Goal: Task Accomplishment & Management: Manage account settings

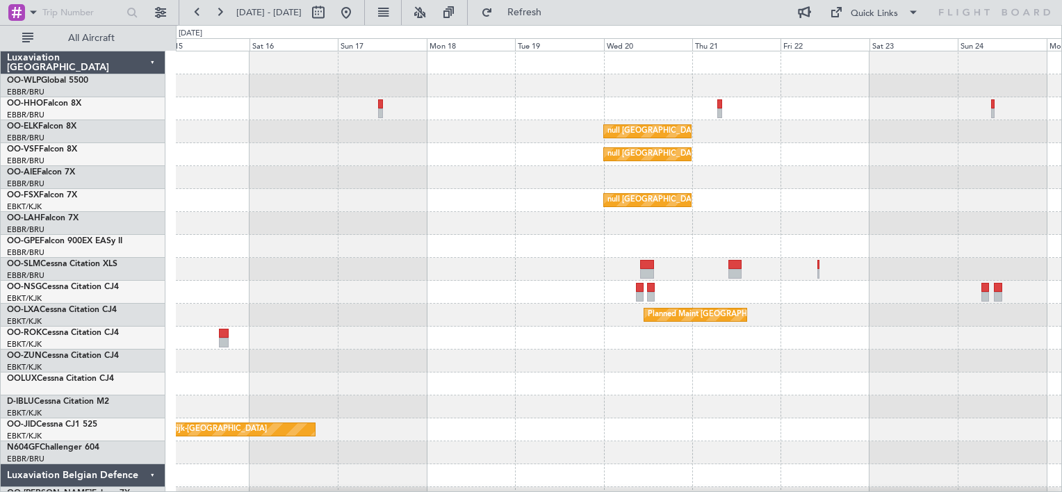
click at [356, 334] on div "Planned Maint Geneva (Cointrin) Planned Maint Geneva ([GEOGRAPHIC_DATA]) null […" at bounding box center [618, 292] width 885 height 482
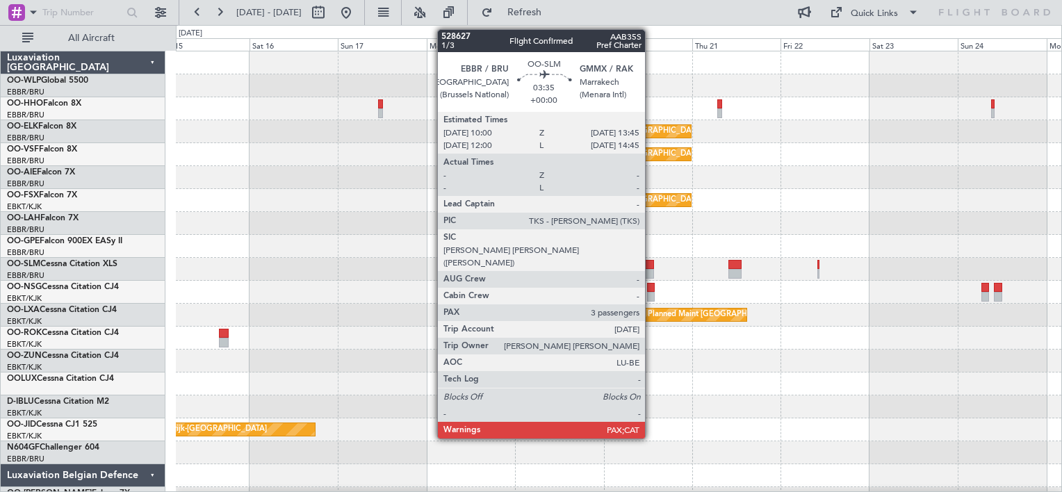
click at [651, 262] on div at bounding box center [647, 265] width 14 height 10
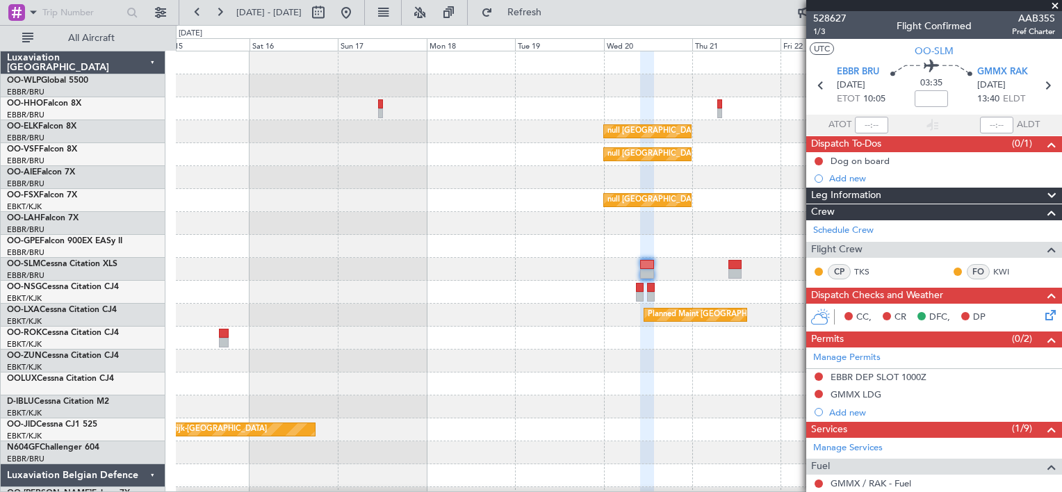
click at [1053, 6] on span at bounding box center [1055, 6] width 14 height 13
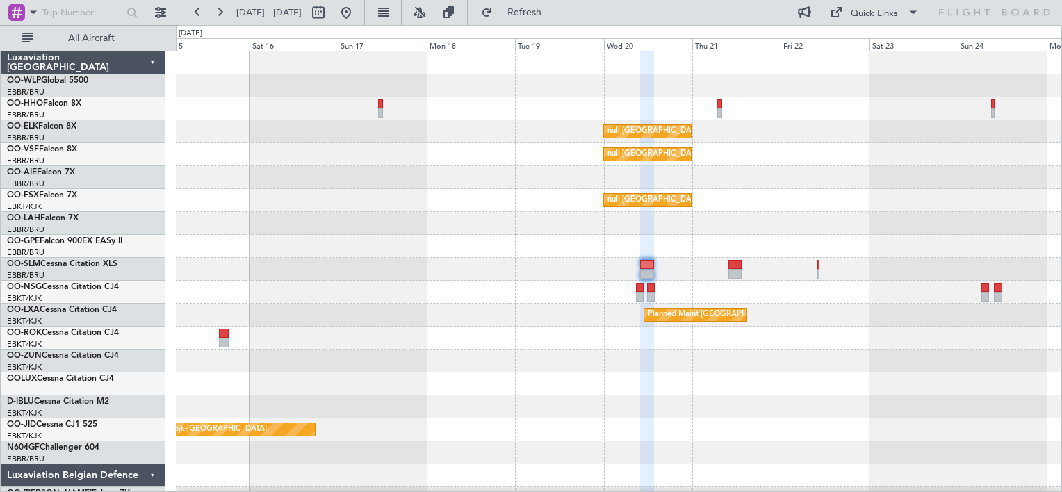
type input "0"
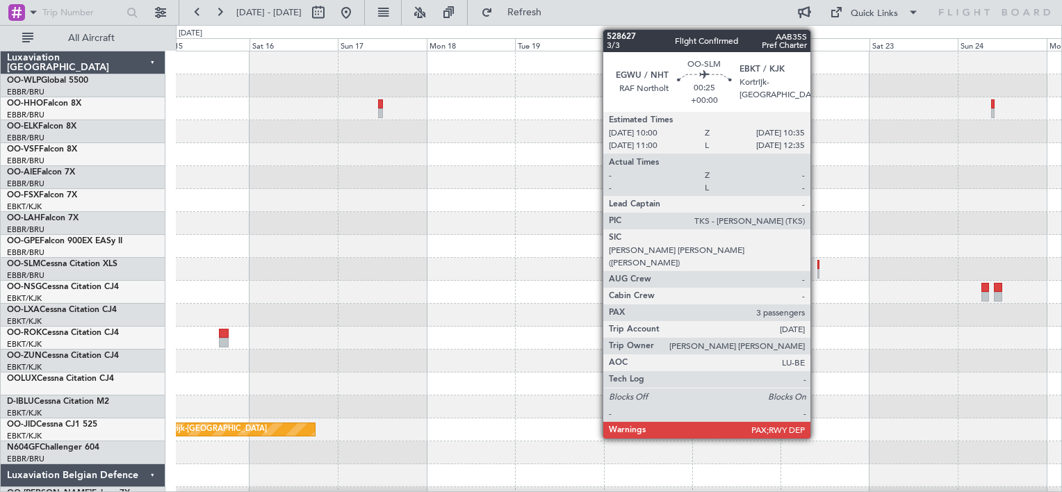
click at [817, 269] on div at bounding box center [818, 274] width 3 height 10
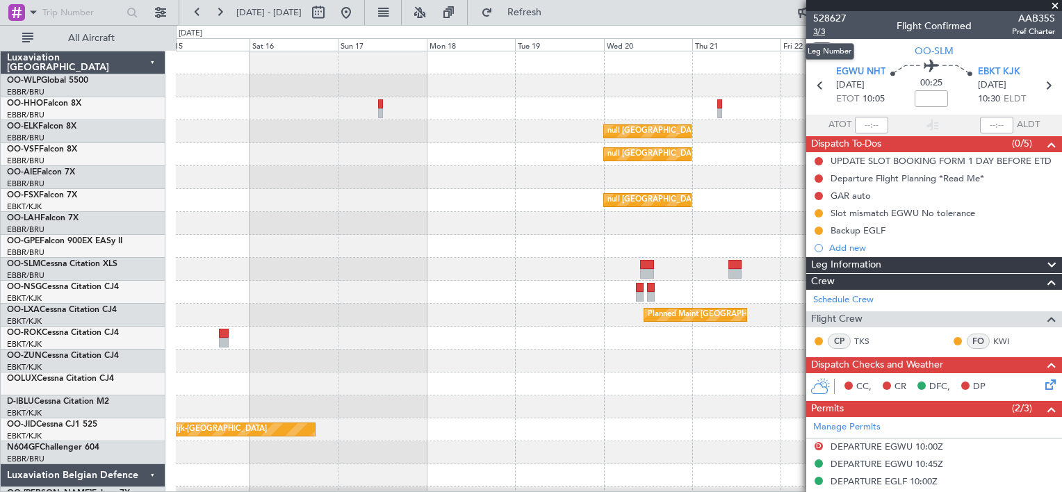
click at [822, 31] on span "3/3" at bounding box center [829, 32] width 33 height 12
click at [549, 17] on button "Refresh" at bounding box center [516, 12] width 83 height 22
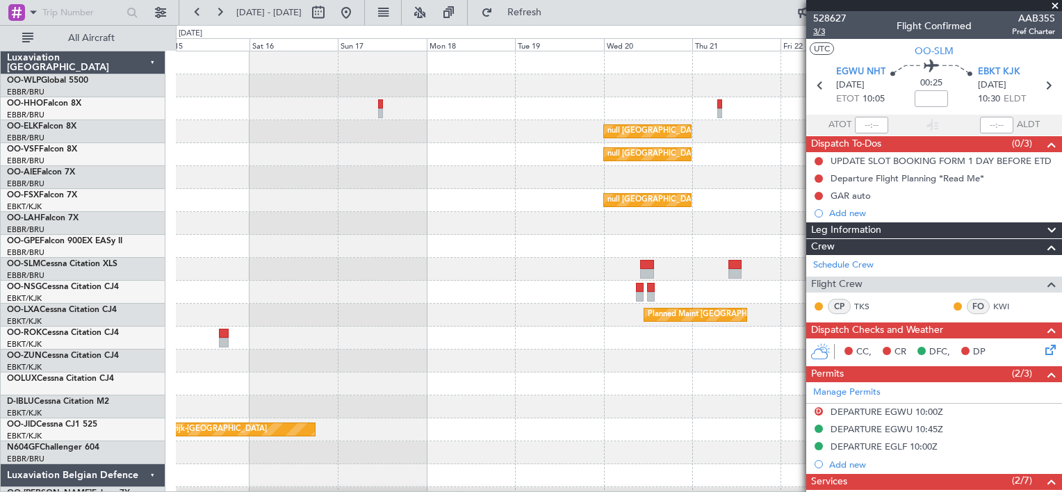
click at [816, 30] on span "3/3" at bounding box center [829, 32] width 33 height 12
click at [554, 14] on span "Refresh" at bounding box center [525, 13] width 58 height 10
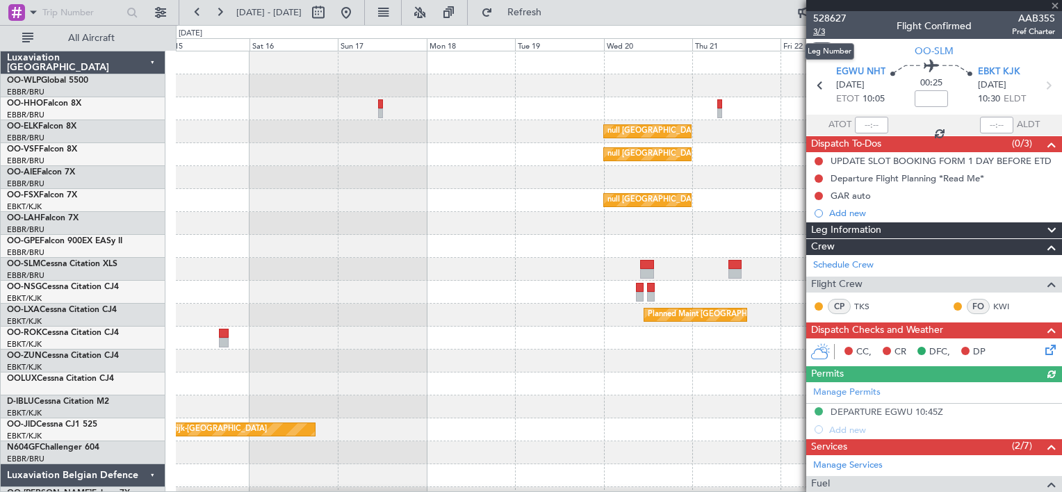
click at [822, 32] on span "3/3" at bounding box center [829, 32] width 33 height 12
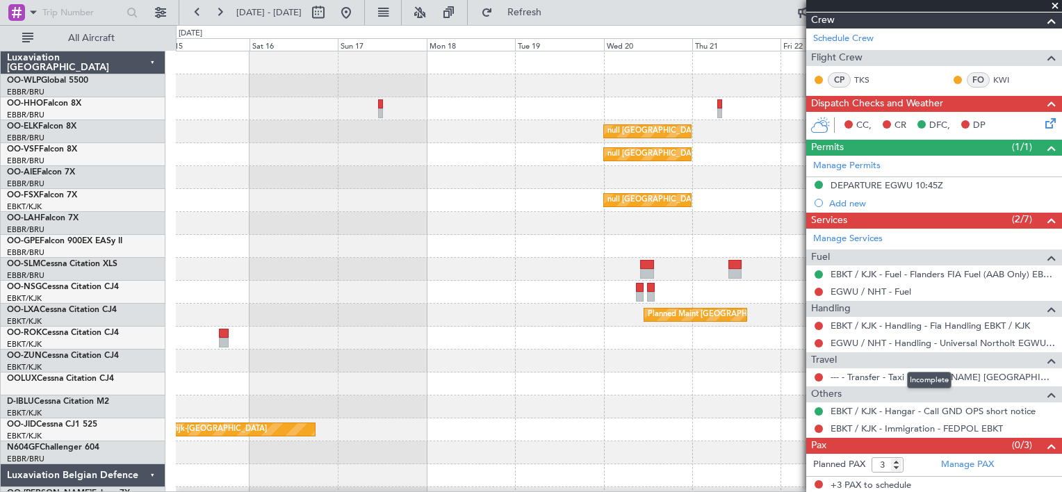
scroll to position [225, 0]
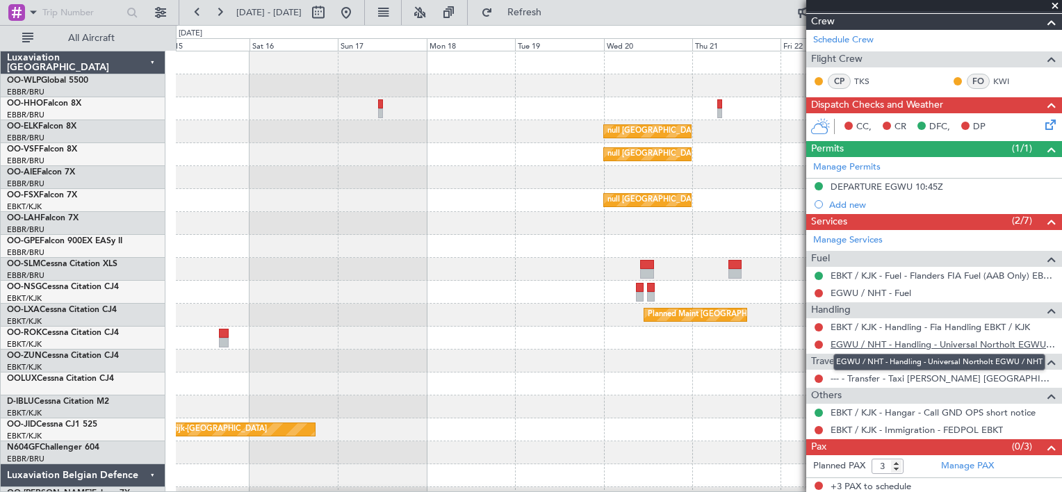
click at [901, 338] on link "EGWU / NHT - Handling - Universal Northolt EGWU / NHT" at bounding box center [943, 344] width 224 height 12
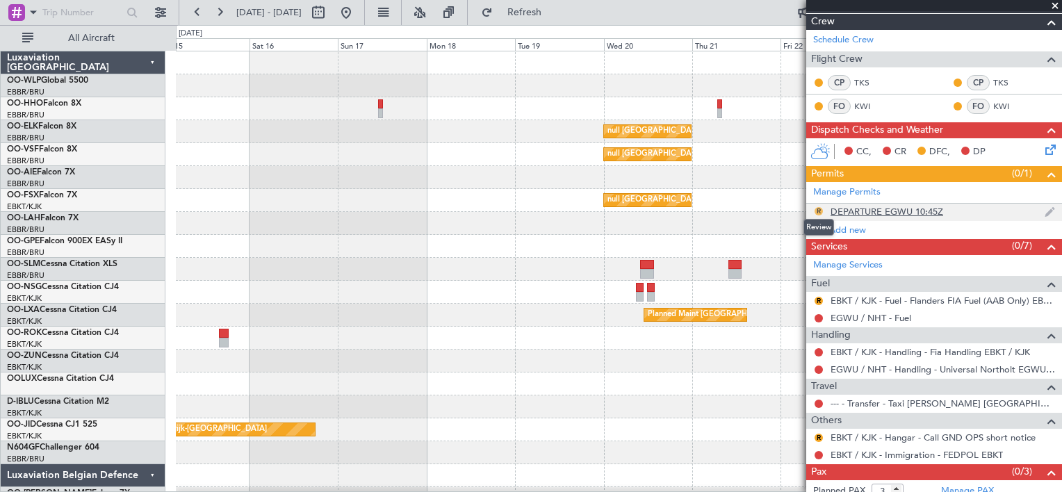
click at [817, 210] on button "R" at bounding box center [819, 211] width 8 height 8
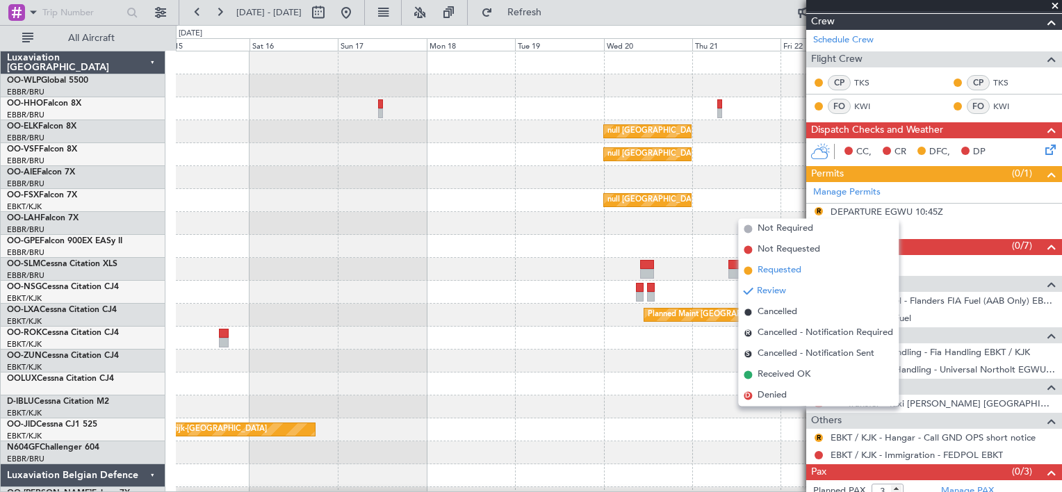
click at [785, 272] on span "Requested" at bounding box center [780, 271] width 44 height 14
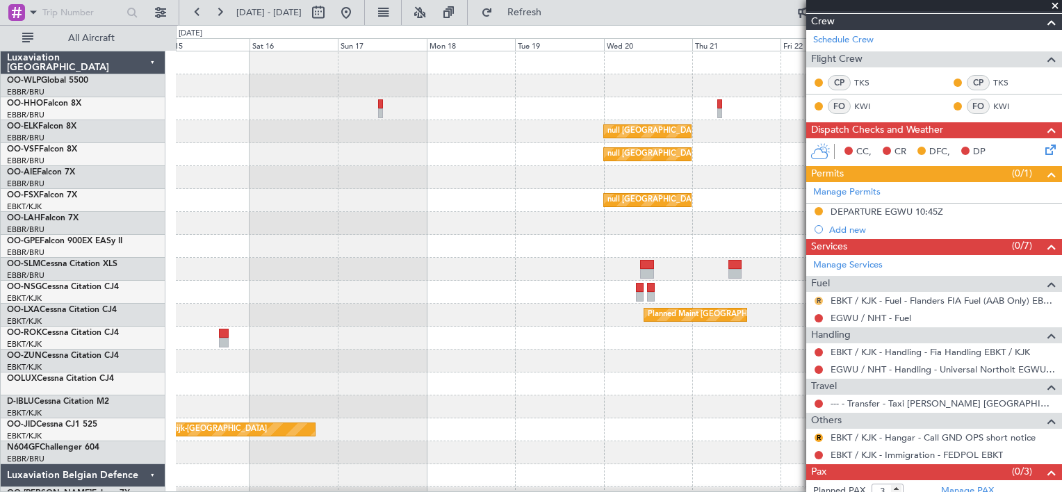
click at [819, 297] on button "R" at bounding box center [819, 301] width 8 height 8
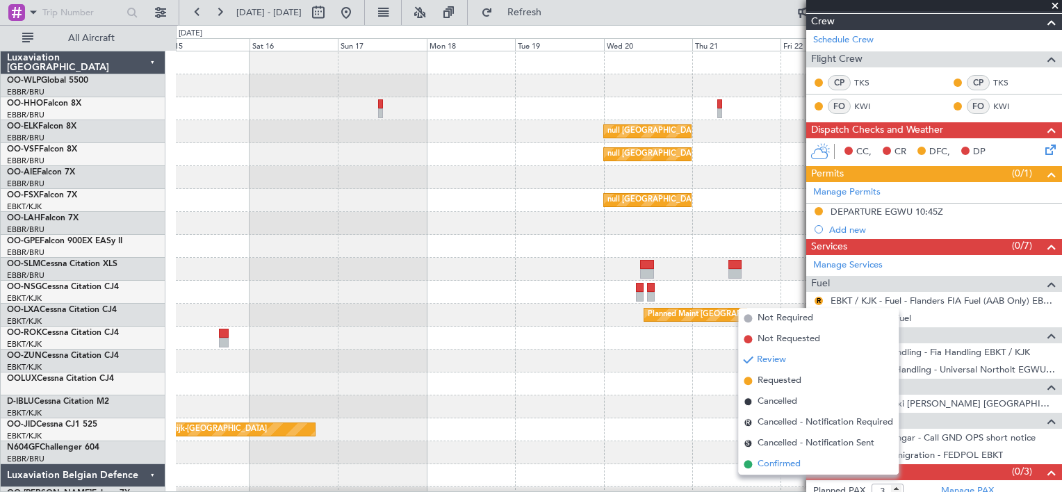
click at [777, 464] on span "Confirmed" at bounding box center [779, 464] width 43 height 14
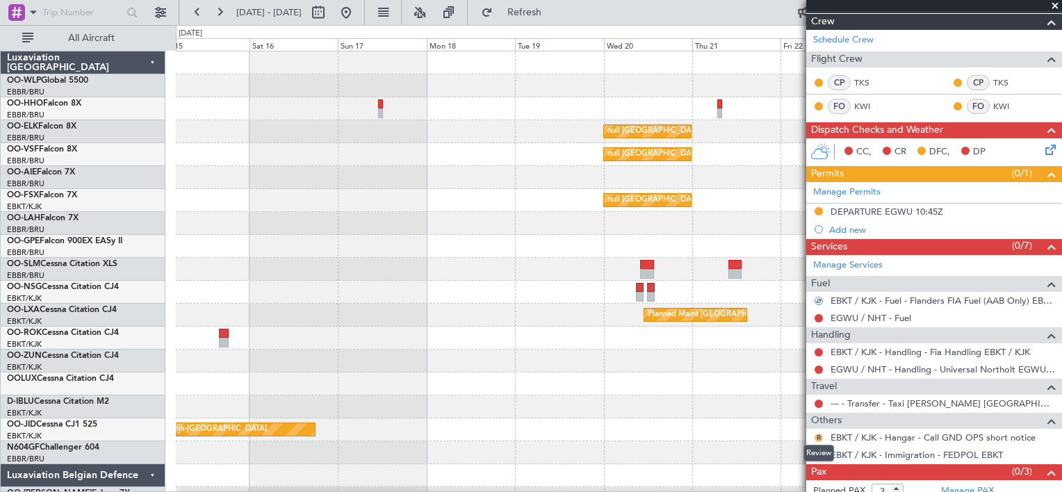
click at [822, 435] on button "R" at bounding box center [819, 438] width 8 height 8
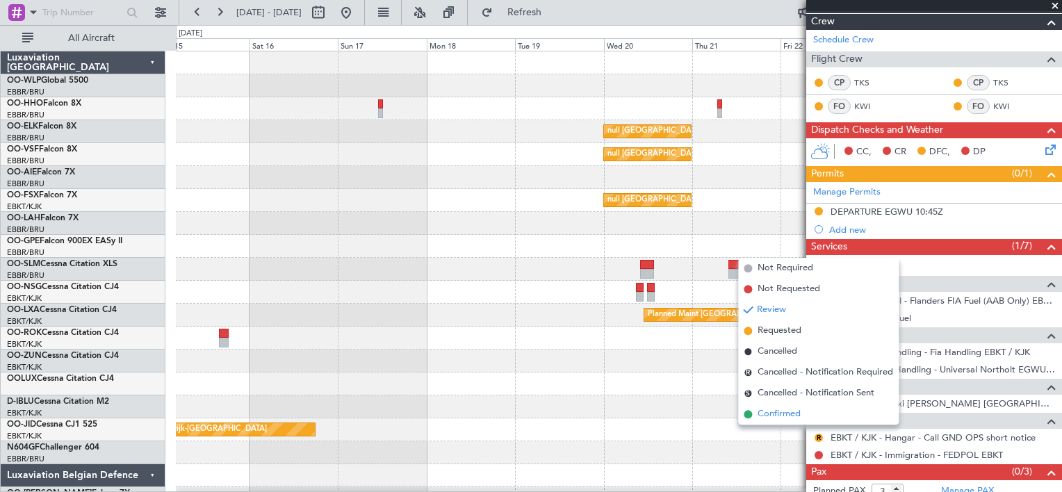
click at [817, 414] on li "Confirmed" at bounding box center [818, 414] width 161 height 21
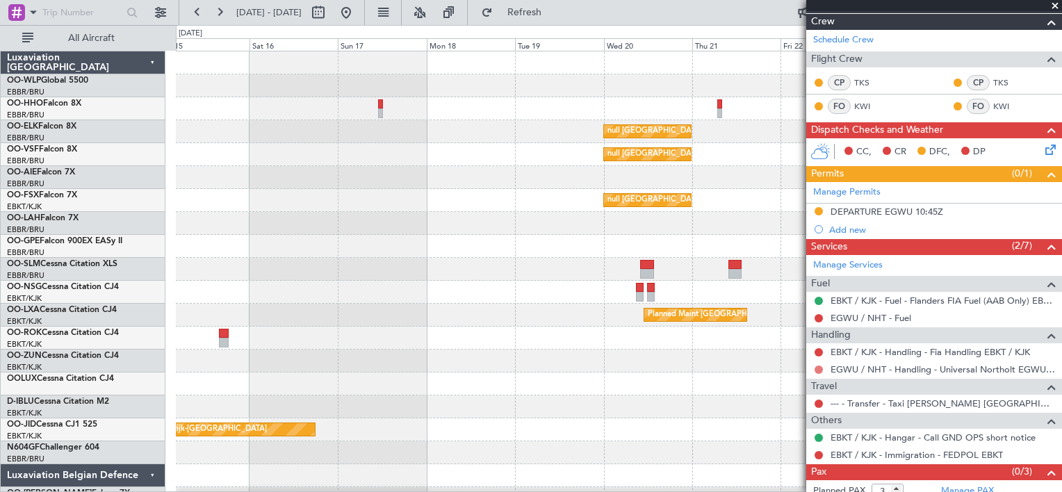
click at [820, 367] on div at bounding box center [818, 369] width 11 height 11
click at [820, 367] on button at bounding box center [819, 370] width 8 height 8
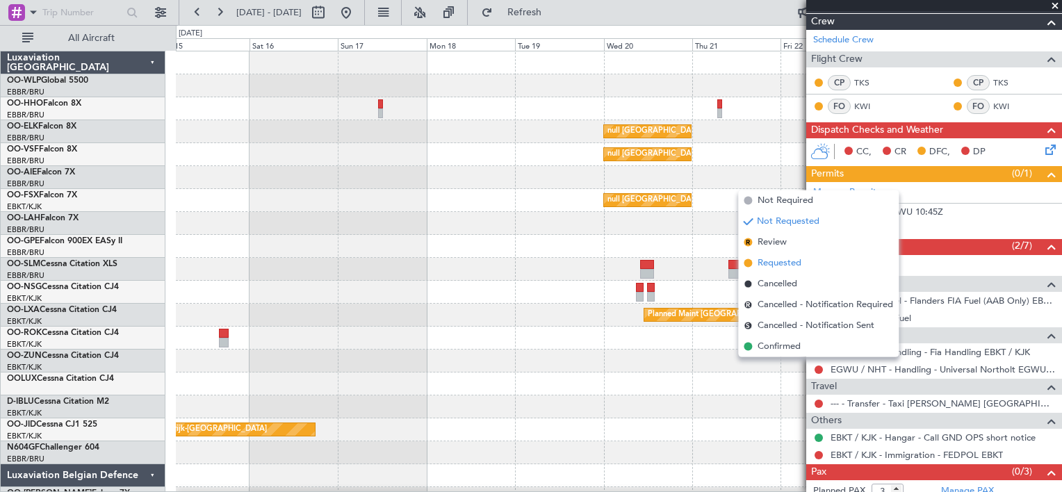
click at [799, 267] on span "Requested" at bounding box center [780, 263] width 44 height 14
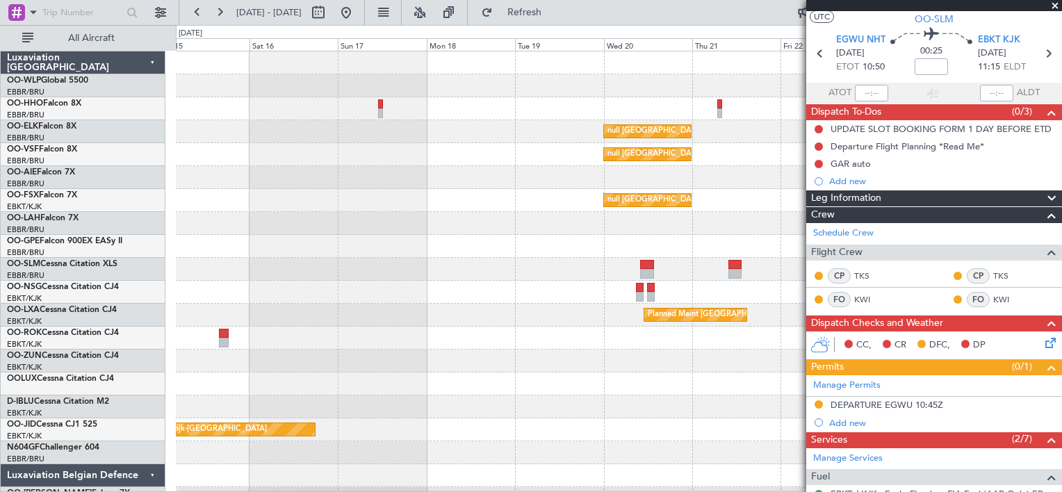
scroll to position [23, 0]
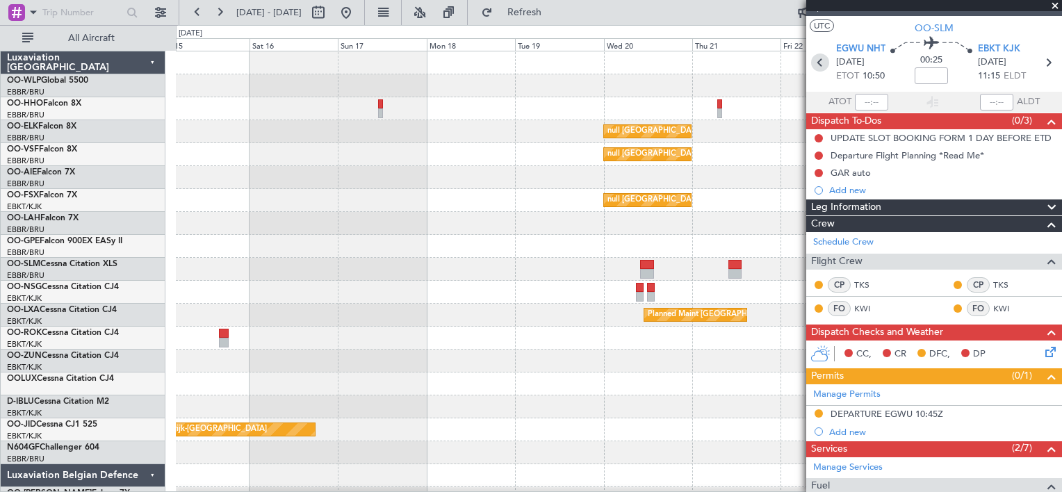
click at [820, 66] on icon at bounding box center [820, 63] width 18 height 18
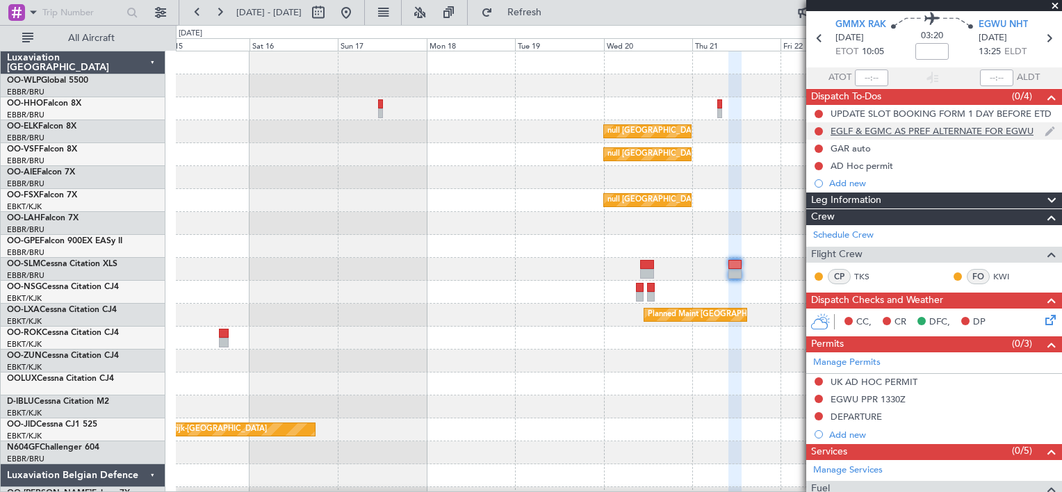
scroll to position [0, 0]
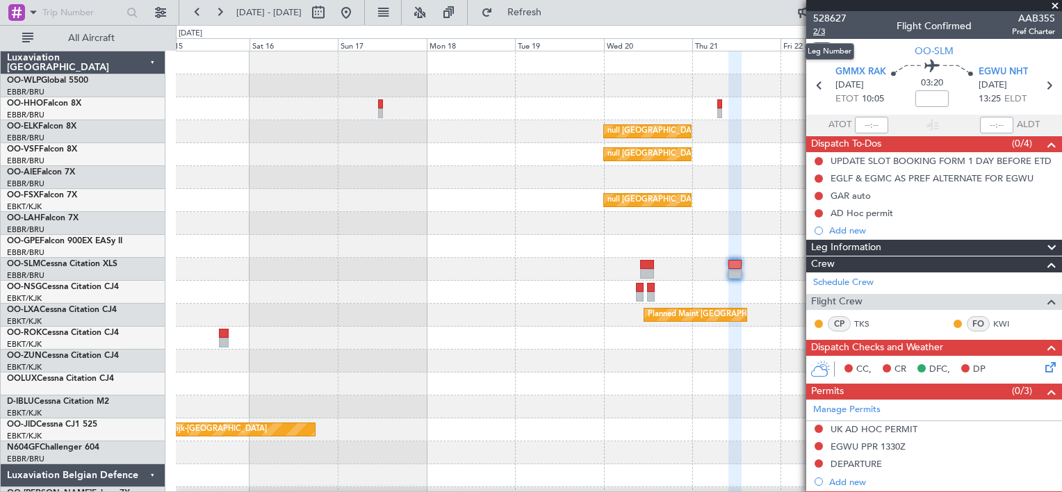
click at [823, 27] on span "2/3" at bounding box center [829, 32] width 33 height 12
click at [530, 1] on button "Refresh" at bounding box center [516, 12] width 83 height 22
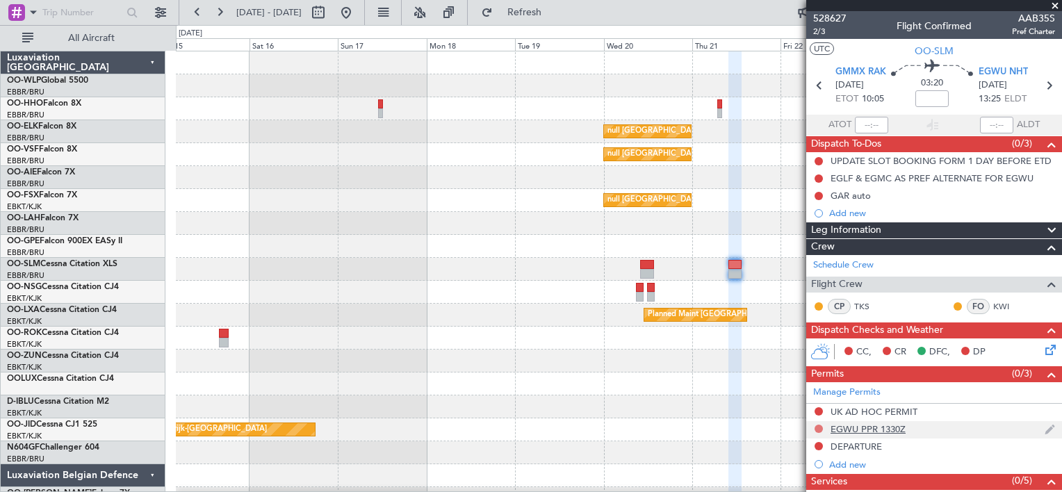
click at [815, 428] on button at bounding box center [819, 429] width 8 height 8
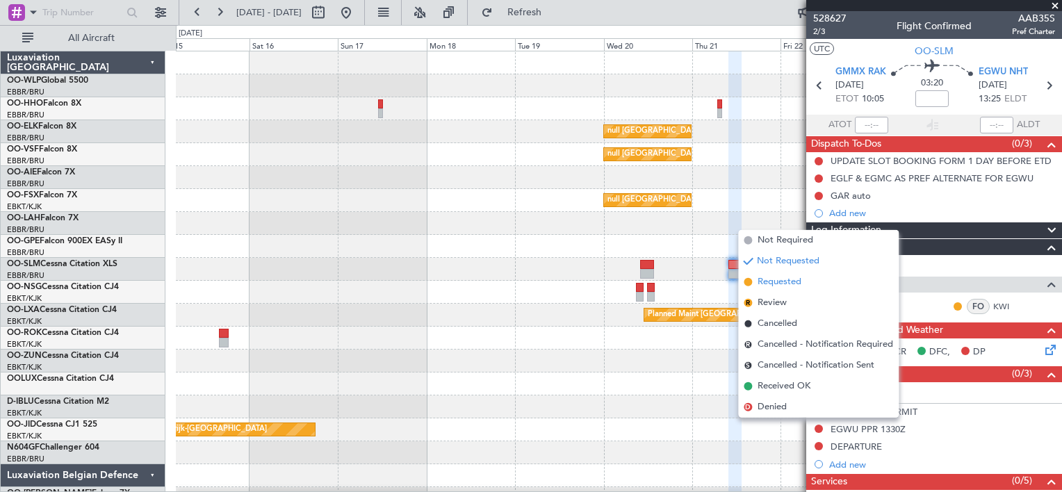
click at [776, 284] on span "Requested" at bounding box center [780, 282] width 44 height 14
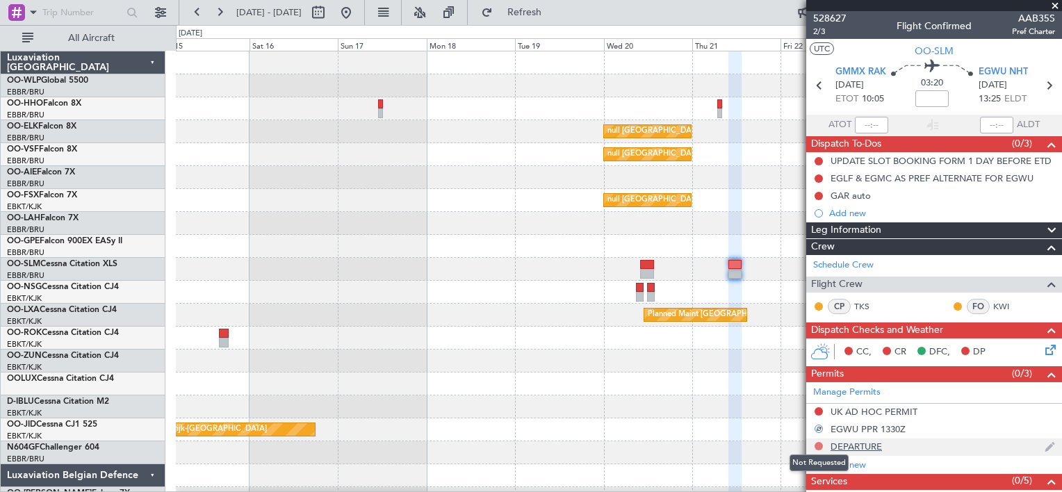
click at [818, 446] on button at bounding box center [819, 446] width 8 height 8
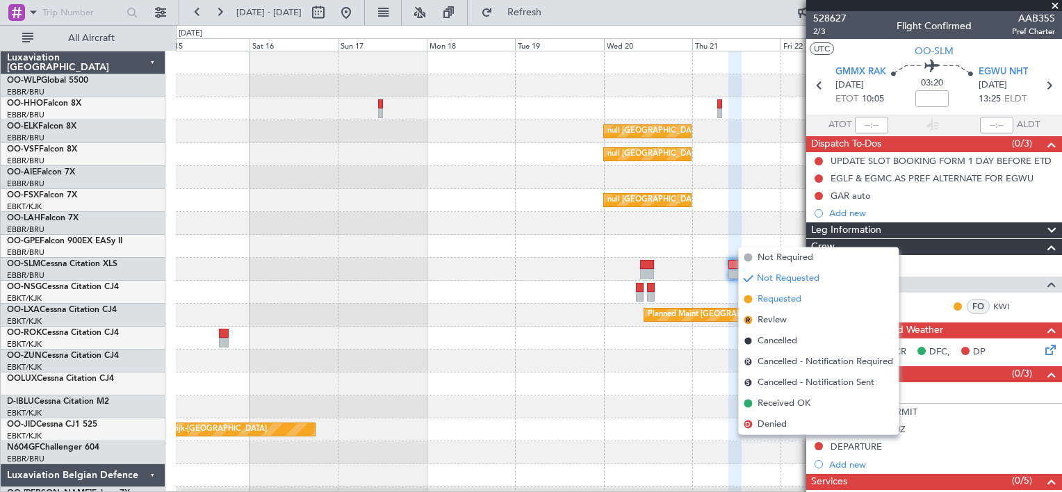
click at [794, 298] on span "Requested" at bounding box center [780, 300] width 44 height 14
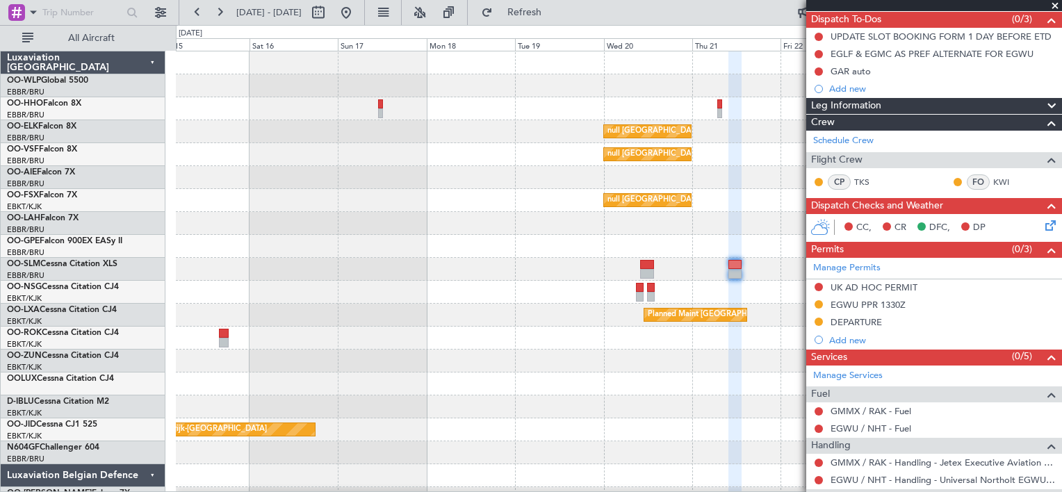
scroll to position [210, 0]
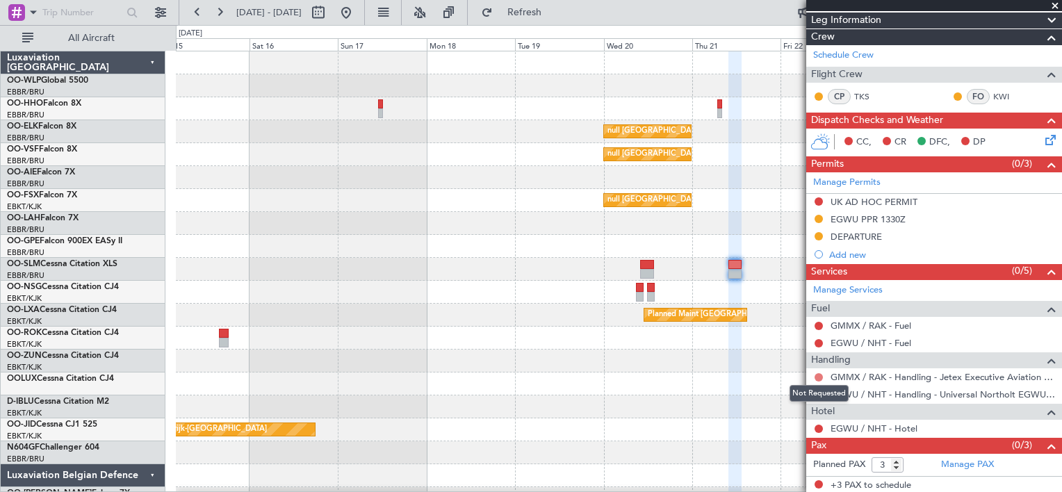
click at [818, 373] on button at bounding box center [819, 377] width 8 height 8
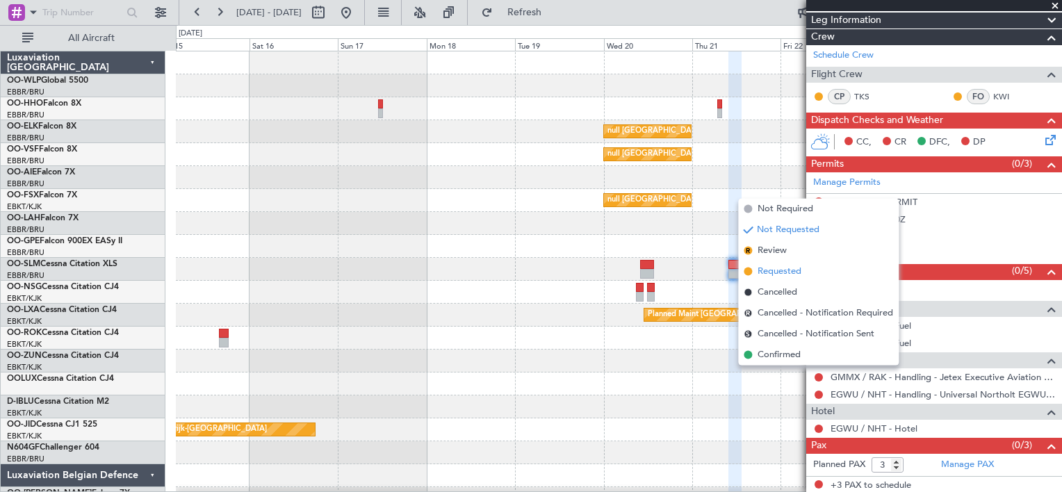
click at [765, 278] on span "Requested" at bounding box center [780, 272] width 44 height 14
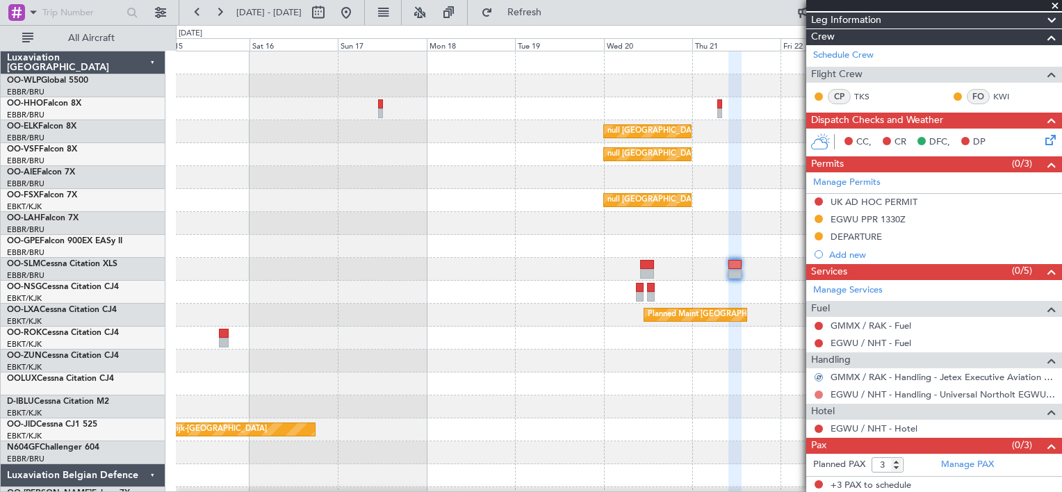
click at [820, 392] on button at bounding box center [819, 395] width 8 height 8
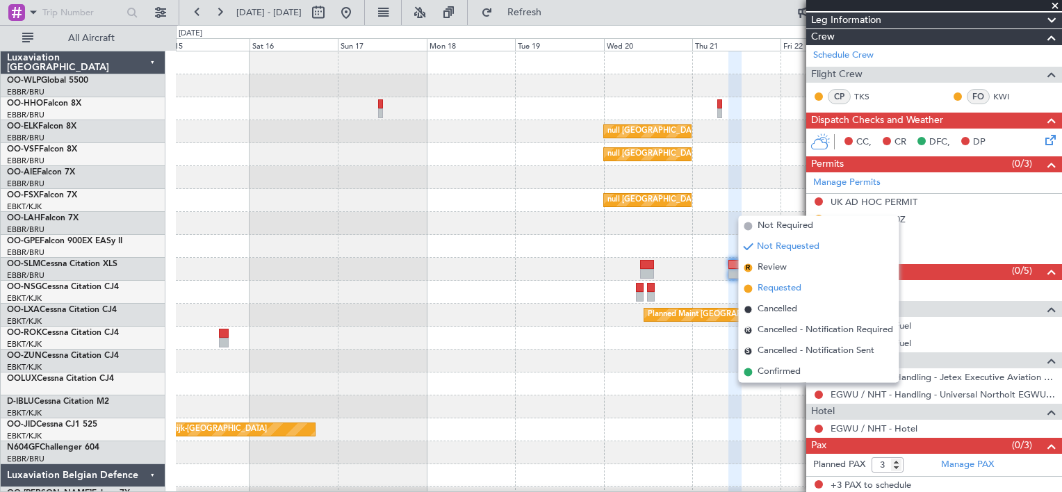
click at [793, 288] on span "Requested" at bounding box center [780, 289] width 44 height 14
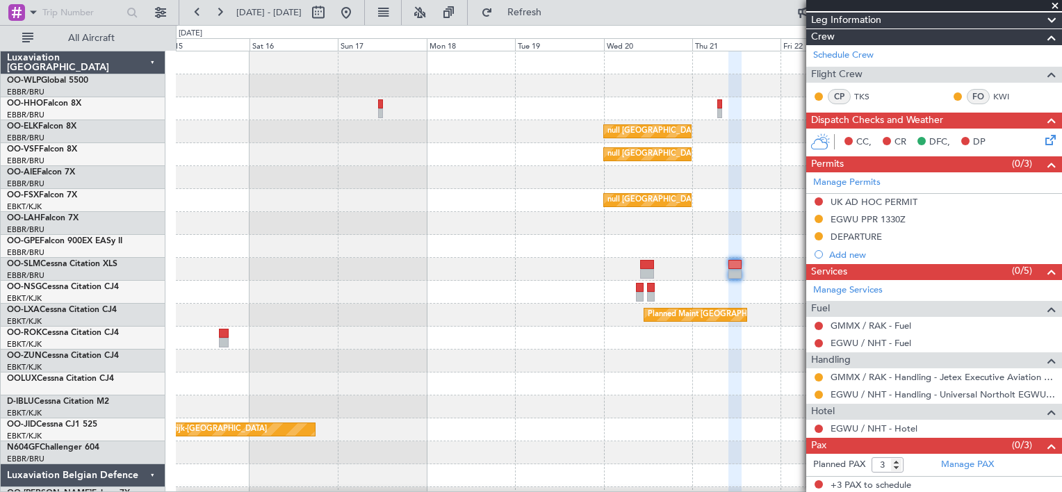
scroll to position [0, 0]
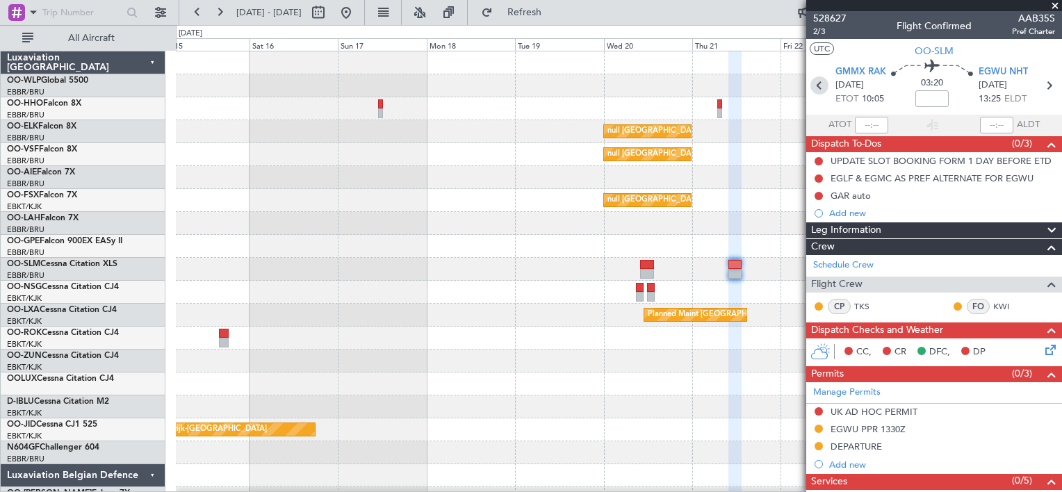
click at [817, 85] on icon at bounding box center [819, 85] width 18 height 18
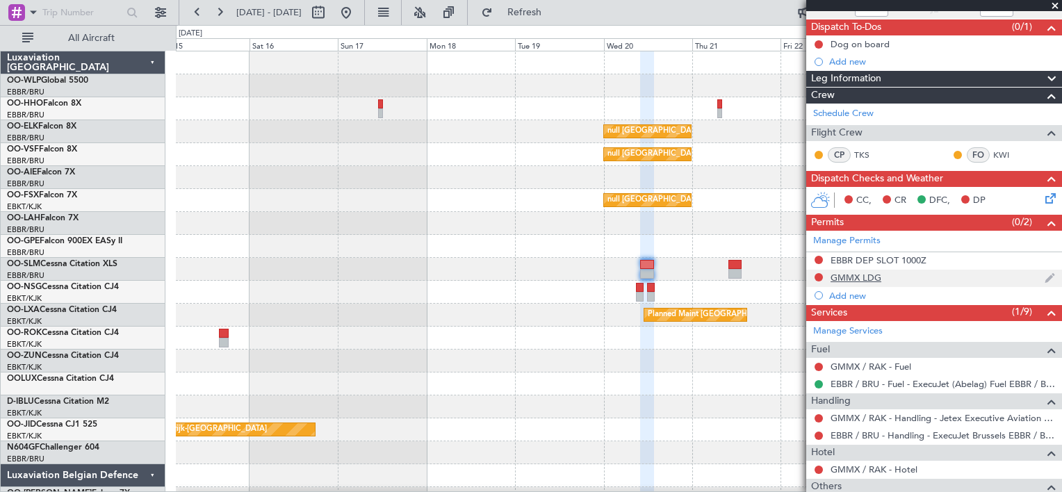
scroll to position [117, 0]
click at [823, 272] on div at bounding box center [818, 277] width 11 height 11
click at [817, 275] on button at bounding box center [819, 277] width 8 height 8
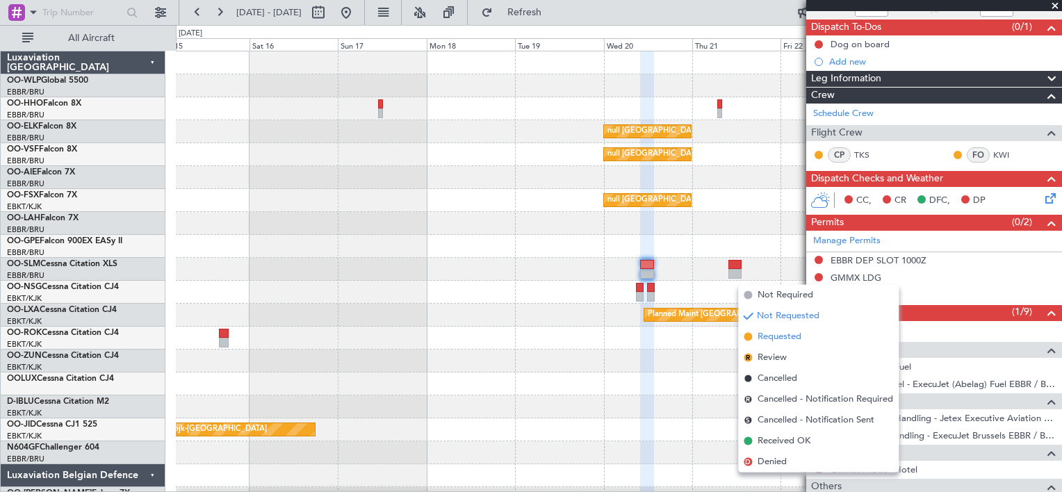
click at [795, 336] on span "Requested" at bounding box center [780, 337] width 44 height 14
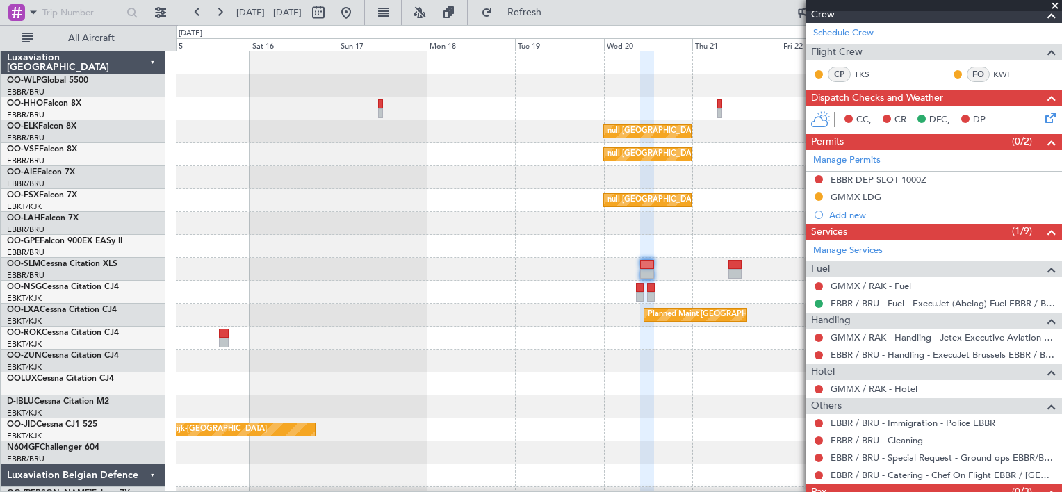
scroll to position [197, 0]
click at [819, 334] on button at bounding box center [819, 338] width 8 height 8
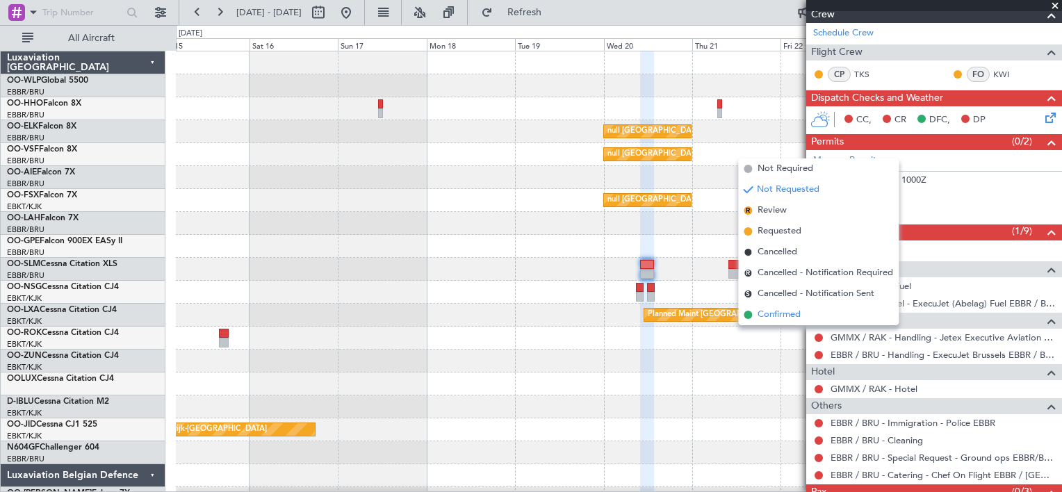
click at [804, 316] on li "Confirmed" at bounding box center [818, 314] width 161 height 21
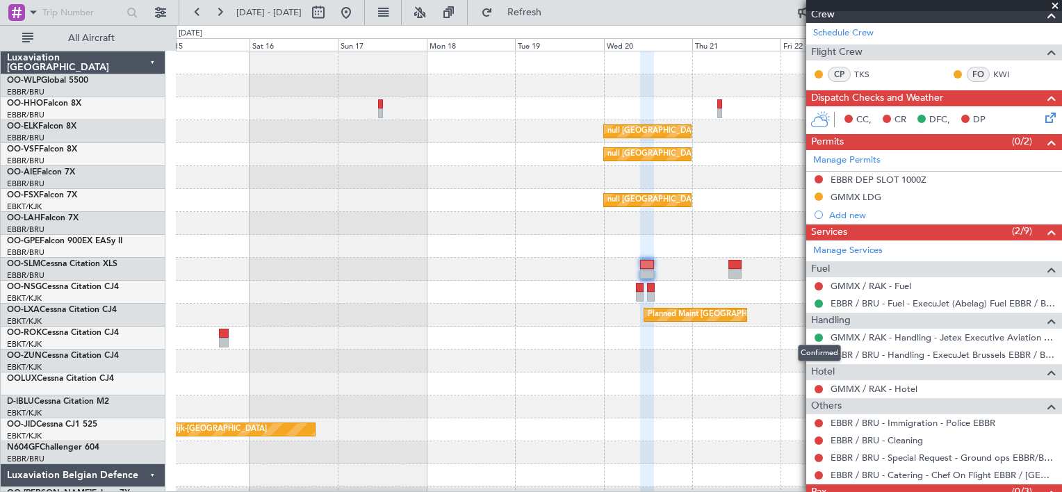
click at [817, 336] on button at bounding box center [819, 338] width 8 height 8
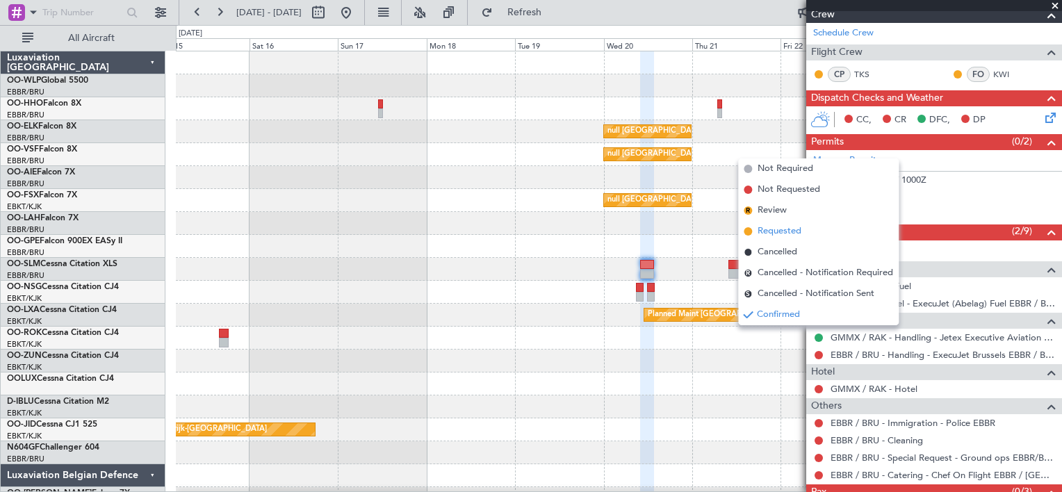
click at [778, 231] on span "Requested" at bounding box center [780, 231] width 44 height 14
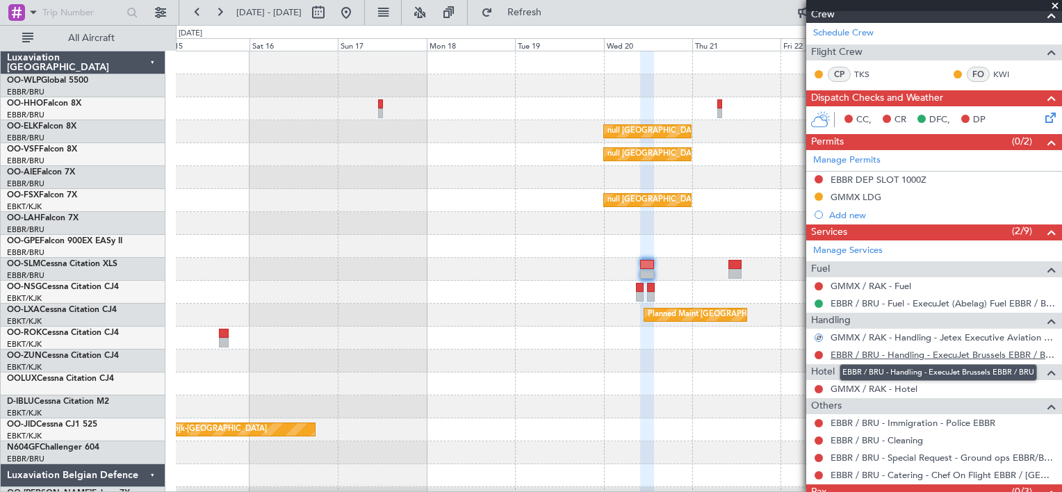
scroll to position [244, 0]
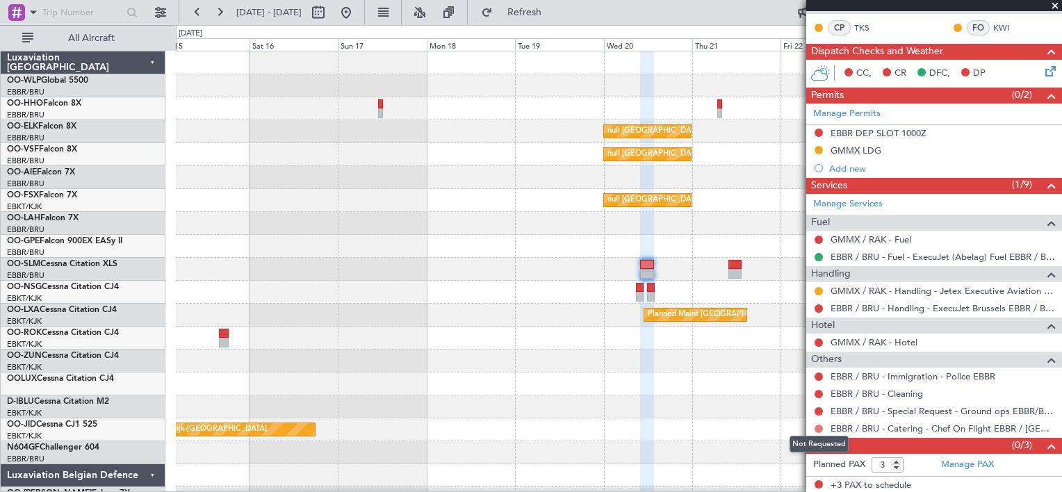
click at [820, 425] on button at bounding box center [819, 429] width 8 height 8
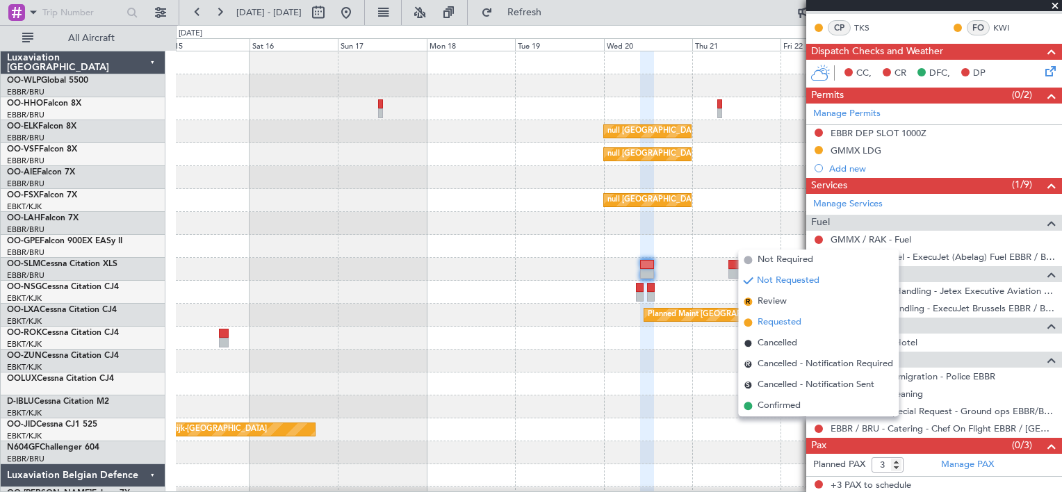
click at [786, 319] on span "Requested" at bounding box center [780, 323] width 44 height 14
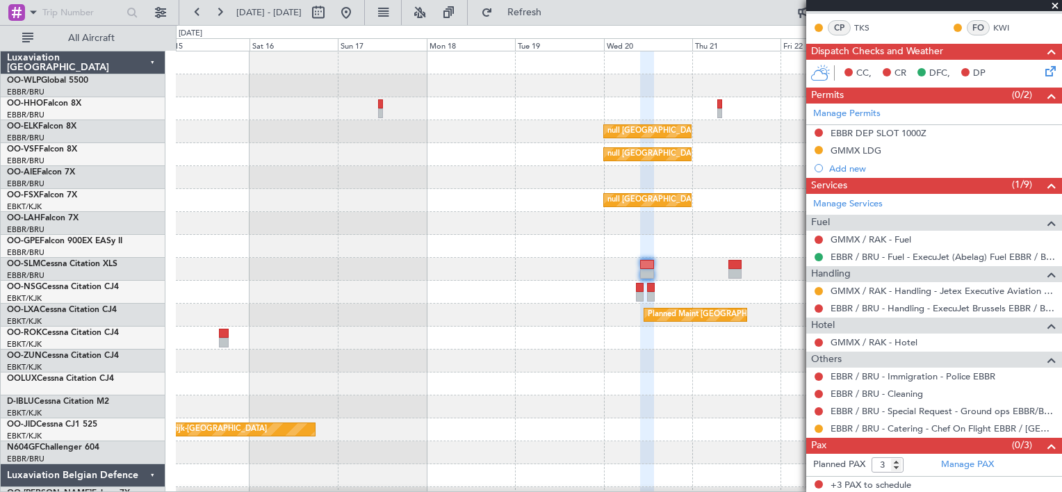
click at [1044, 72] on icon at bounding box center [1048, 68] width 11 height 11
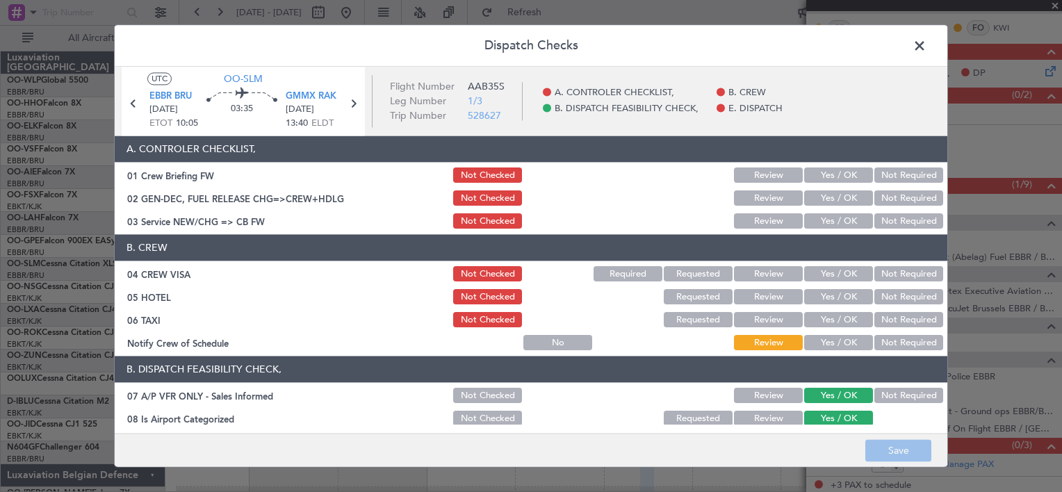
click at [828, 341] on button "Yes / OK" at bounding box center [838, 343] width 69 height 15
click at [825, 270] on button "Yes / OK" at bounding box center [838, 274] width 69 height 15
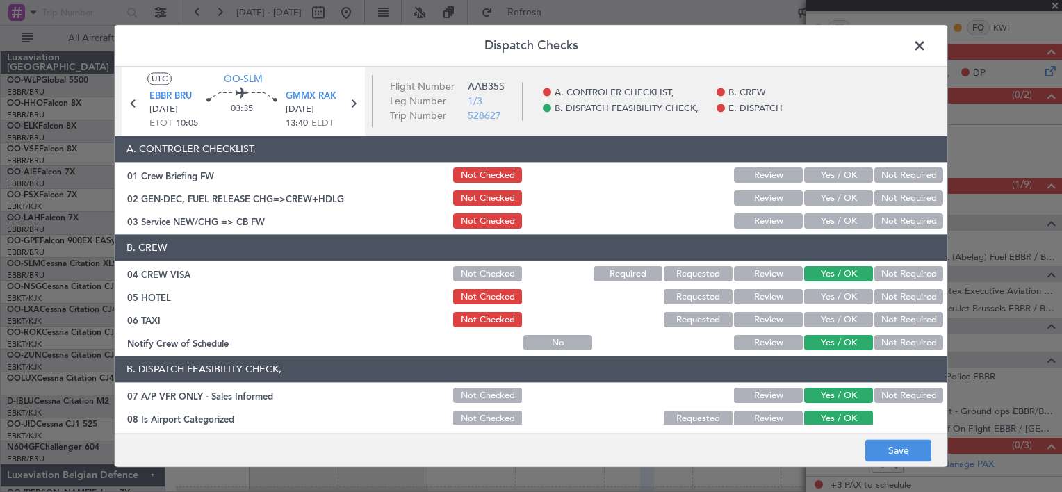
click at [823, 225] on button "Yes / OK" at bounding box center [838, 221] width 69 height 15
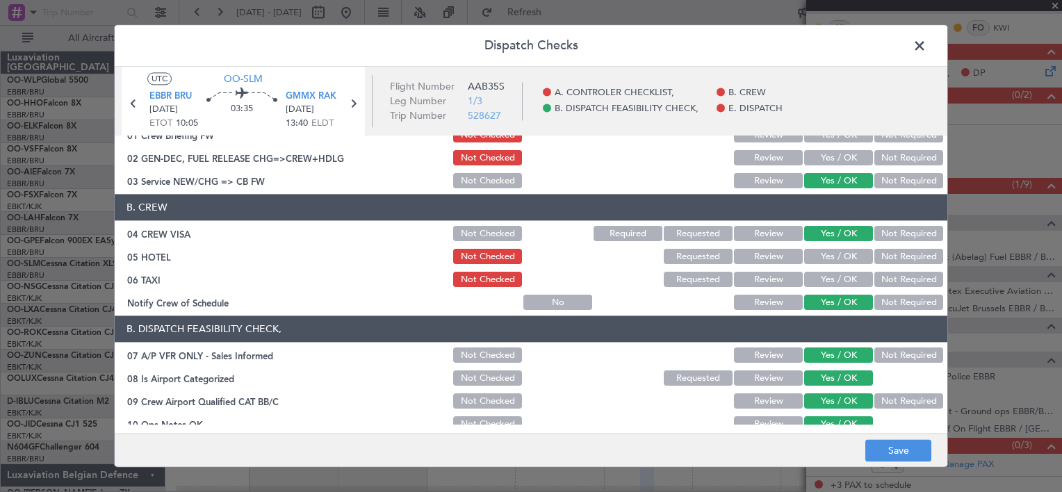
click at [891, 348] on button "Not Required" at bounding box center [908, 355] width 69 height 15
click at [902, 450] on button "Save" at bounding box center [898, 451] width 66 height 22
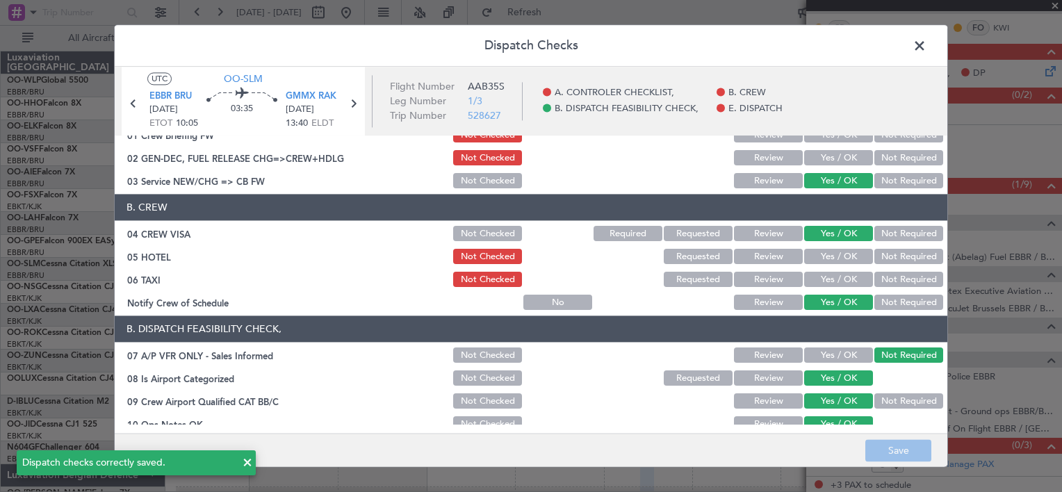
click at [926, 51] on span at bounding box center [926, 49] width 0 height 28
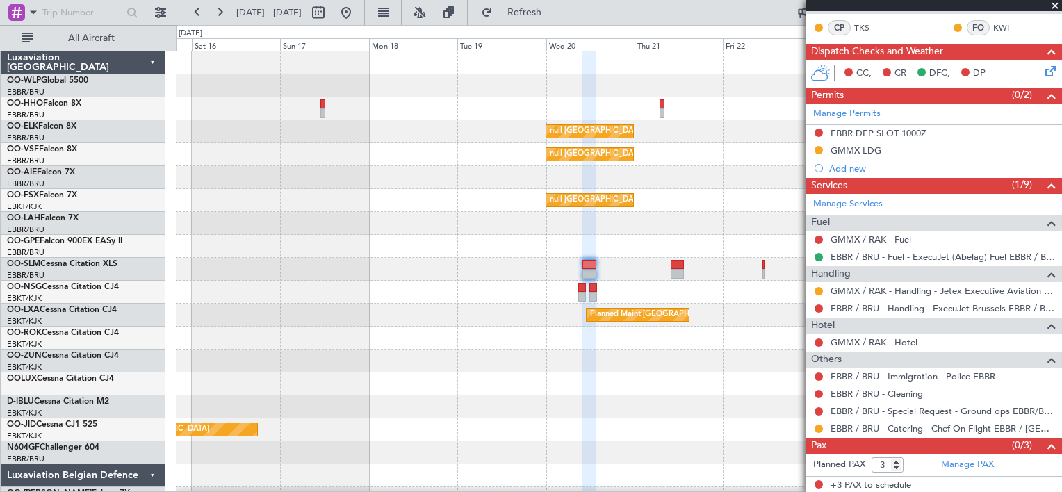
click at [674, 240] on div "Planned Maint Geneva (Cointrin) null [GEOGRAPHIC_DATA] ([GEOGRAPHIC_DATA]) null…" at bounding box center [618, 292] width 885 height 482
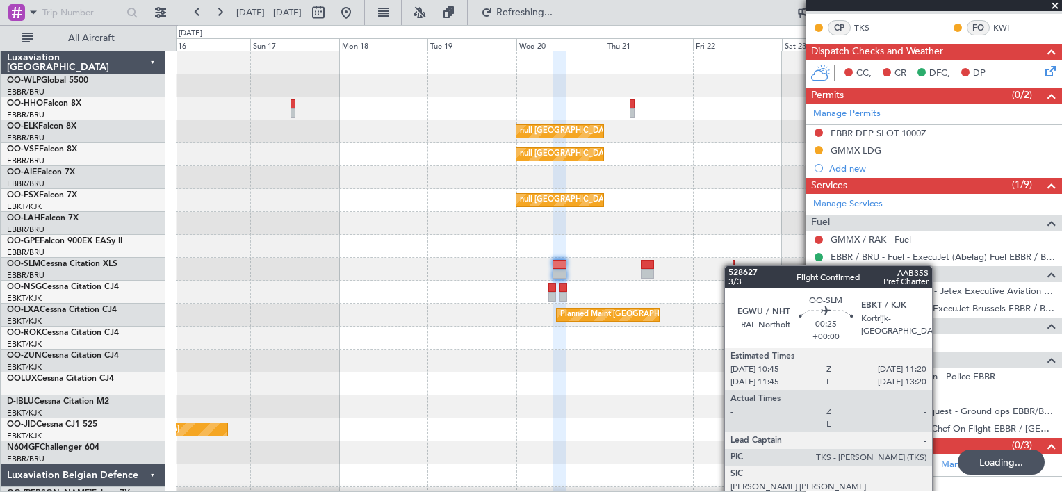
click at [733, 265] on div at bounding box center [734, 265] width 3 height 10
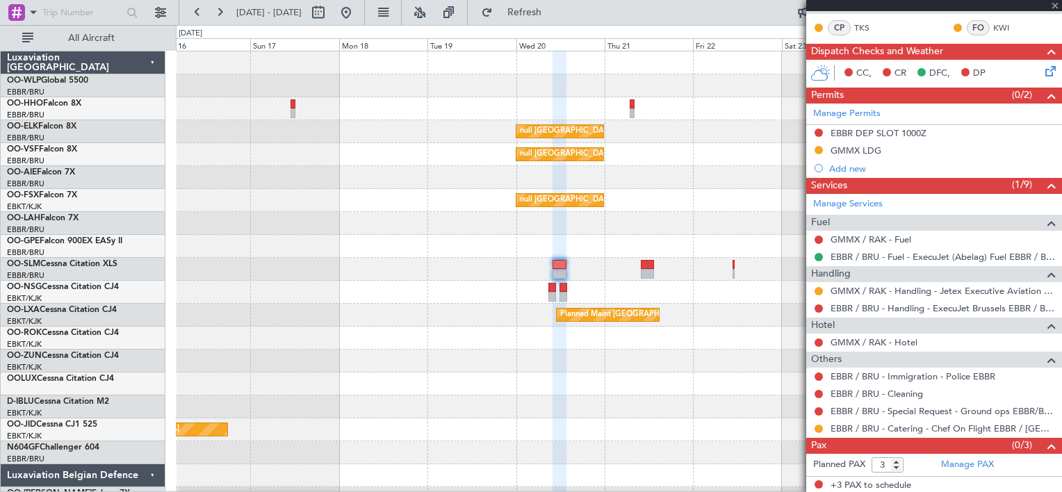
click at [734, 265] on div at bounding box center [734, 265] width 3 height 10
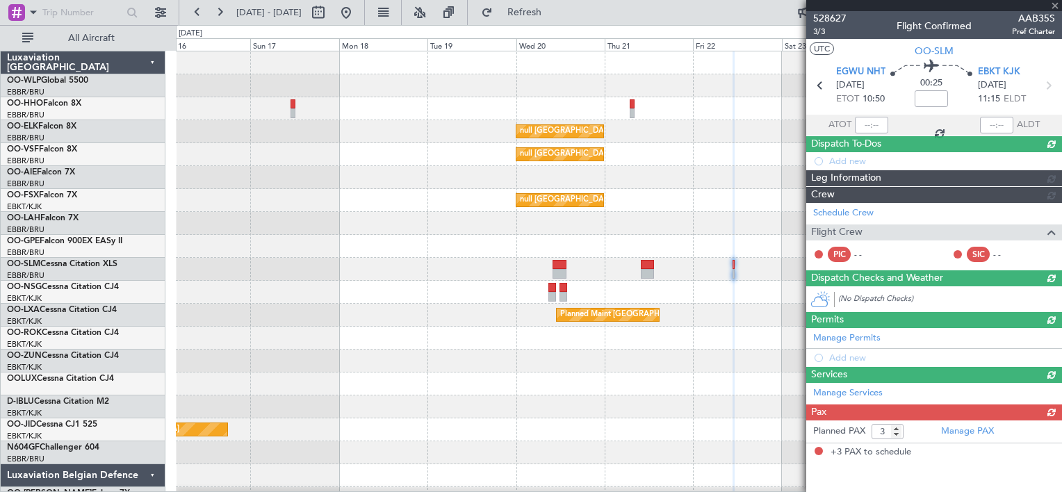
scroll to position [0, 0]
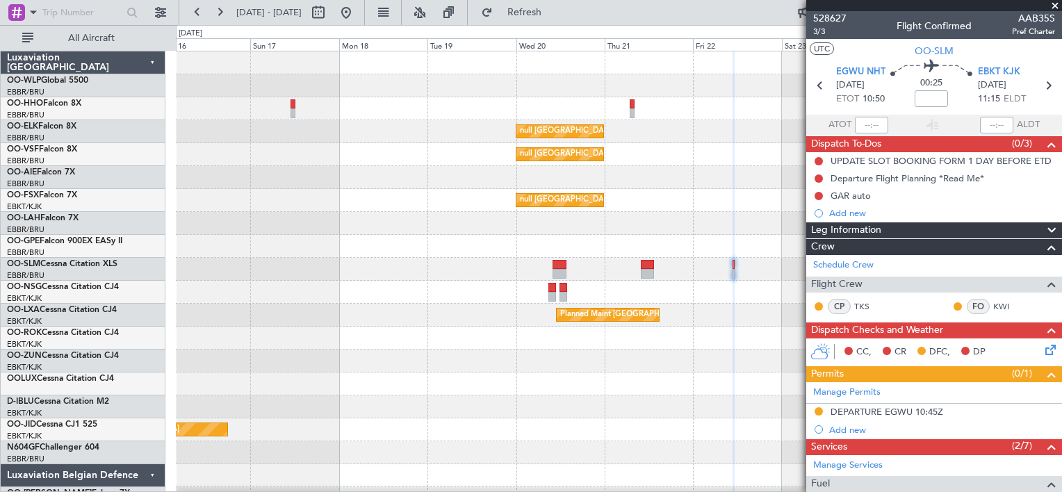
click at [1043, 350] on icon at bounding box center [1048, 347] width 11 height 11
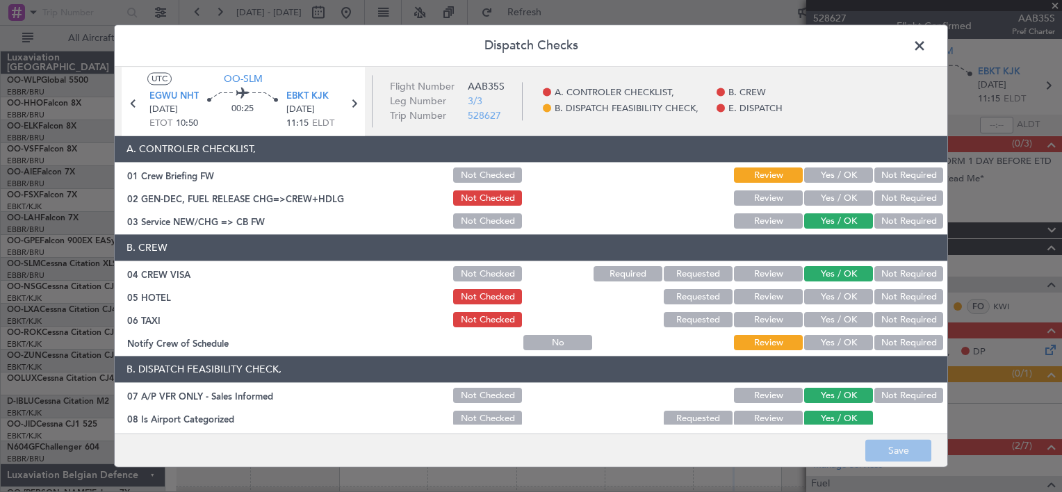
click at [504, 171] on button "Not Checked" at bounding box center [487, 175] width 69 height 15
click at [842, 348] on button "Yes / OK" at bounding box center [838, 343] width 69 height 15
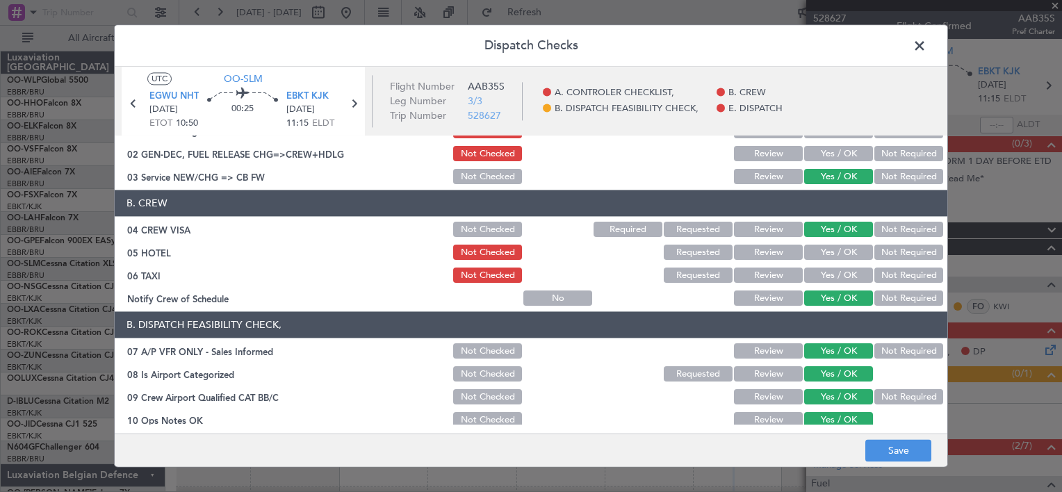
scroll to position [47, 0]
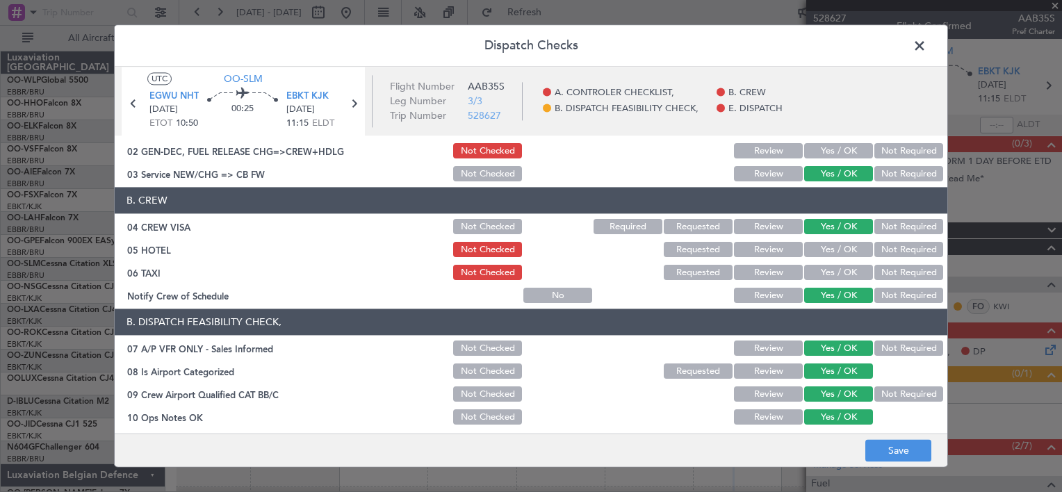
click at [883, 350] on button "Not Required" at bounding box center [908, 348] width 69 height 15
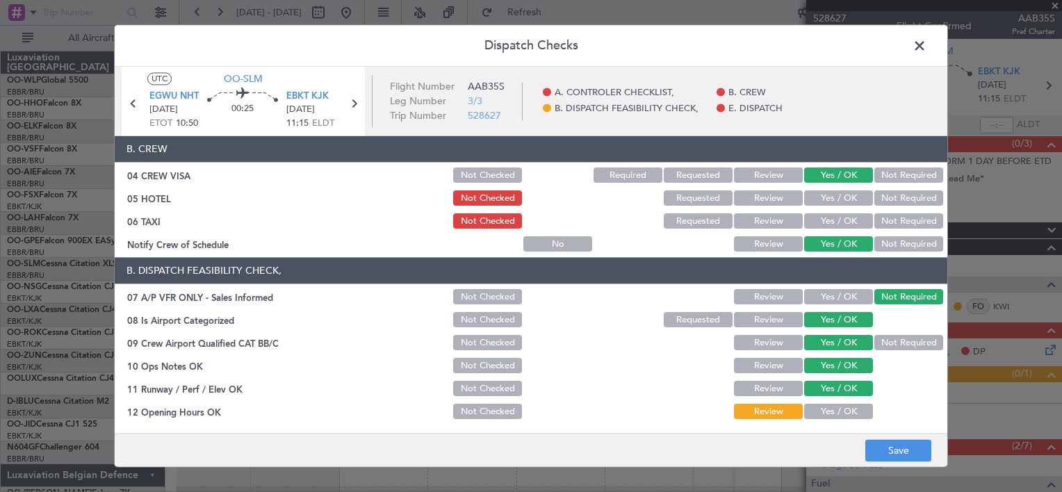
scroll to position [244, 0]
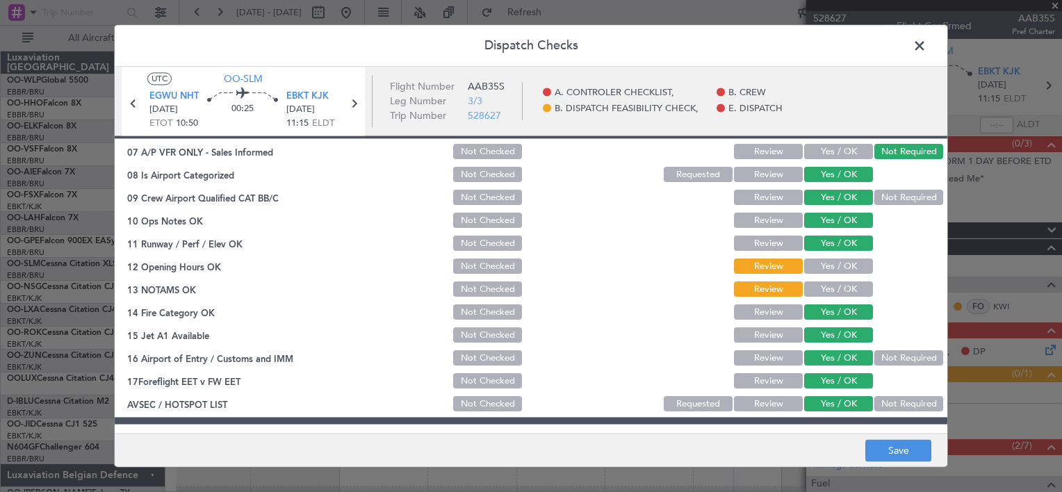
click at [825, 267] on button "Yes / OK" at bounding box center [838, 266] width 69 height 15
click at [823, 289] on button "Yes / OK" at bounding box center [838, 289] width 69 height 15
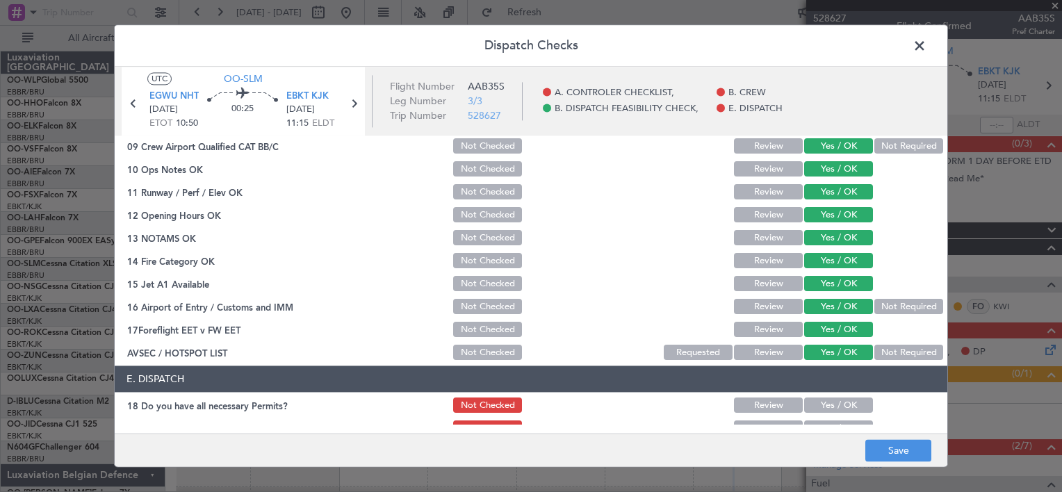
scroll to position [256, 0]
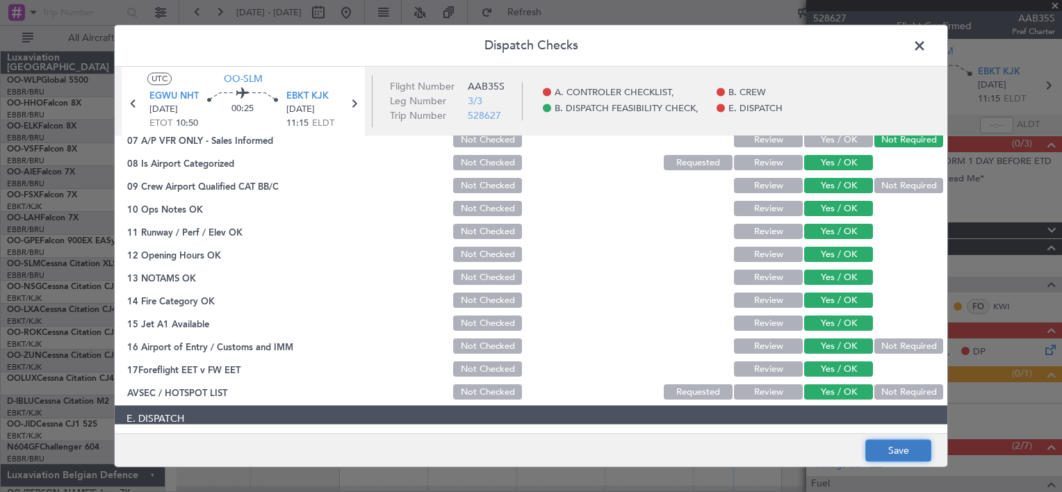
click at [898, 455] on button "Save" at bounding box center [898, 451] width 66 height 22
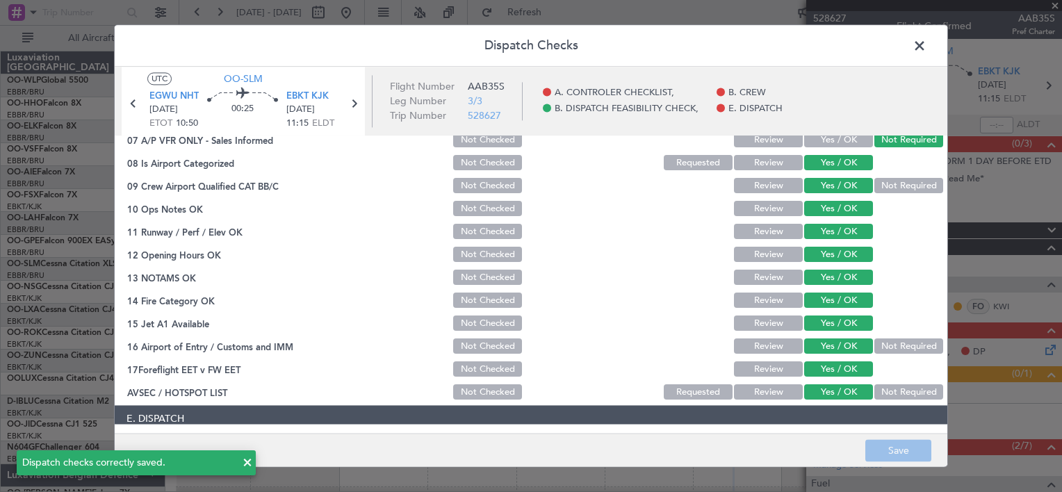
click at [926, 47] on span at bounding box center [926, 49] width 0 height 28
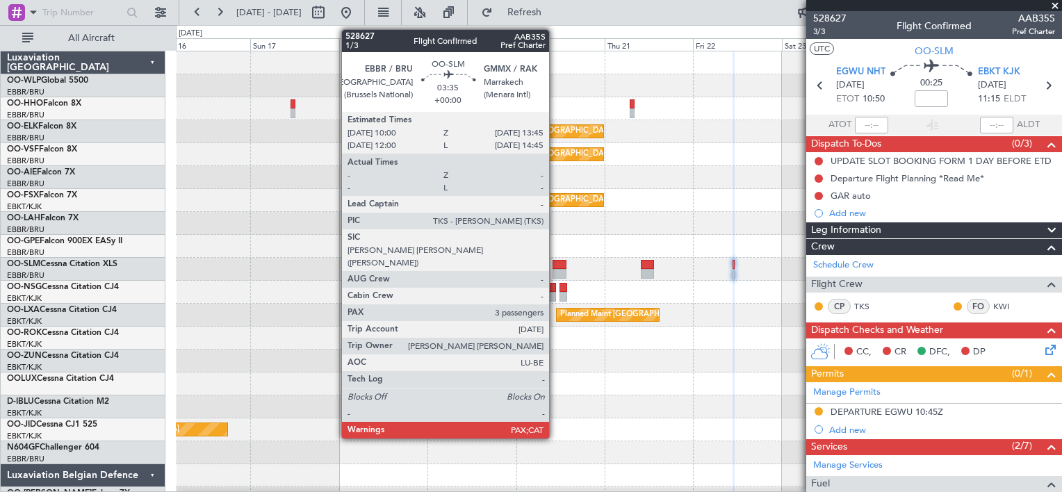
click at [555, 272] on div at bounding box center [560, 274] width 14 height 10
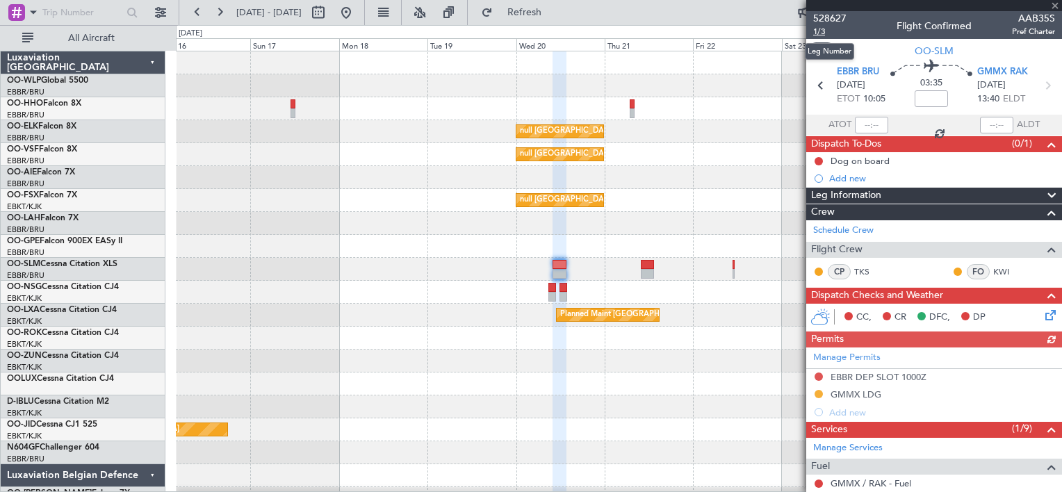
click at [820, 31] on span "1/3" at bounding box center [829, 32] width 33 height 12
click at [1043, 314] on icon at bounding box center [1048, 312] width 11 height 11
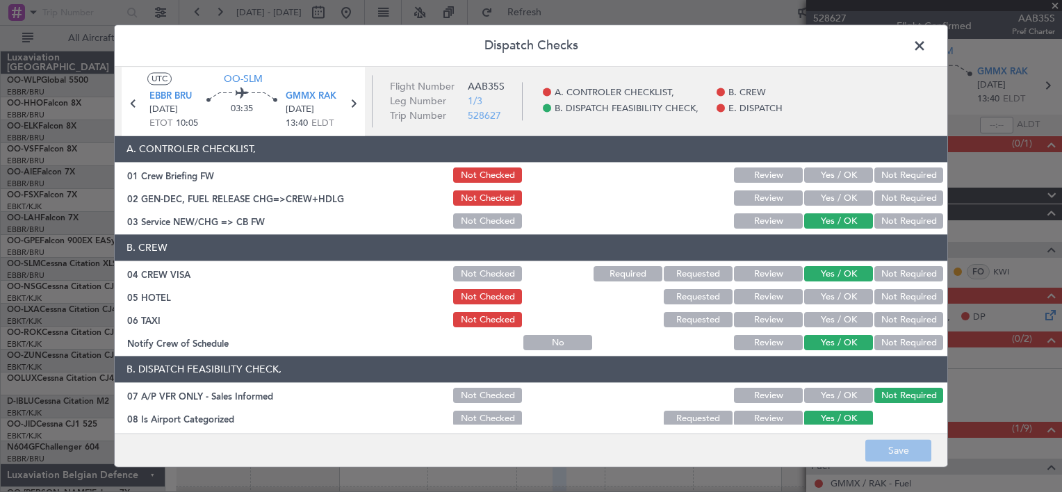
click at [836, 192] on button "Yes / OK" at bounding box center [838, 198] width 69 height 15
click at [882, 313] on button "Not Required" at bounding box center [908, 320] width 69 height 15
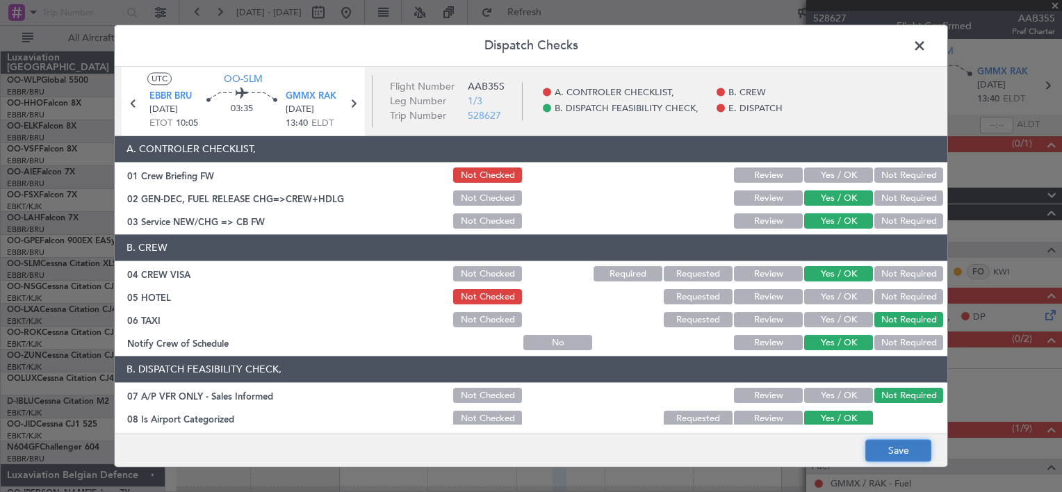
click at [899, 442] on button "Save" at bounding box center [898, 451] width 66 height 22
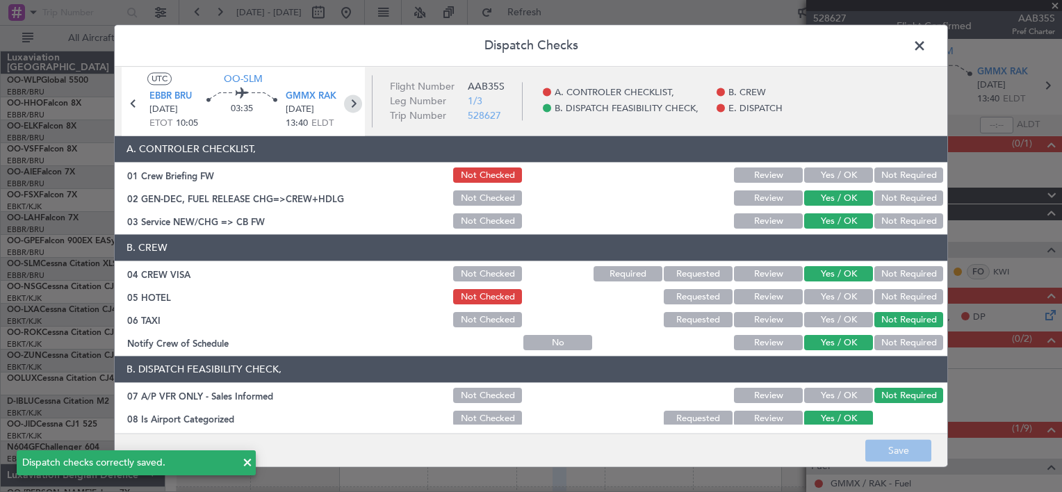
click at [350, 103] on icon at bounding box center [353, 104] width 18 height 18
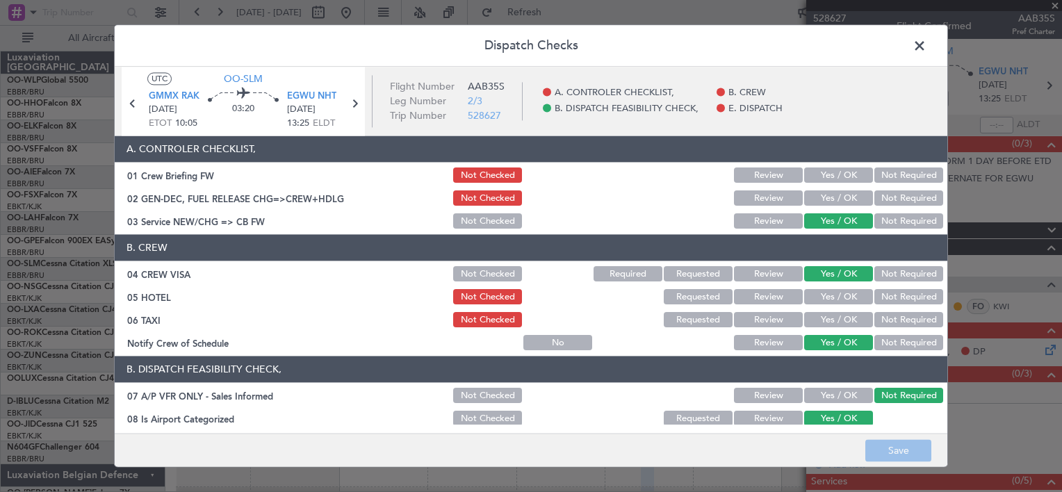
click at [883, 325] on button "Not Required" at bounding box center [908, 320] width 69 height 15
click at [815, 195] on button "Yes / OK" at bounding box center [838, 198] width 69 height 15
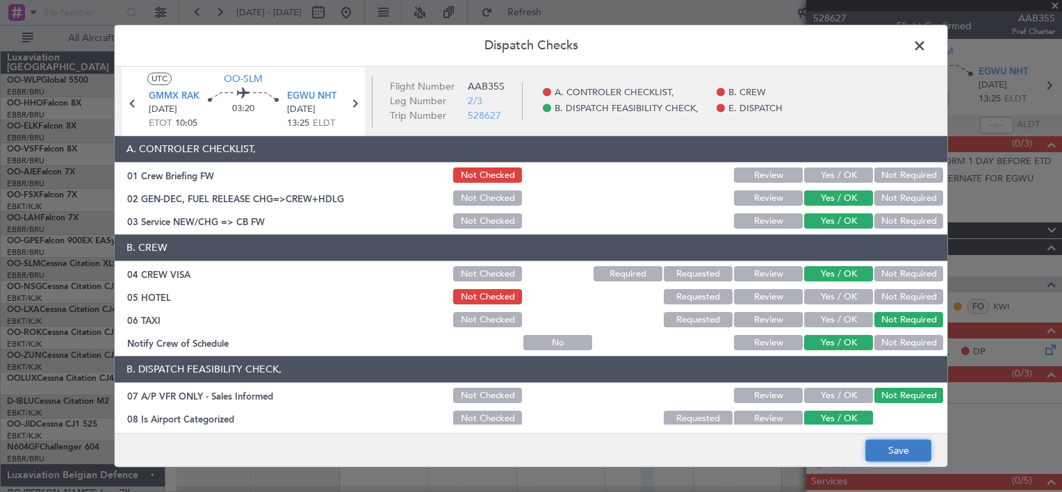
click at [906, 451] on button "Save" at bounding box center [898, 451] width 66 height 22
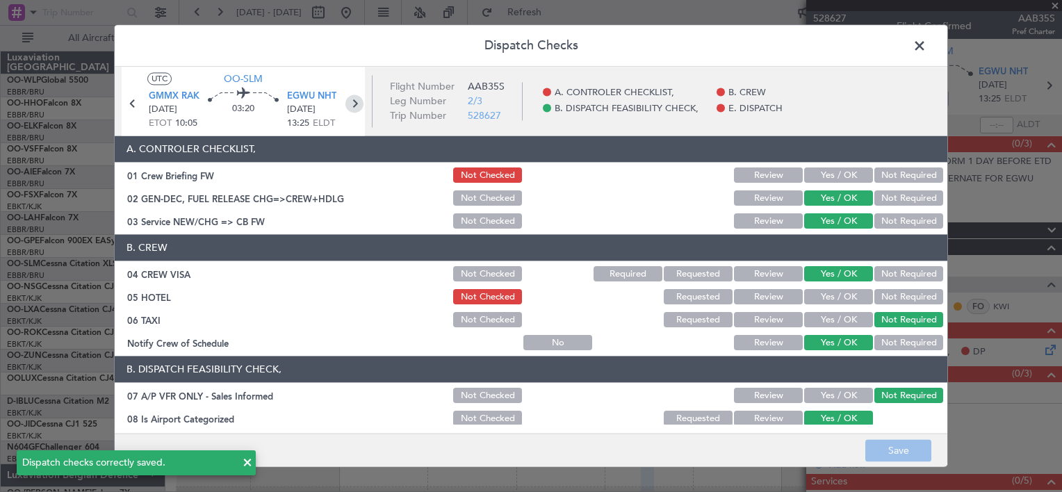
click at [356, 104] on icon at bounding box center [354, 104] width 18 height 18
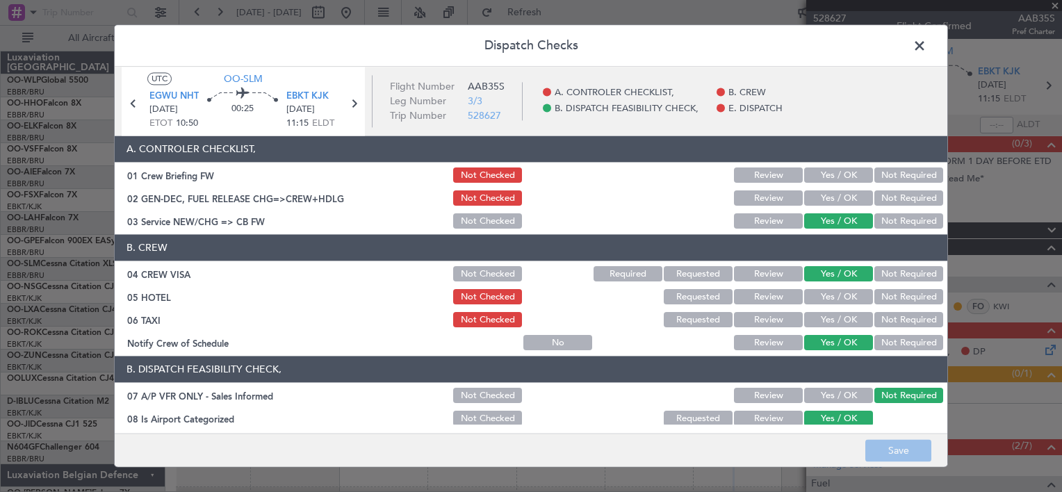
click at [813, 197] on button "Yes / OK" at bounding box center [838, 198] width 69 height 15
click at [904, 448] on button "Save" at bounding box center [898, 451] width 66 height 22
click at [926, 44] on span at bounding box center [926, 49] width 0 height 28
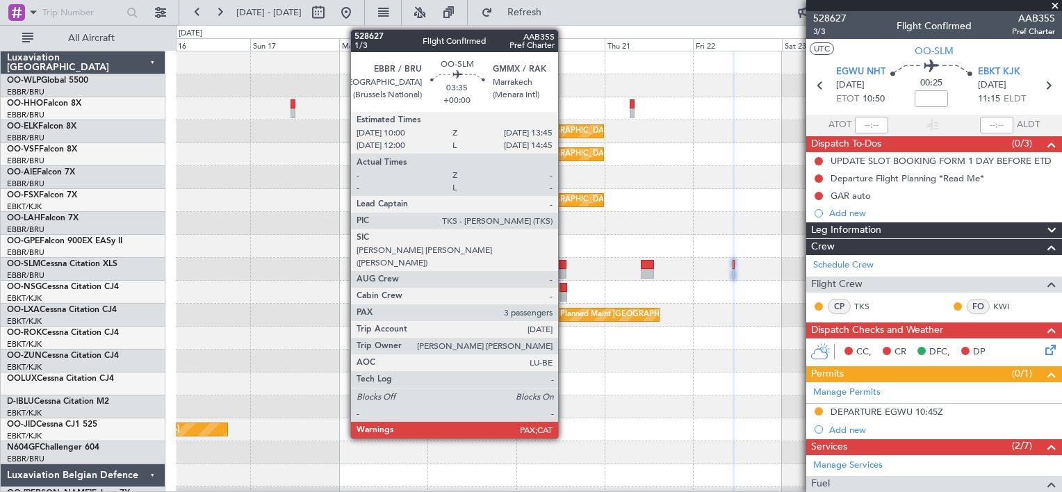
click at [564, 264] on div at bounding box center [560, 265] width 14 height 10
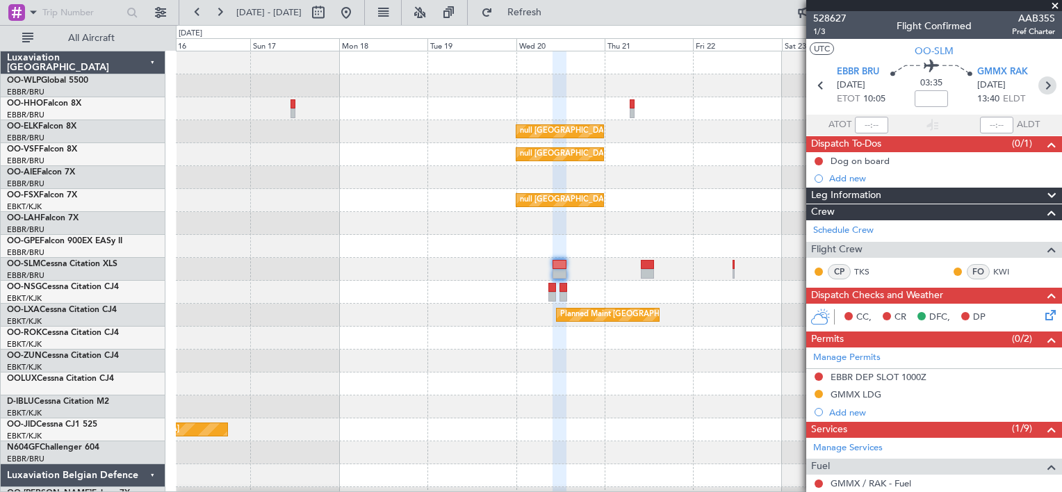
click at [1039, 87] on icon at bounding box center [1047, 85] width 18 height 18
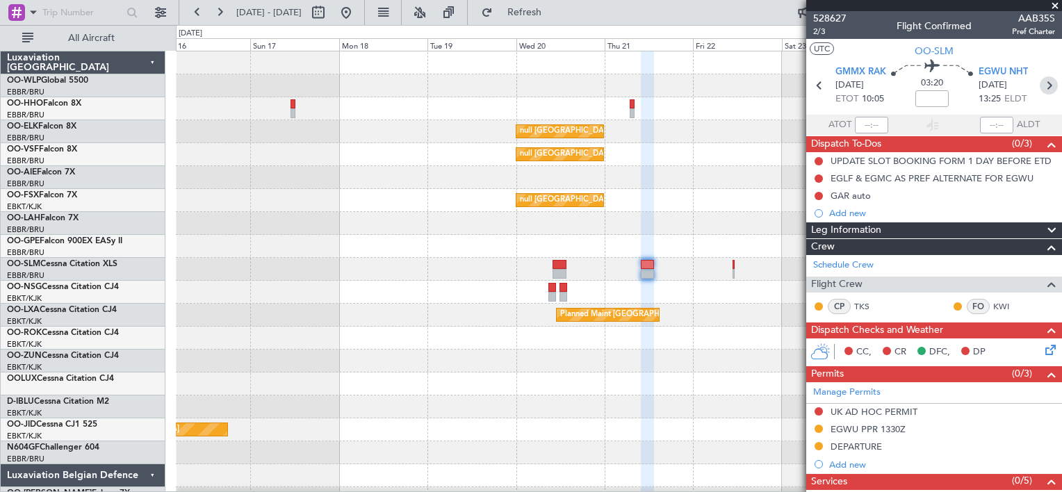
click at [1042, 89] on icon at bounding box center [1049, 85] width 18 height 18
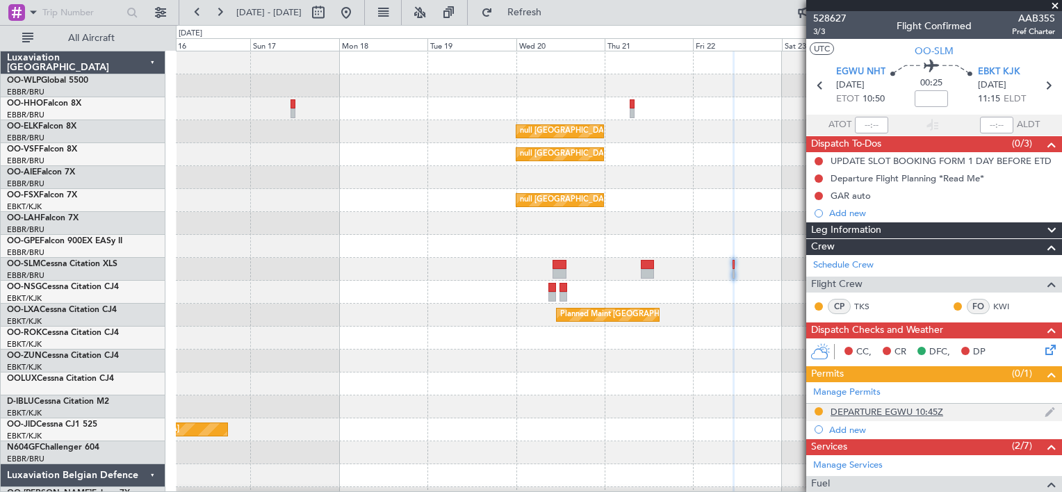
click at [1045, 409] on img at bounding box center [1050, 412] width 10 height 13
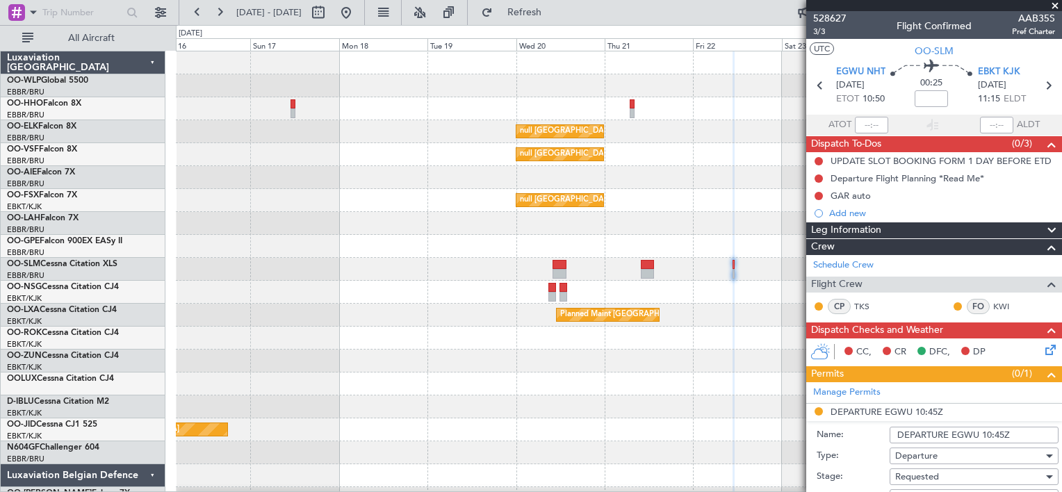
click at [948, 436] on input "DEPARTURE EGWU 10:45Z" at bounding box center [974, 435] width 169 height 17
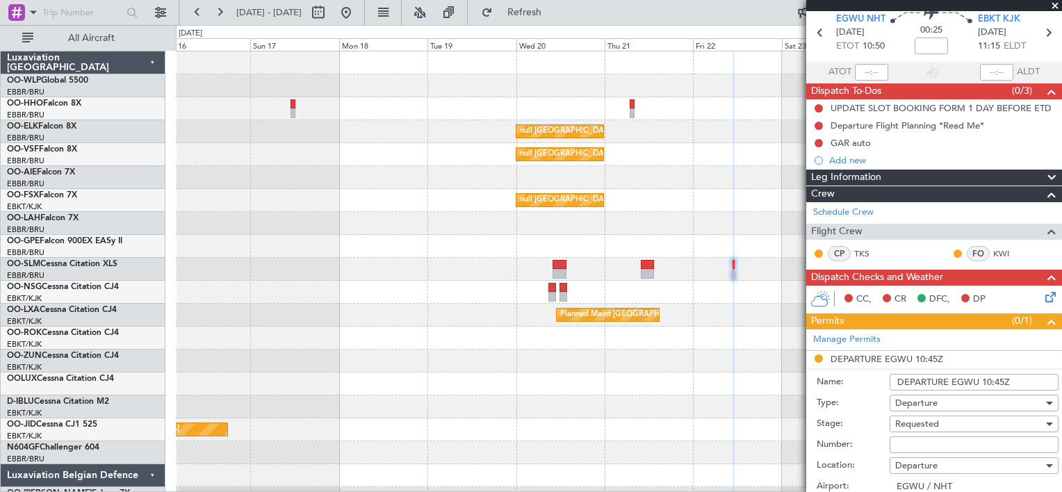
scroll to position [53, 0]
click at [964, 402] on div "Departure" at bounding box center [969, 403] width 148 height 21
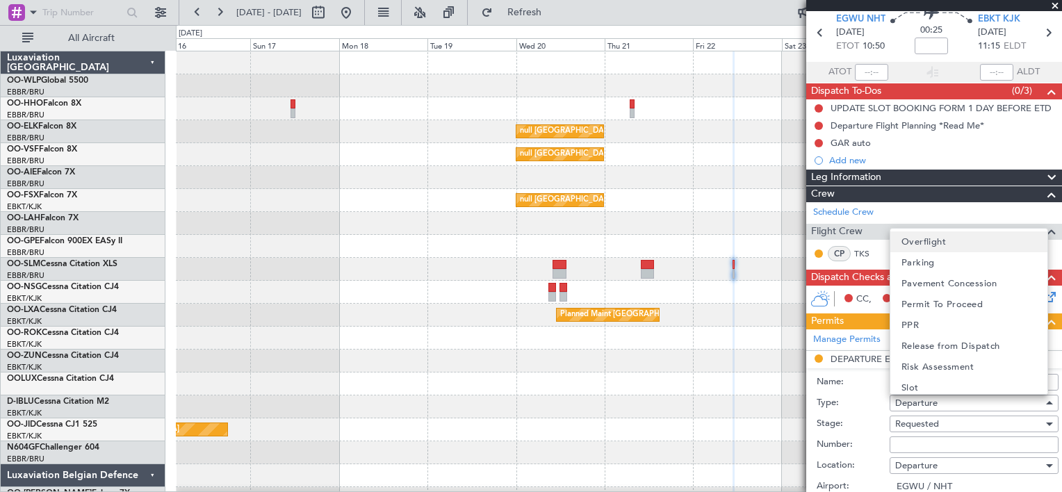
scroll to position [373, 0]
click at [930, 328] on mat-option "PPR" at bounding box center [968, 325] width 157 height 21
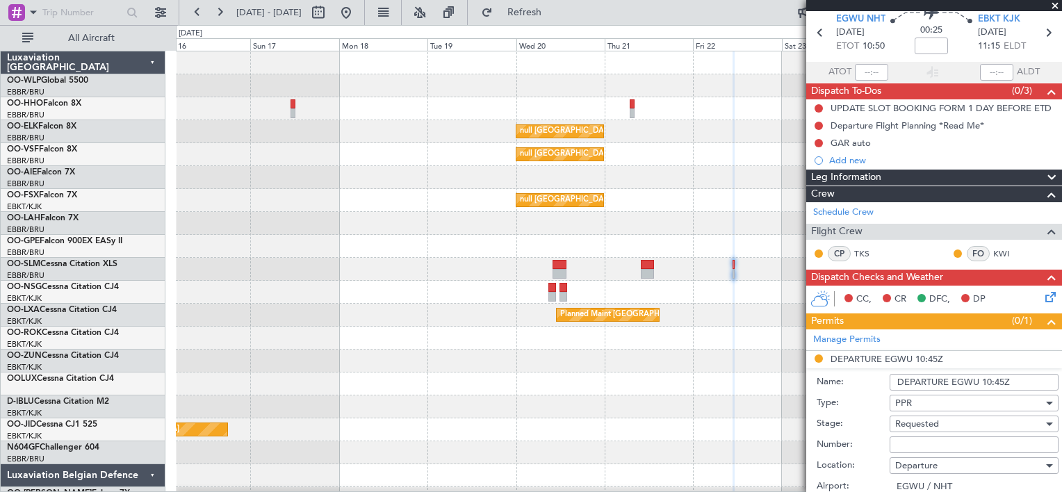
click at [928, 377] on input "DEPARTURE EGWU 10:45Z" at bounding box center [974, 382] width 169 height 17
type input "B"
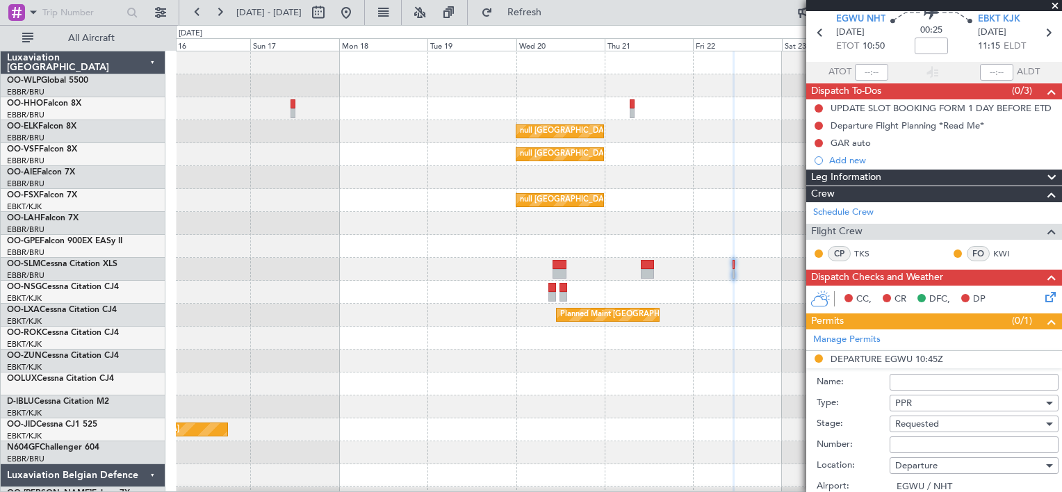
click at [935, 446] on input "Number:" at bounding box center [974, 444] width 169 height 17
type input "BFOP-2024-30105V8"
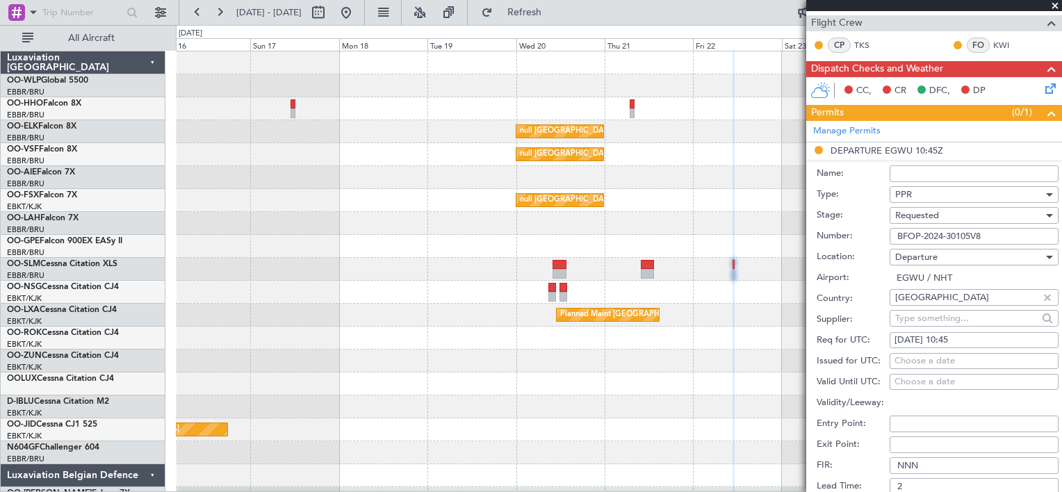
scroll to position [263, 0]
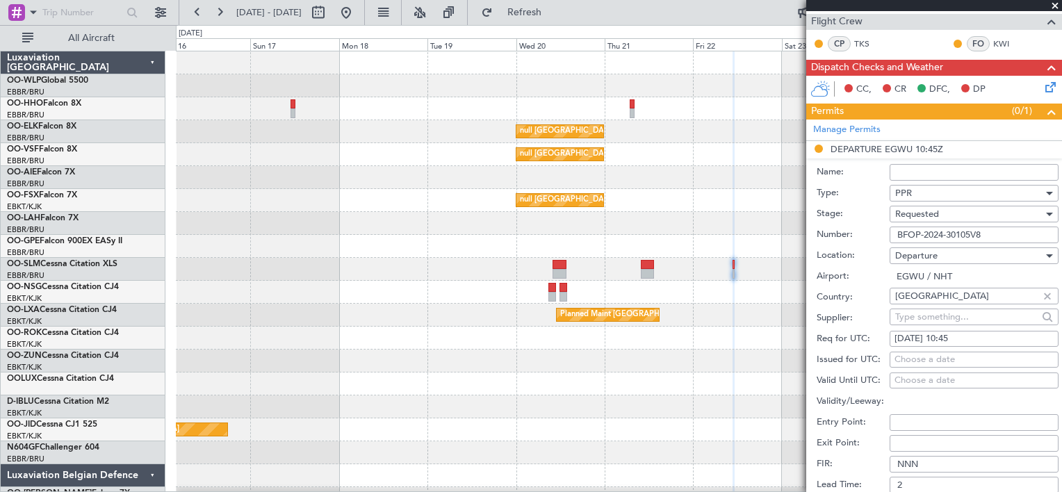
click at [925, 190] on div "PPR" at bounding box center [969, 193] width 148 height 21
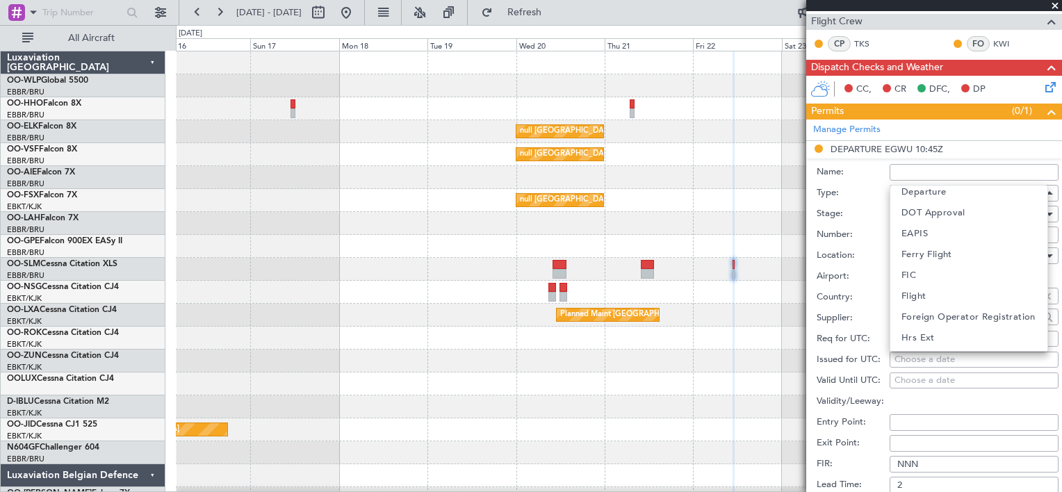
scroll to position [117, 0]
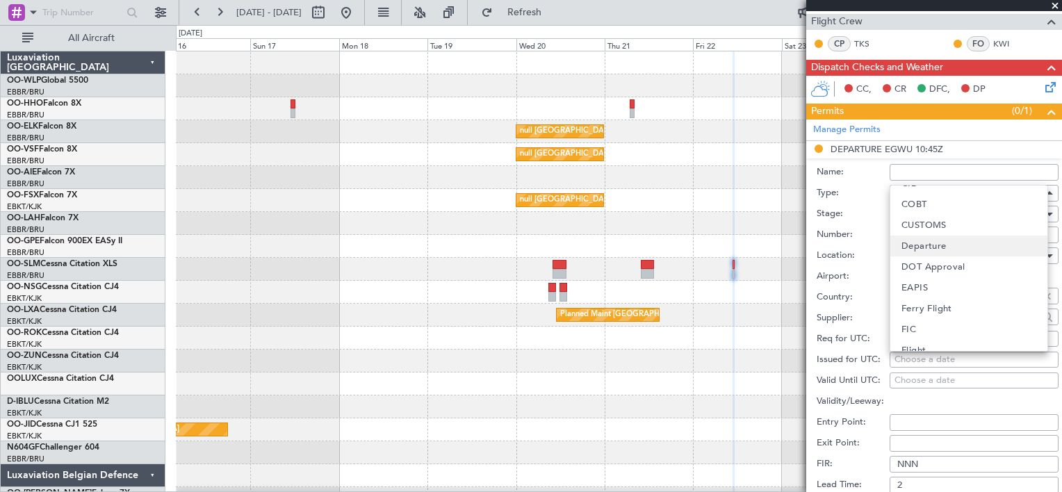
click at [935, 236] on span "Departure" at bounding box center [923, 246] width 45 height 21
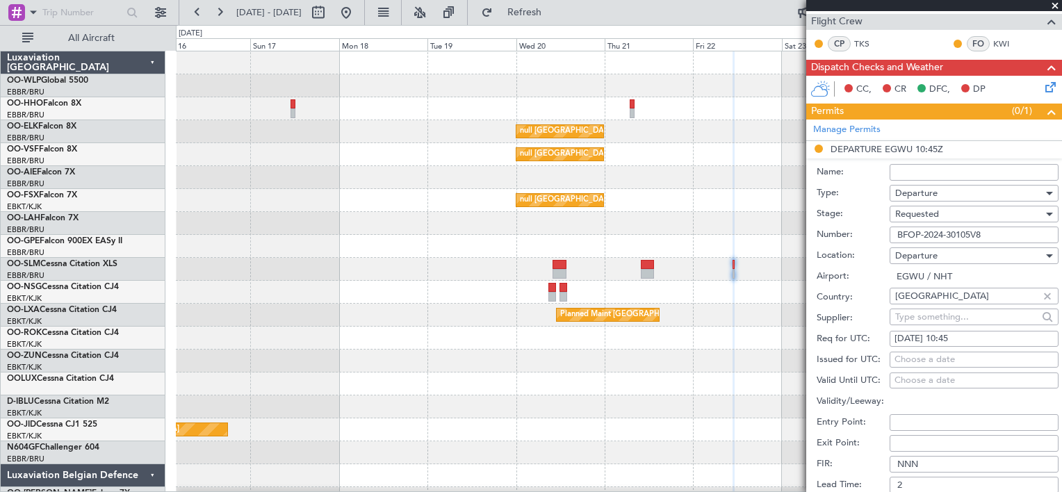
click at [938, 176] on input "Name:" at bounding box center [974, 172] width 169 height 17
type input "UK BLOCK PERMIT"
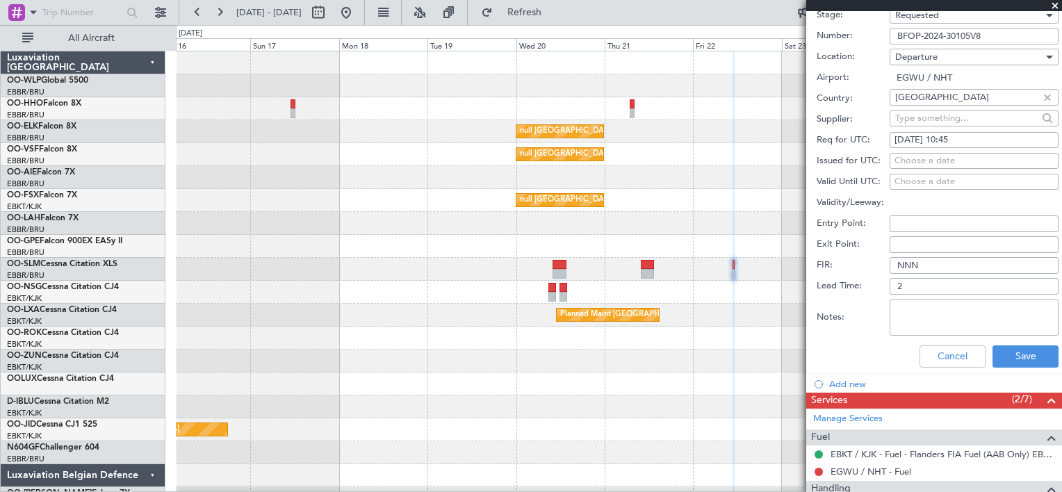
scroll to position [403, 0]
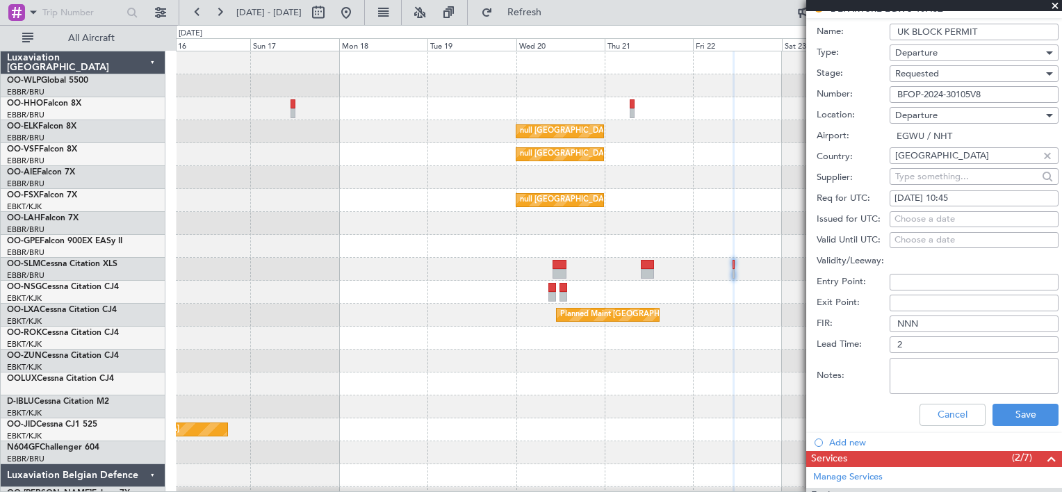
click at [922, 77] on span "Requested" at bounding box center [917, 73] width 44 height 13
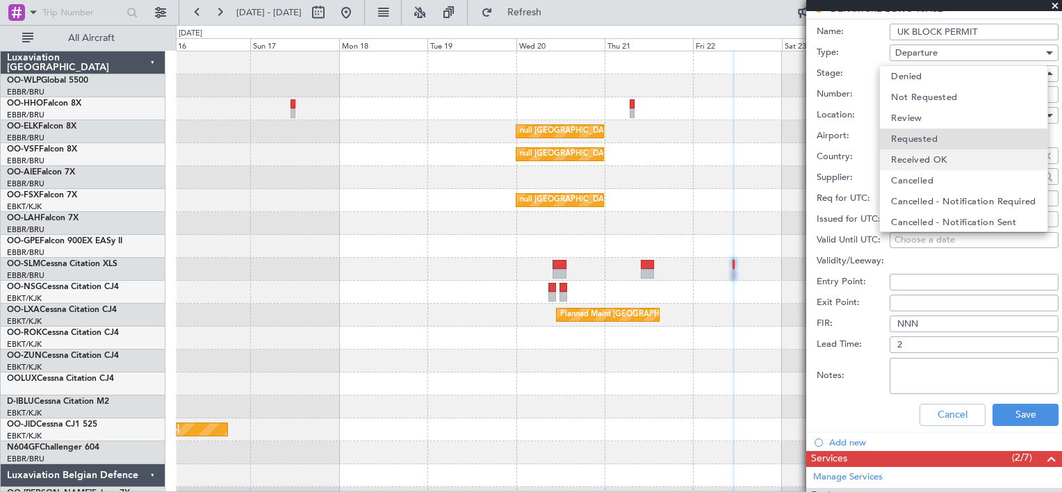
click at [924, 152] on span "Received OK" at bounding box center [919, 159] width 56 height 21
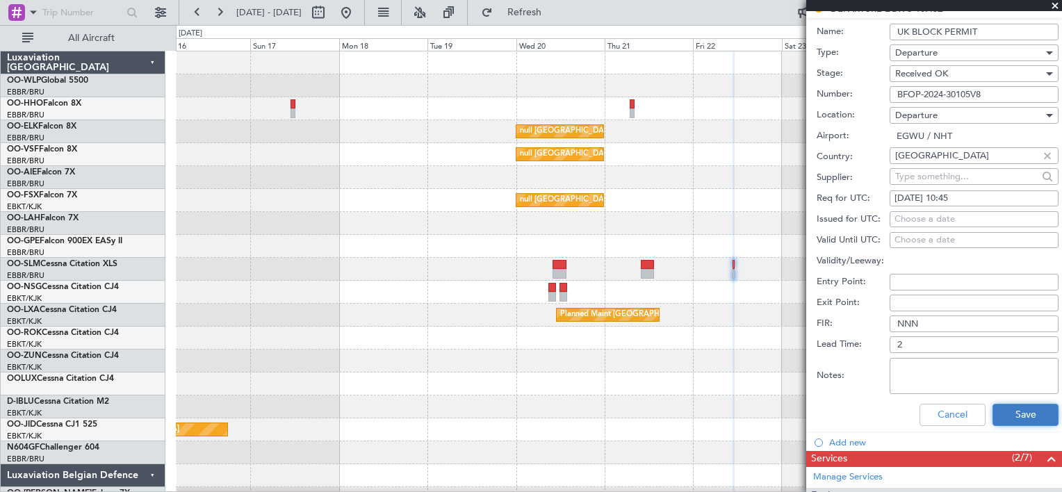
click at [1018, 408] on button "Save" at bounding box center [1025, 415] width 66 height 22
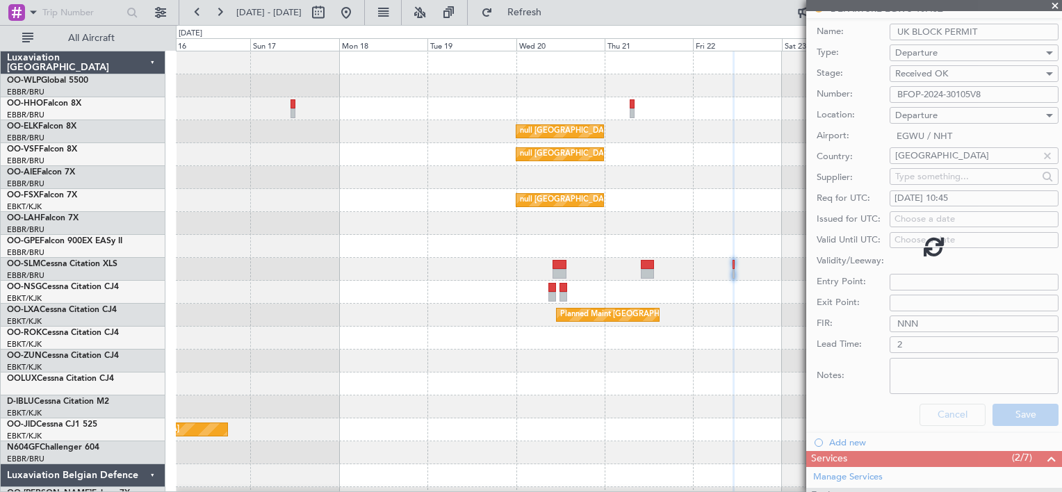
scroll to position [0, 0]
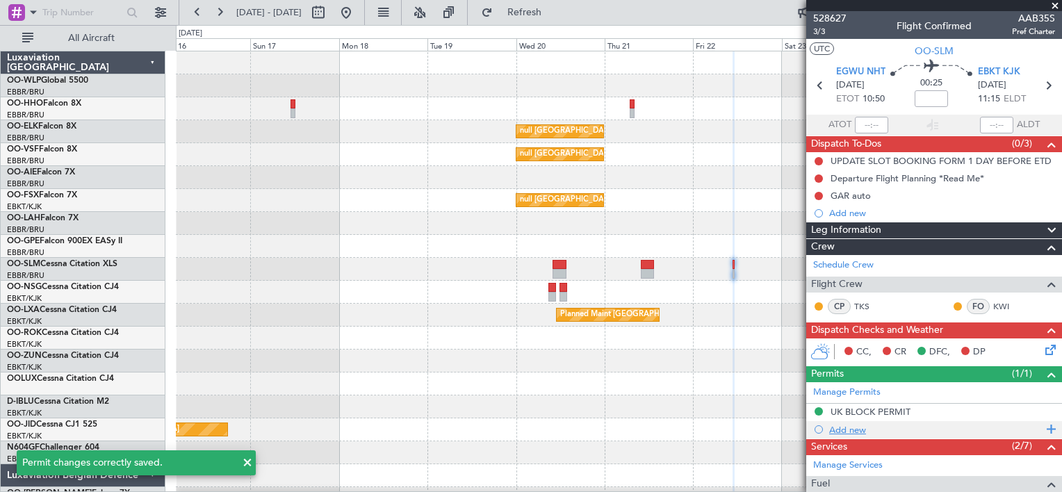
click at [859, 428] on div "Add new" at bounding box center [935, 430] width 213 height 12
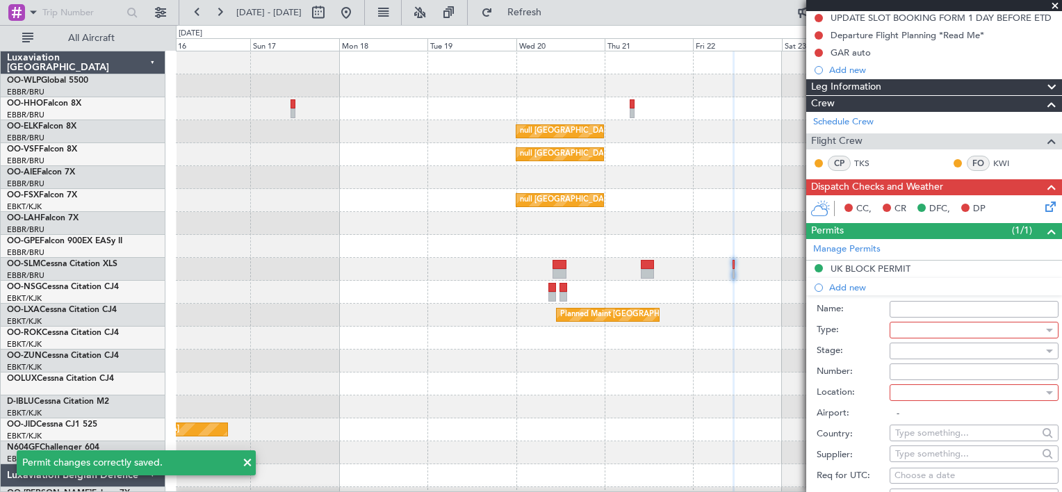
scroll to position [144, 0]
click at [934, 329] on div at bounding box center [969, 329] width 148 height 21
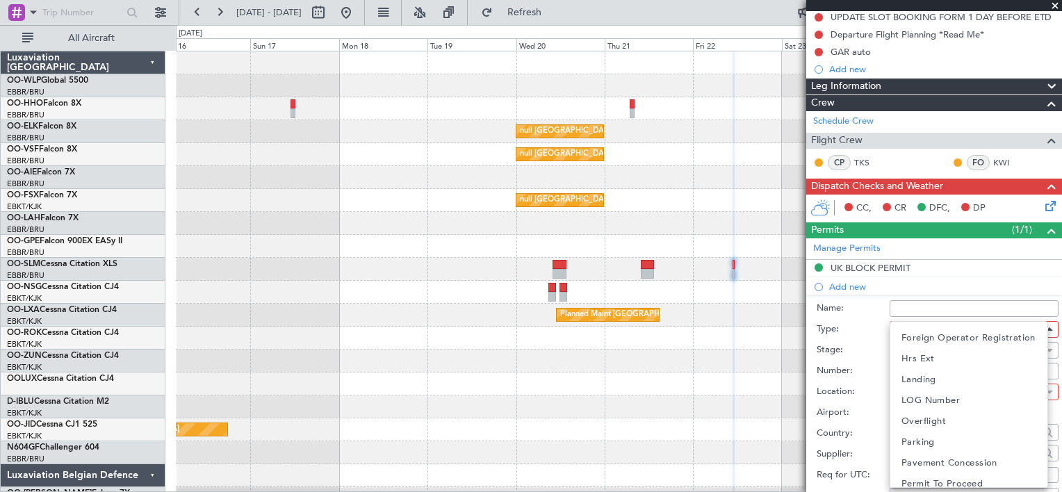
scroll to position [375, 0]
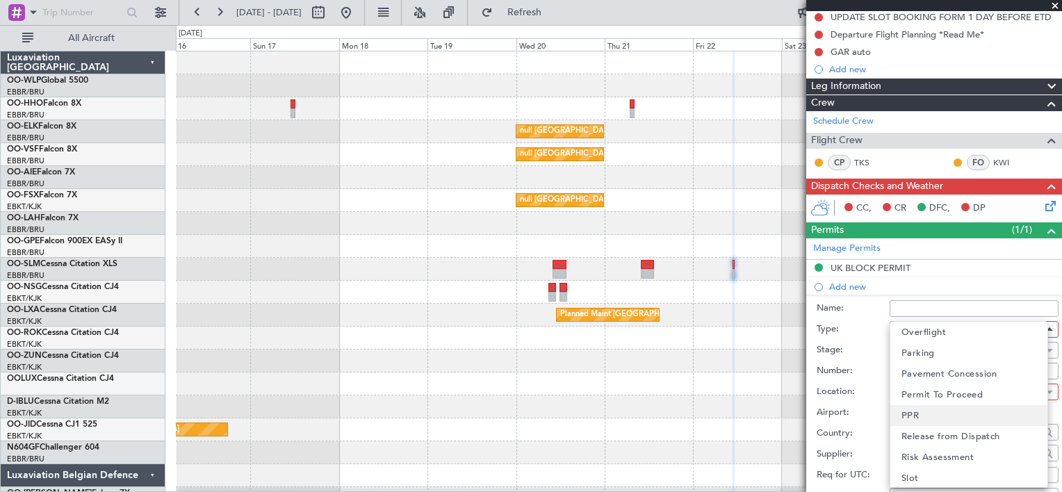
click at [923, 416] on mat-option "PPR" at bounding box center [968, 415] width 157 height 21
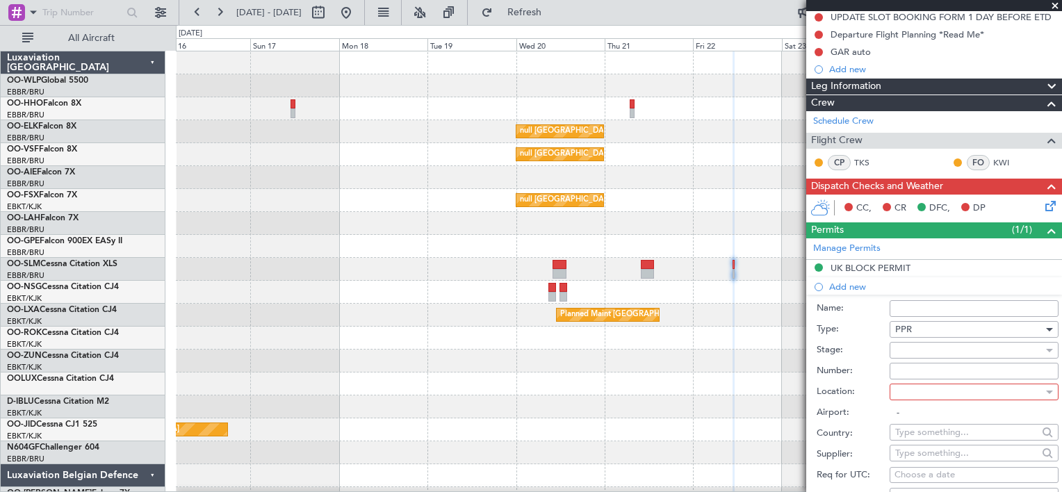
click at [908, 393] on div at bounding box center [969, 392] width 148 height 21
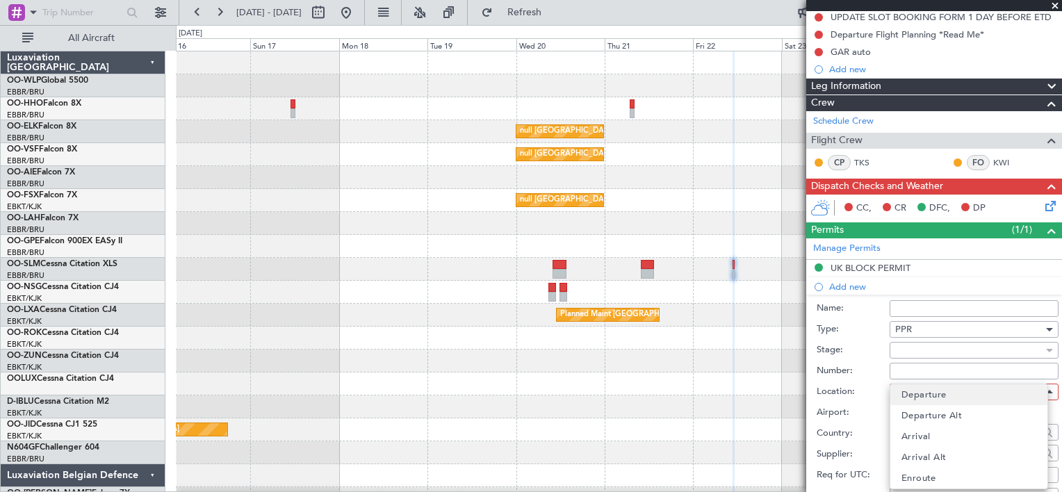
click at [920, 400] on span "Departure" at bounding box center [923, 394] width 45 height 21
type input "EGWU / NHT"
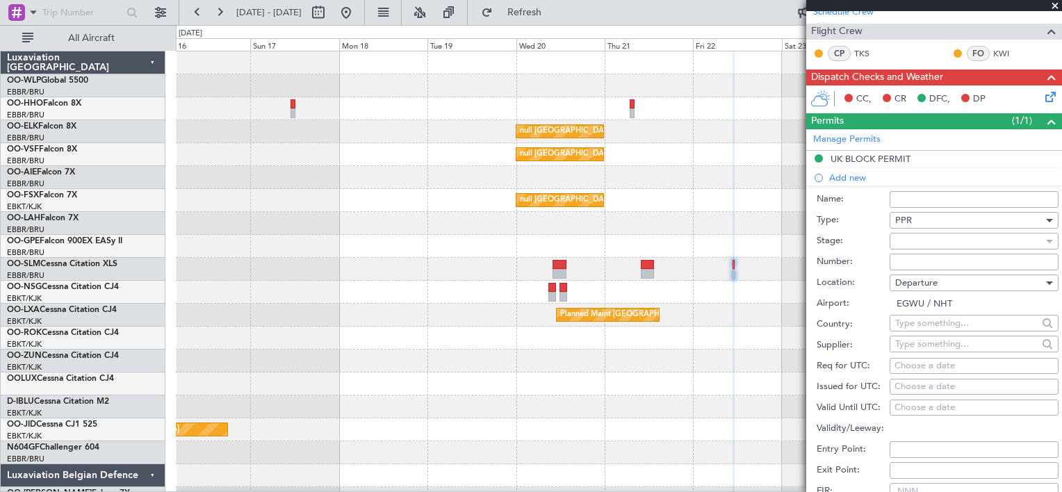
click at [910, 362] on div "Choose a date" at bounding box center [973, 366] width 159 height 14
select select "8"
select select "2025"
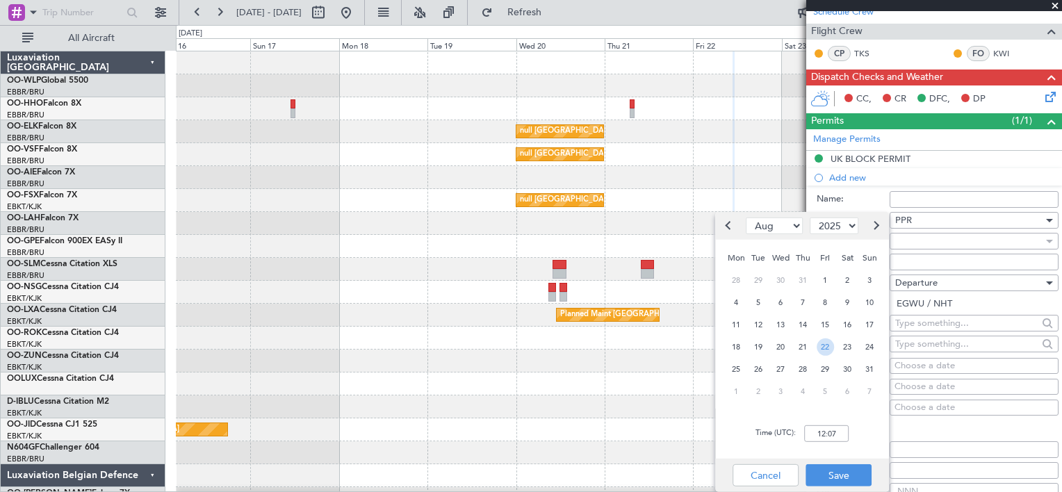
click at [824, 347] on span "22" at bounding box center [825, 346] width 17 height 17
click at [821, 432] on input "00:00" at bounding box center [826, 433] width 44 height 17
type input "10:45"
click at [844, 471] on button "Save" at bounding box center [839, 475] width 66 height 22
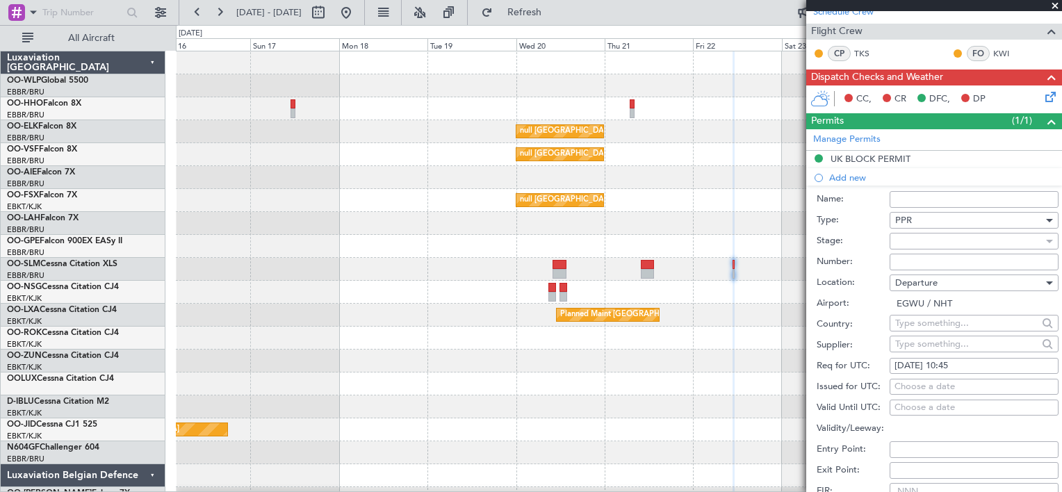
scroll to position [458, 0]
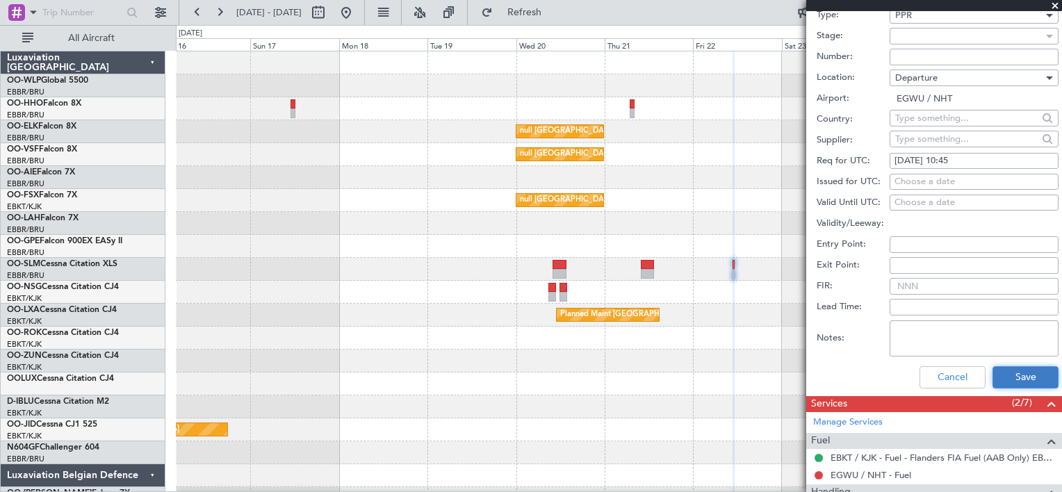
click at [1006, 376] on button "Save" at bounding box center [1025, 377] width 66 height 22
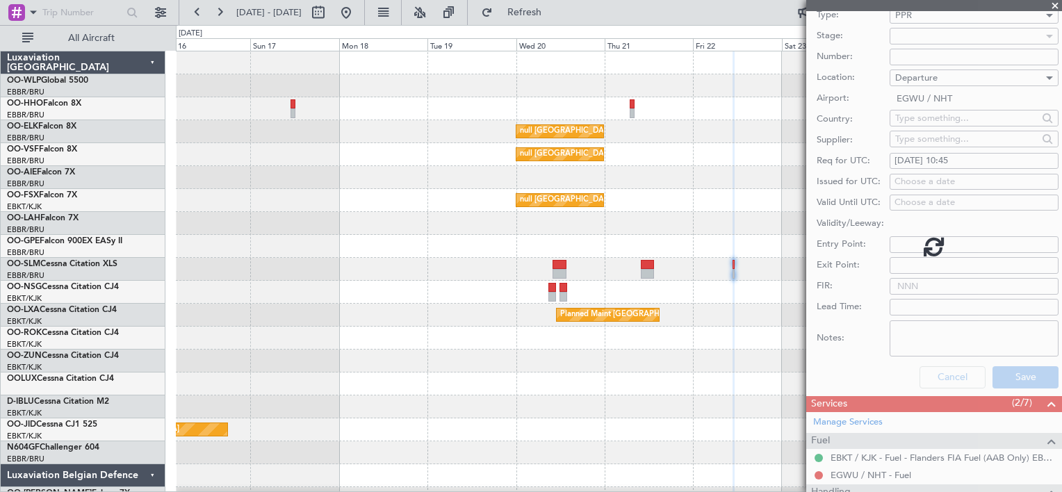
scroll to position [244, 0]
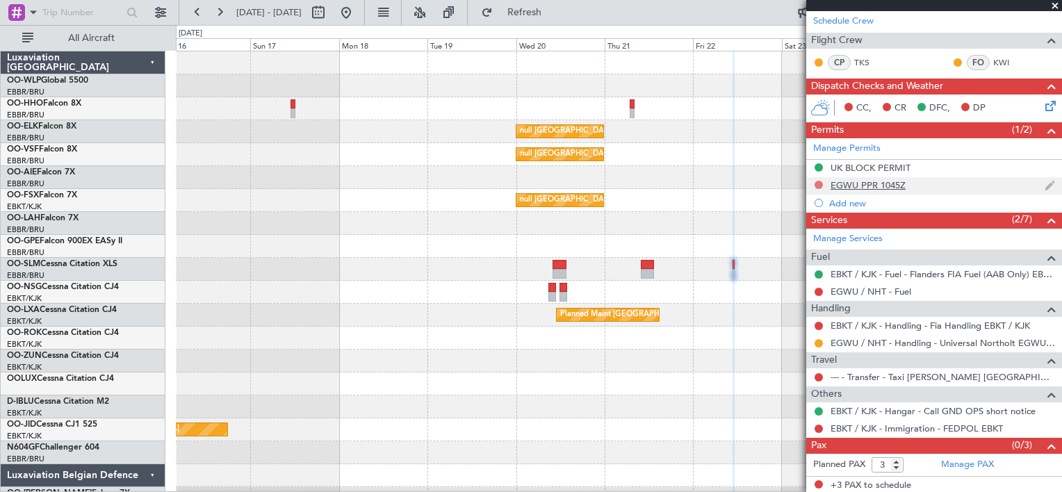
click at [821, 183] on button at bounding box center [819, 185] width 8 height 8
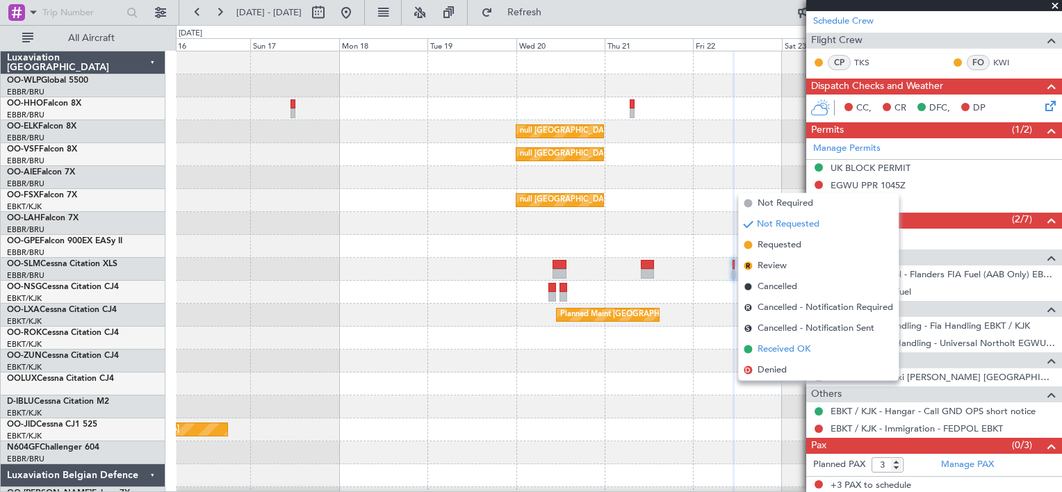
click at [778, 350] on span "Received OK" at bounding box center [784, 349] width 53 height 13
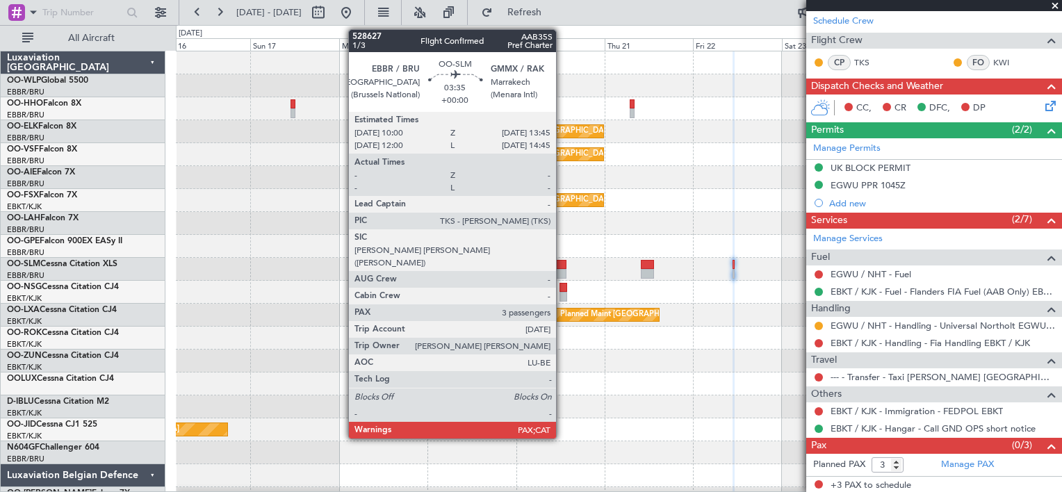
click at [562, 267] on div at bounding box center [560, 265] width 14 height 10
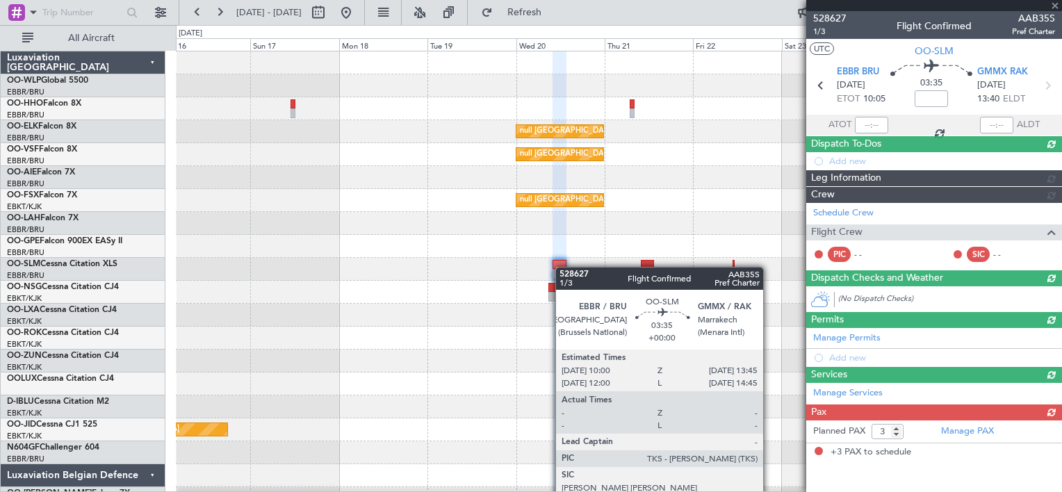
scroll to position [0, 0]
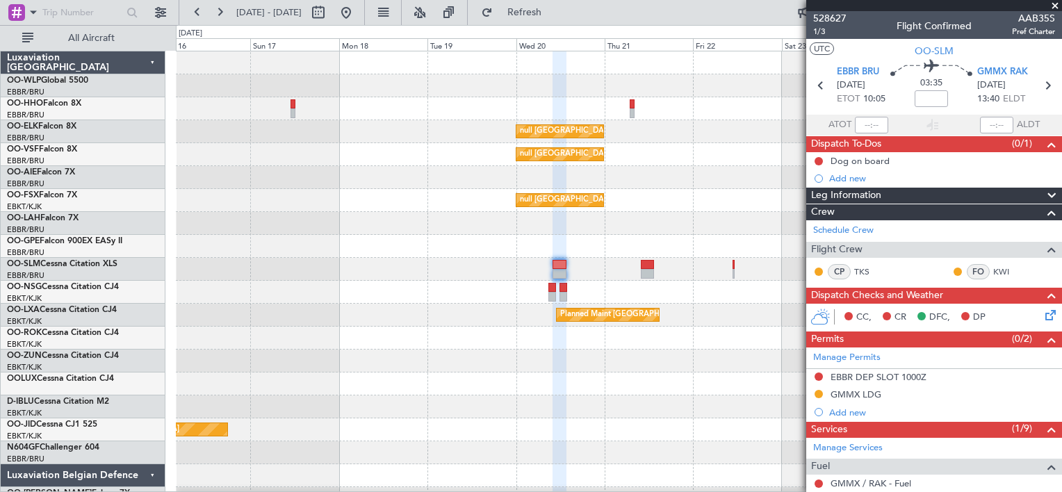
click at [1043, 312] on icon at bounding box center [1048, 312] width 11 height 11
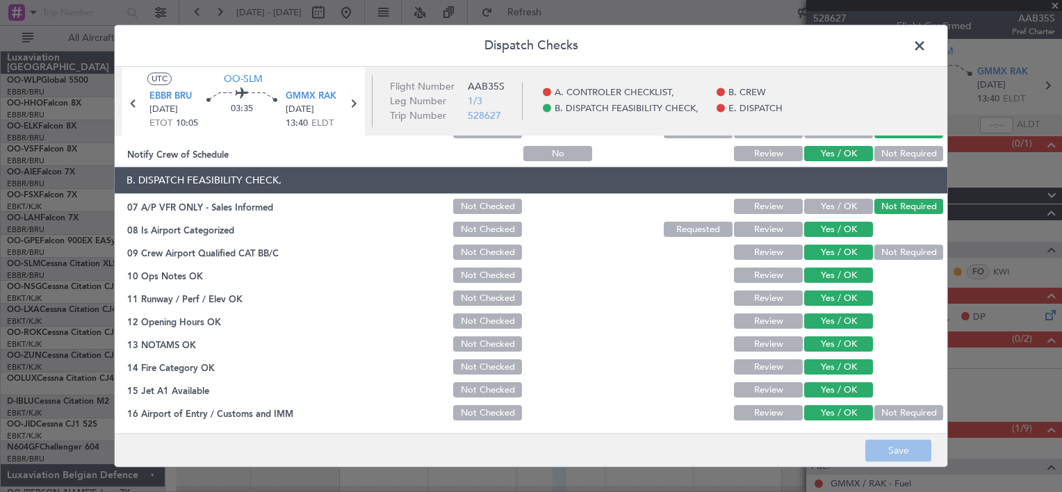
scroll to position [358, 0]
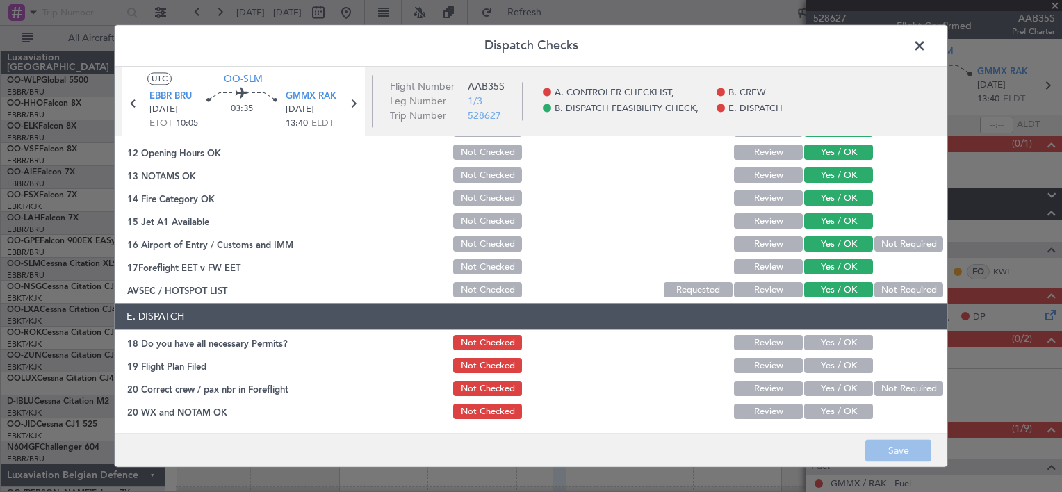
click at [828, 343] on button "Yes / OK" at bounding box center [838, 343] width 69 height 15
click at [830, 367] on button "Yes / OK" at bounding box center [838, 366] width 69 height 15
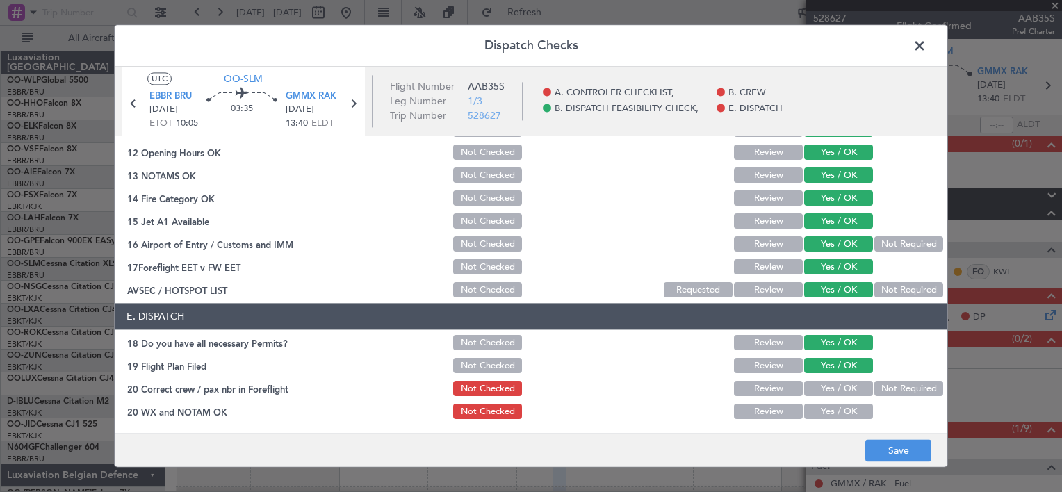
click at [831, 387] on button "Yes / OK" at bounding box center [838, 389] width 69 height 15
click at [831, 409] on button "Yes / OK" at bounding box center [838, 412] width 69 height 15
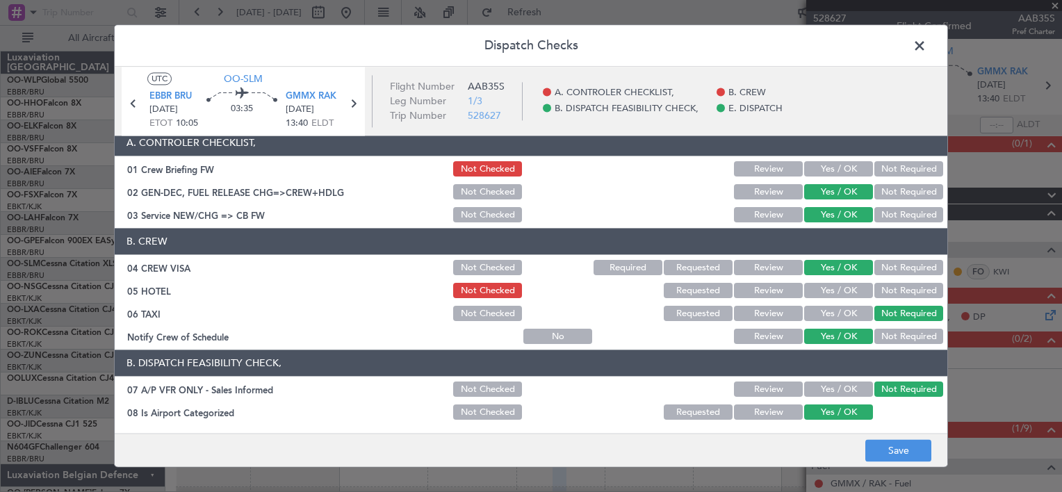
scroll to position [0, 0]
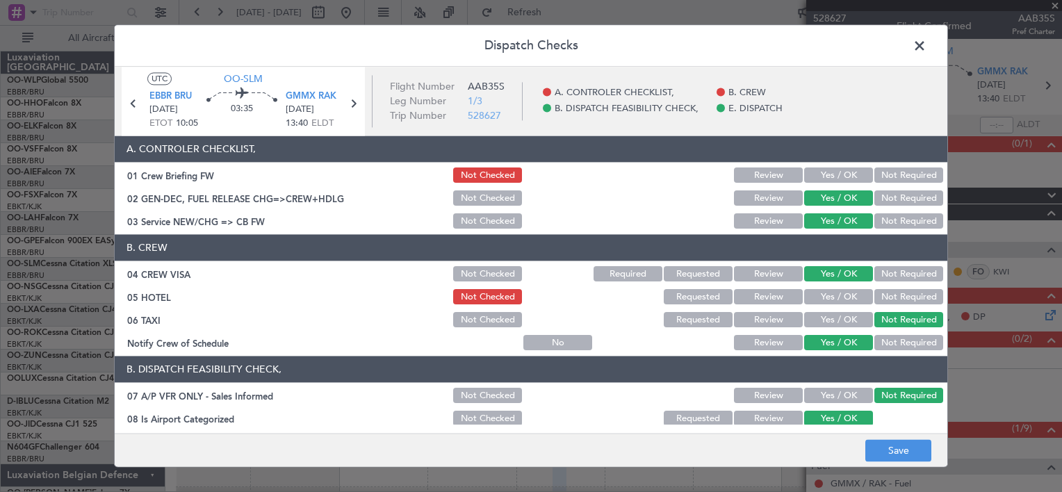
click at [892, 297] on button "Not Required" at bounding box center [908, 297] width 69 height 15
click at [906, 450] on button "Save" at bounding box center [898, 451] width 66 height 22
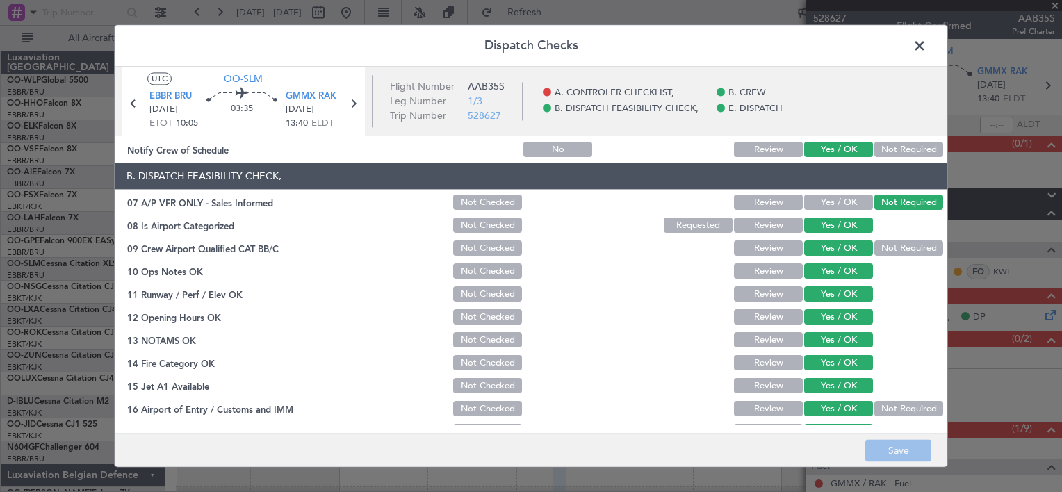
scroll to position [192, 0]
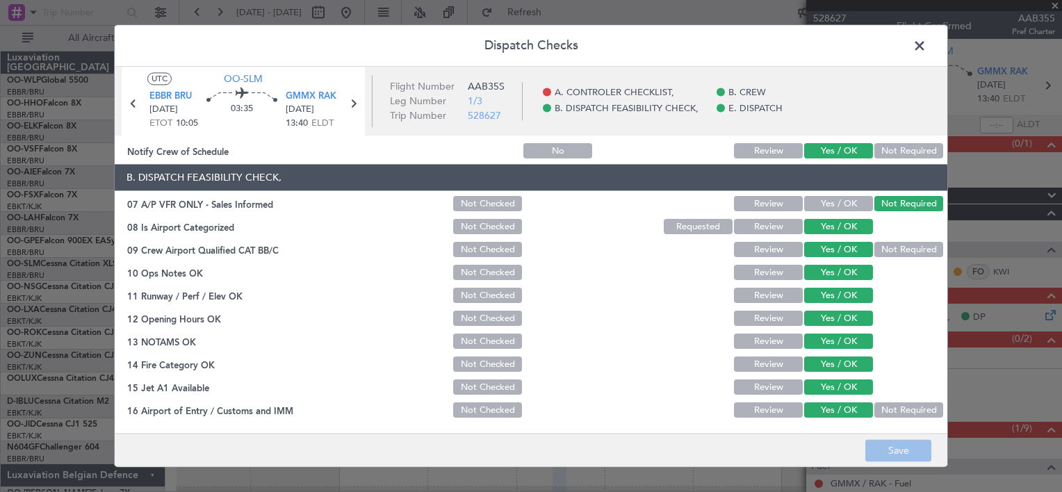
click at [926, 54] on span at bounding box center [926, 49] width 0 height 28
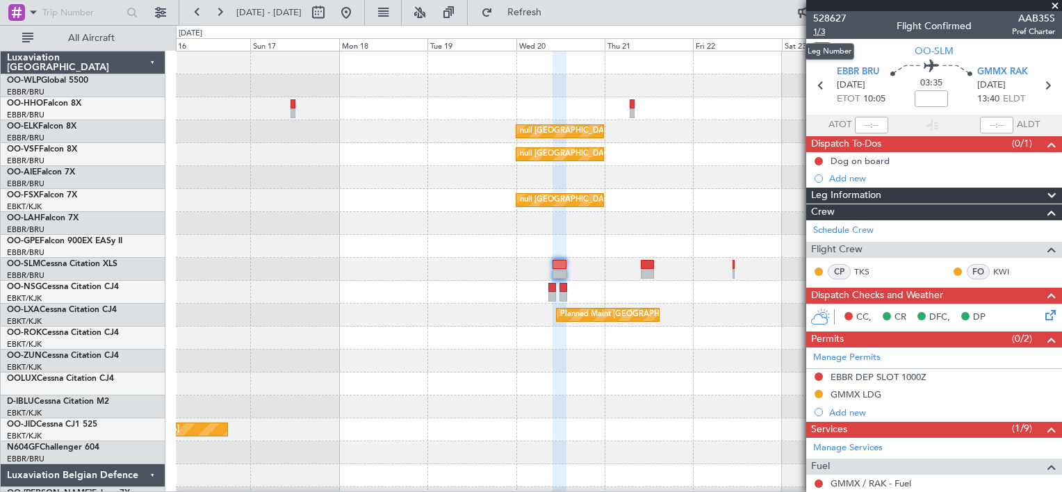
click at [817, 31] on span "1/3" at bounding box center [829, 32] width 33 height 12
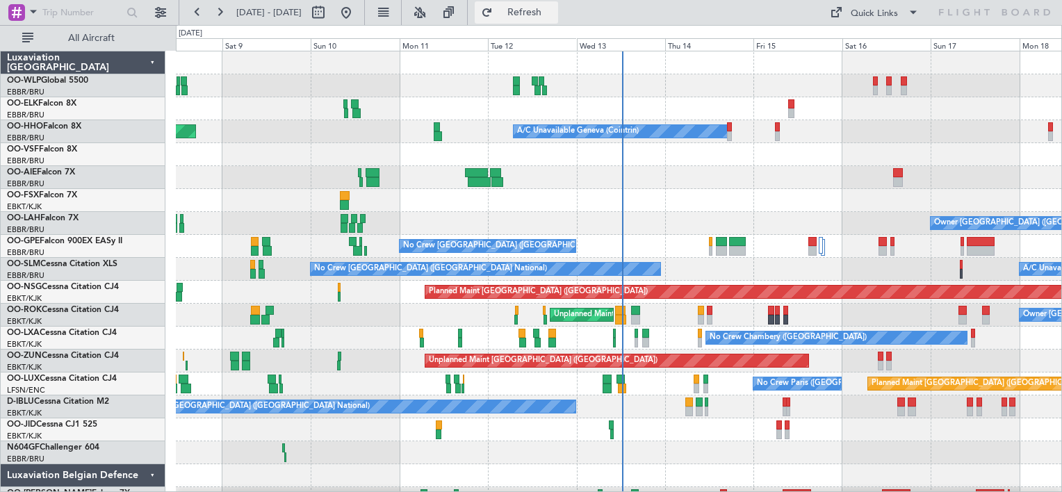
click at [536, 17] on button "Refresh" at bounding box center [516, 12] width 83 height 22
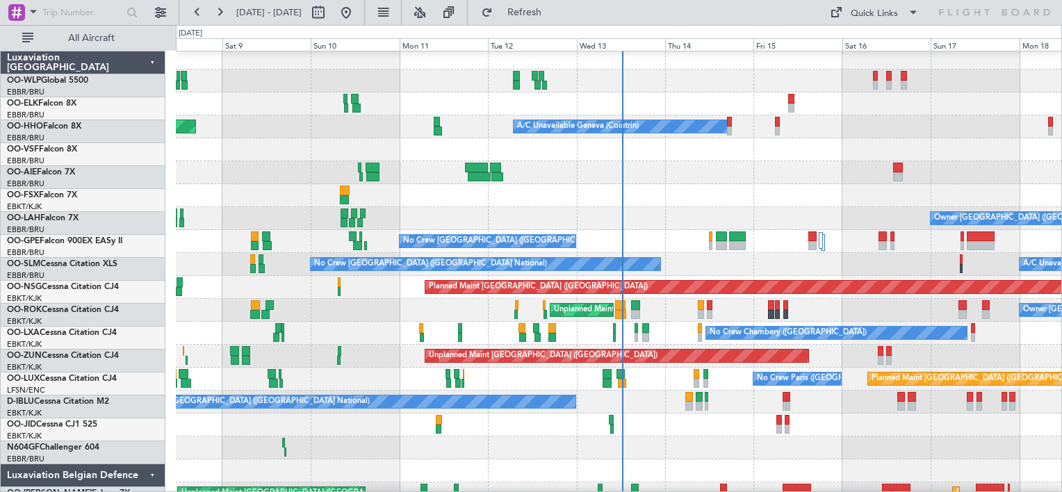
scroll to position [6, 0]
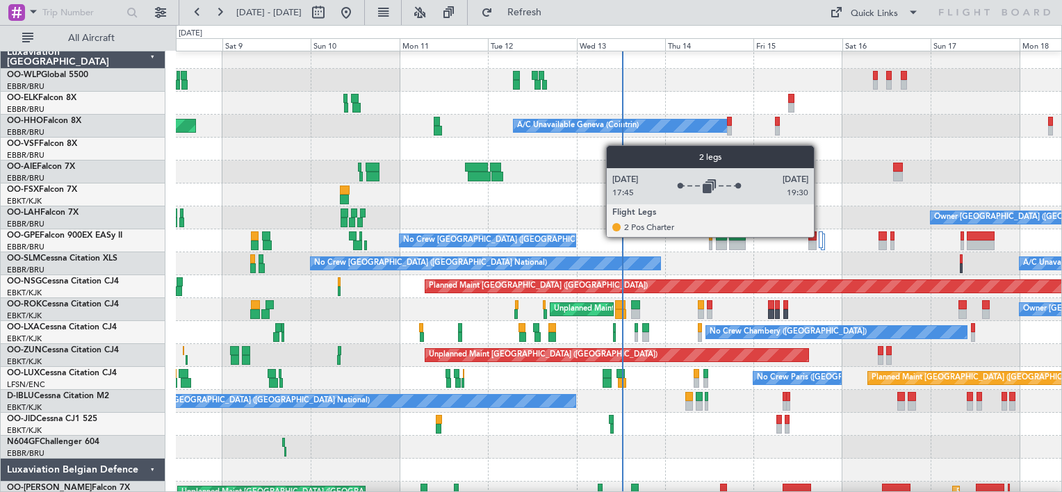
click at [820, 236] on div at bounding box center [821, 239] width 5 height 17
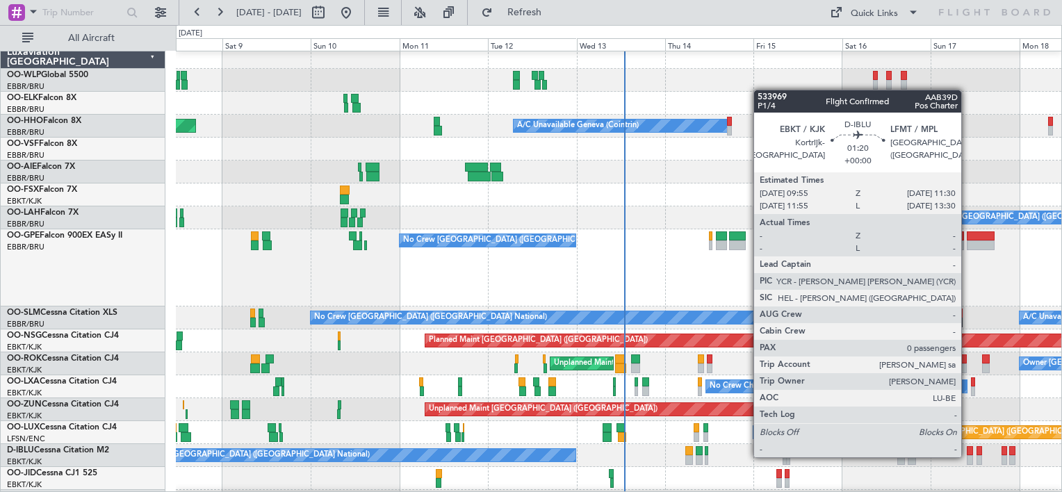
click at [967, 456] on div at bounding box center [970, 460] width 6 height 10
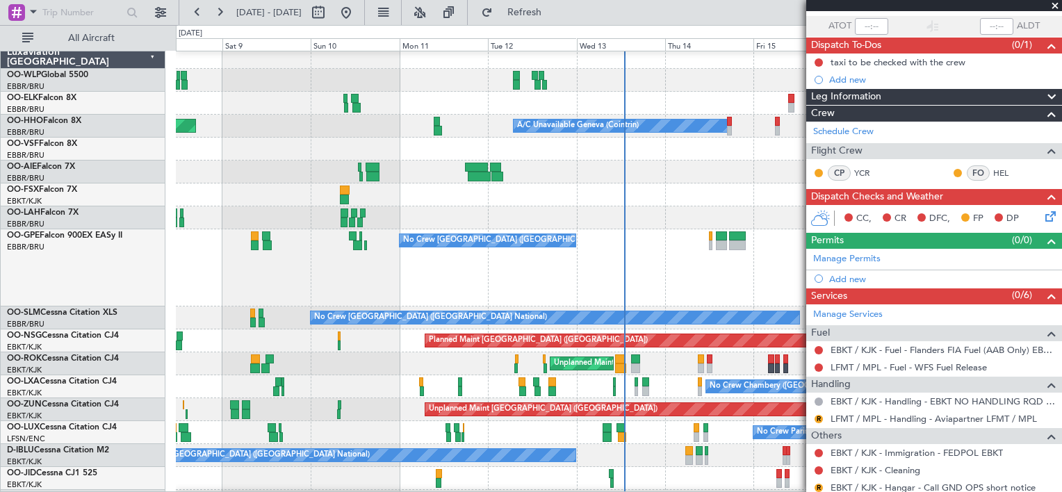
scroll to position [140, 0]
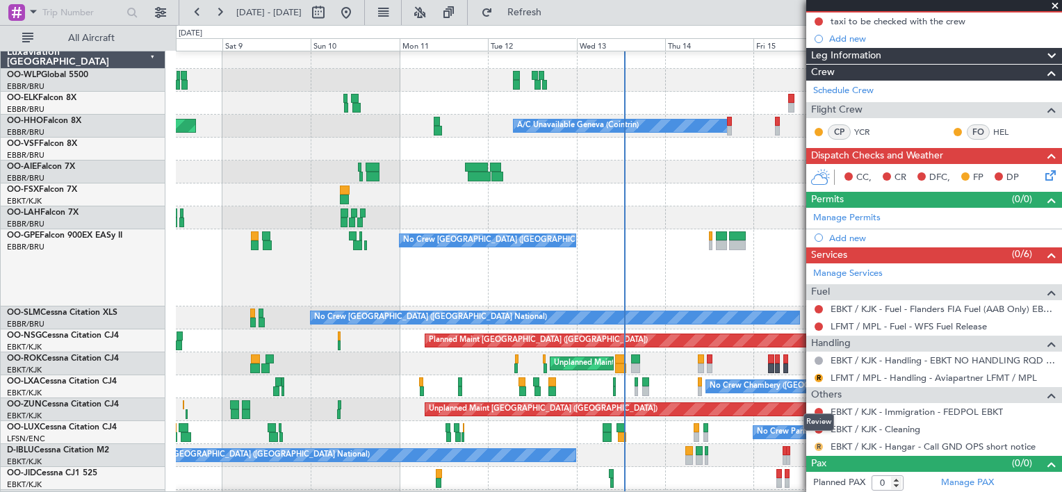
click at [819, 445] on button "R" at bounding box center [819, 447] width 8 height 8
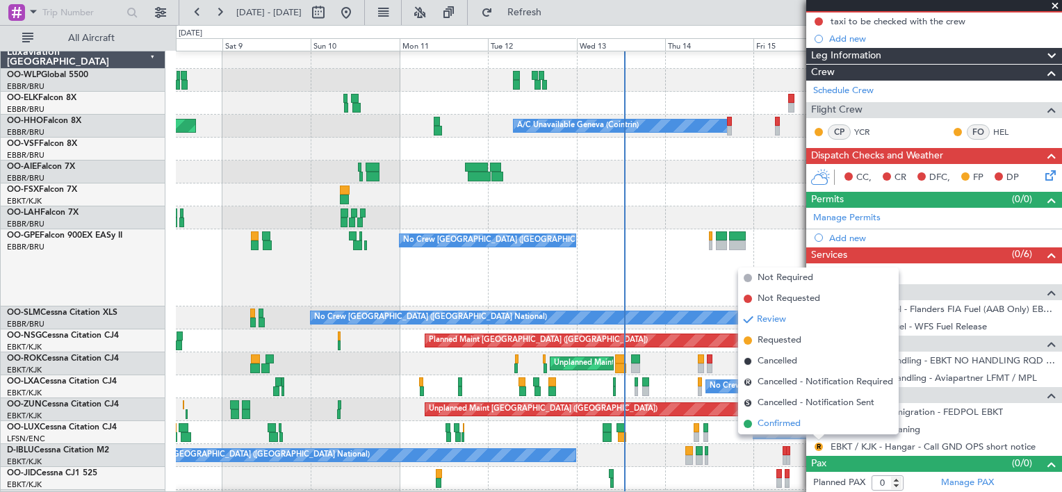
click at [799, 425] on span "Confirmed" at bounding box center [779, 424] width 43 height 14
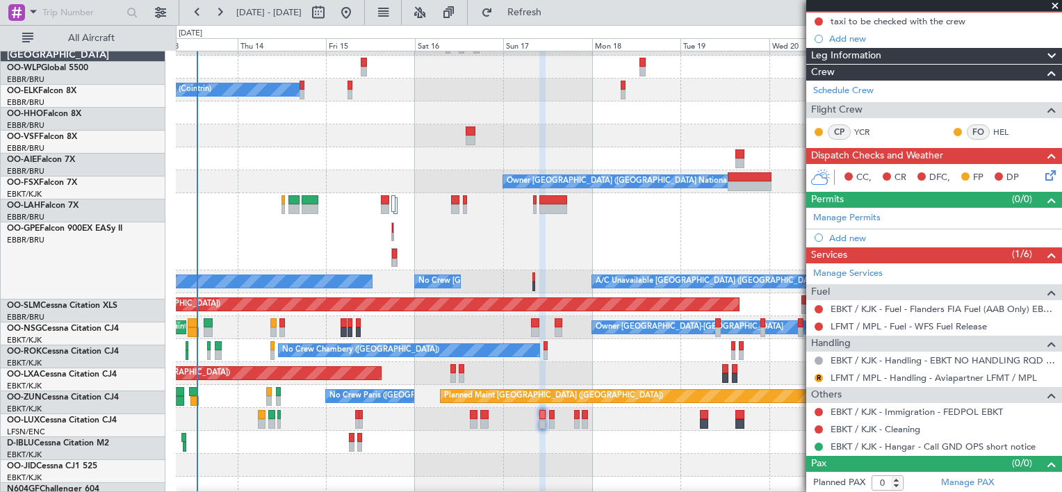
scroll to position [42, 0]
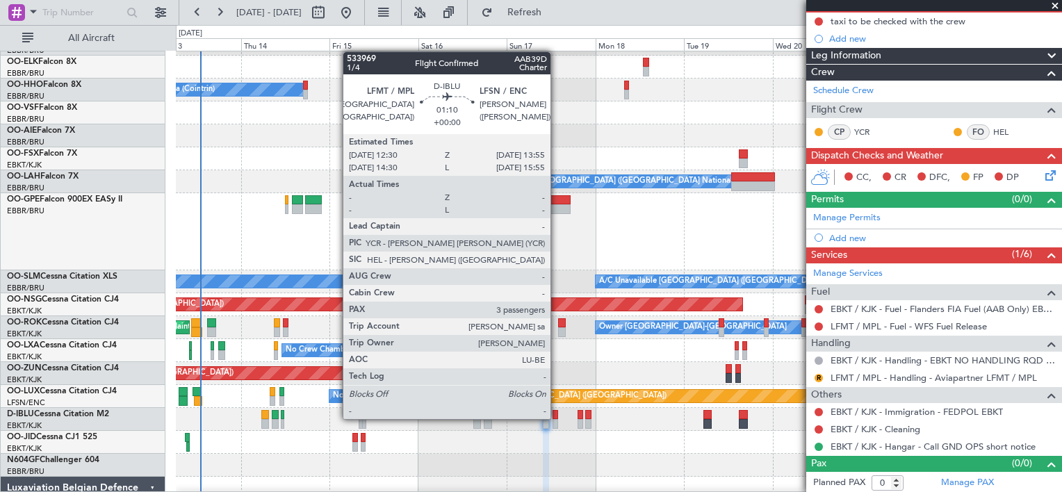
click at [557, 418] on div at bounding box center [556, 415] width 6 height 10
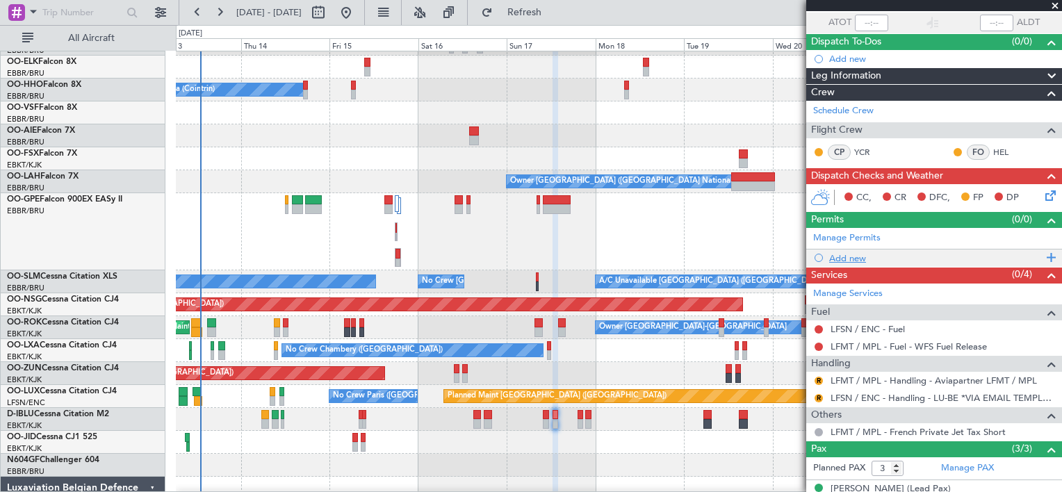
scroll to position [181, 0]
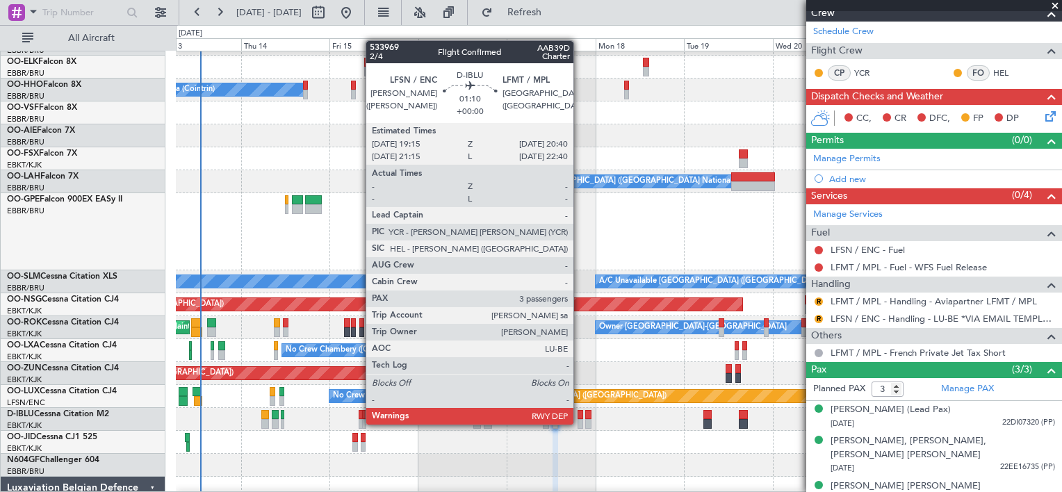
click at [580, 423] on div at bounding box center [581, 424] width 6 height 10
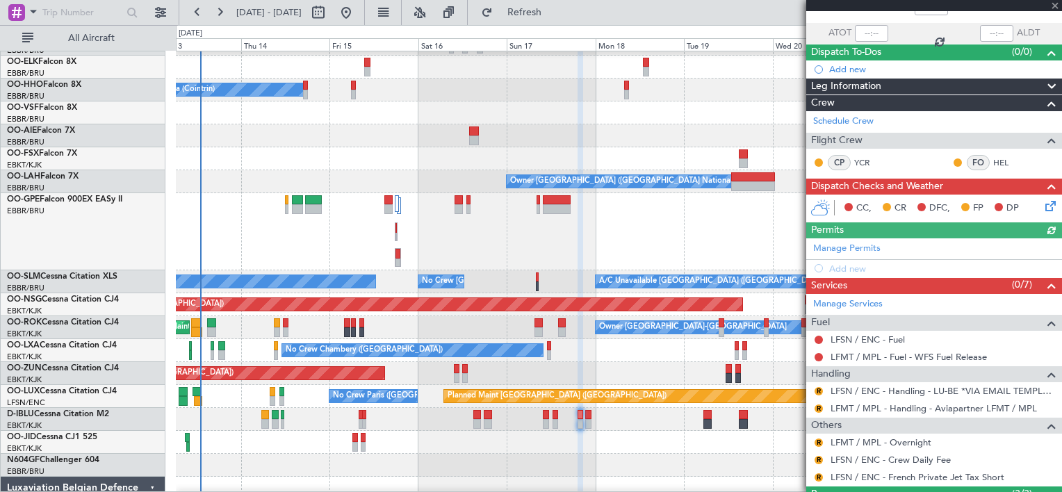
scroll to position [100, 0]
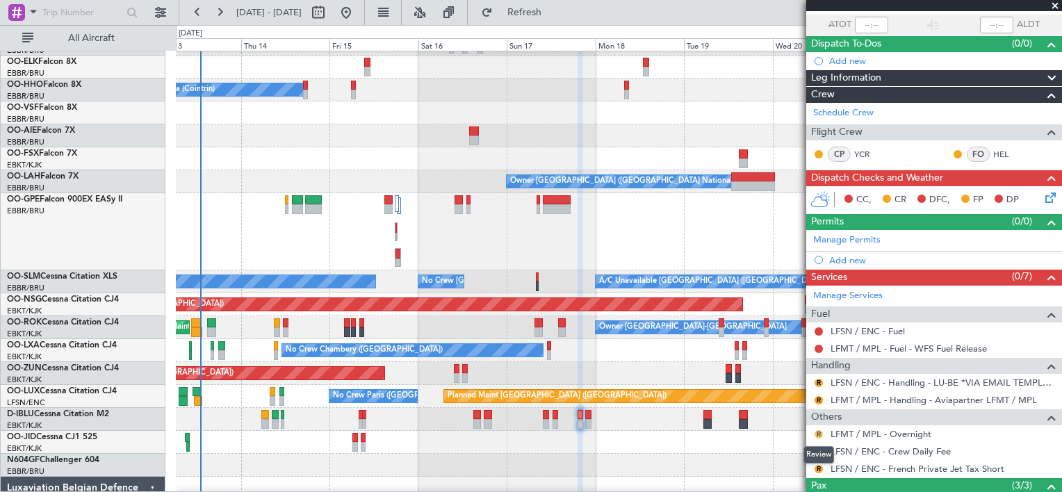
click at [819, 432] on button "R" at bounding box center [819, 434] width 8 height 8
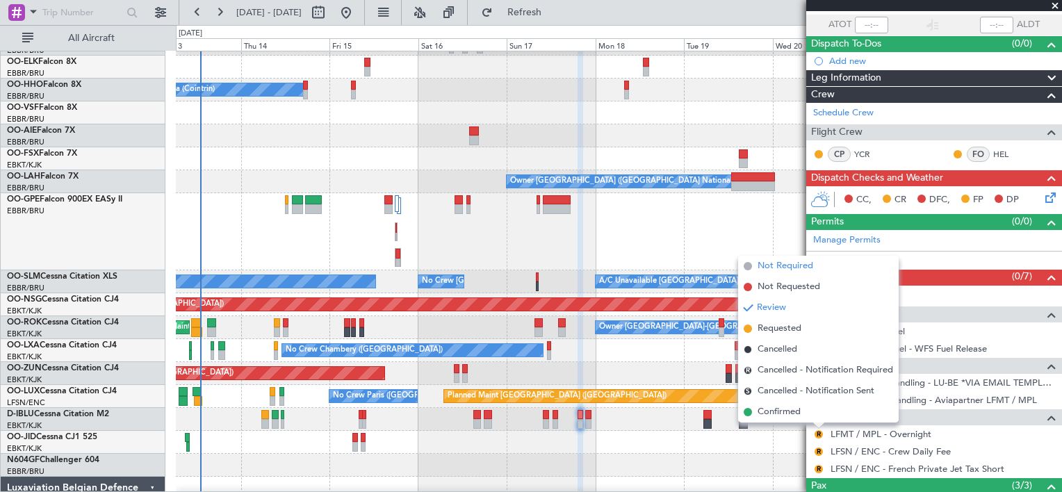
click at [788, 269] on span "Not Required" at bounding box center [786, 266] width 56 height 14
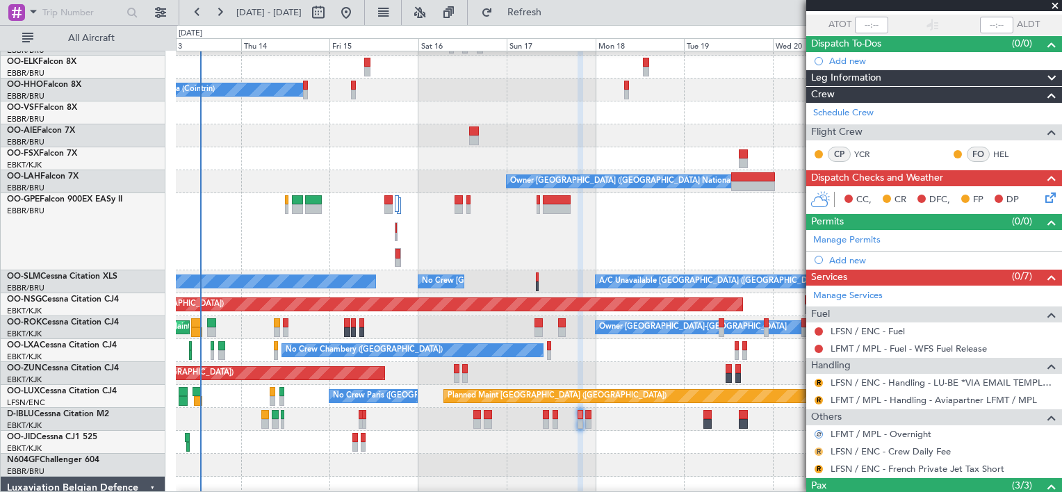
click at [820, 450] on button "R" at bounding box center [819, 452] width 8 height 8
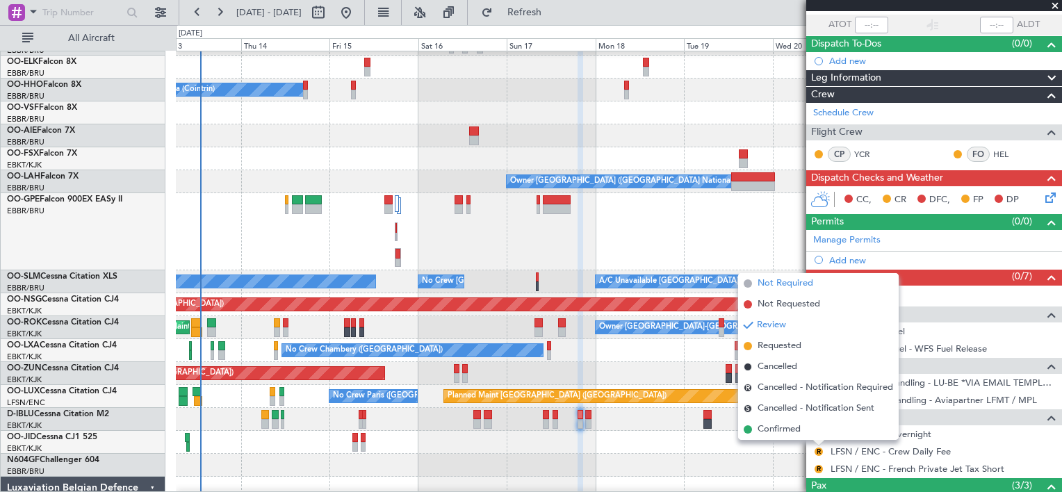
click at [792, 280] on span "Not Required" at bounding box center [786, 284] width 56 height 14
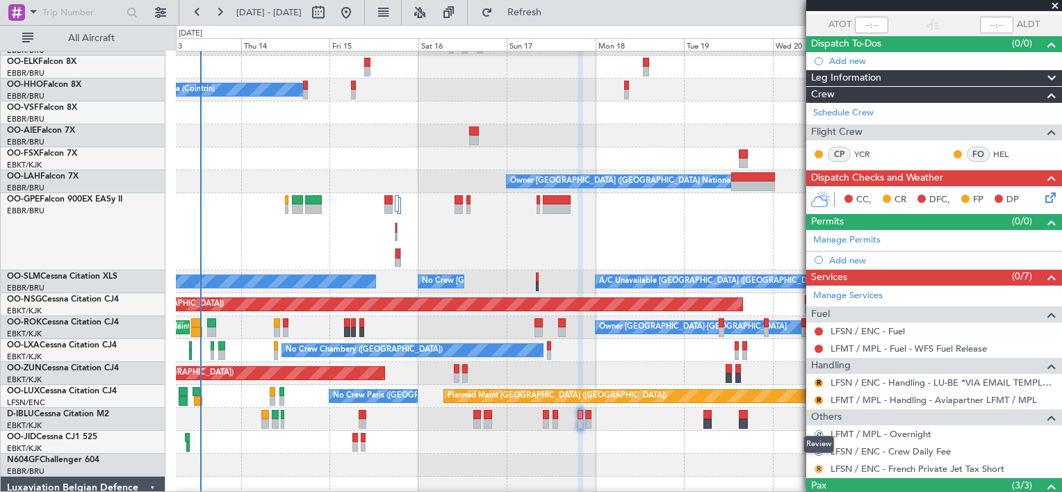
click at [819, 468] on button "R" at bounding box center [819, 469] width 8 height 8
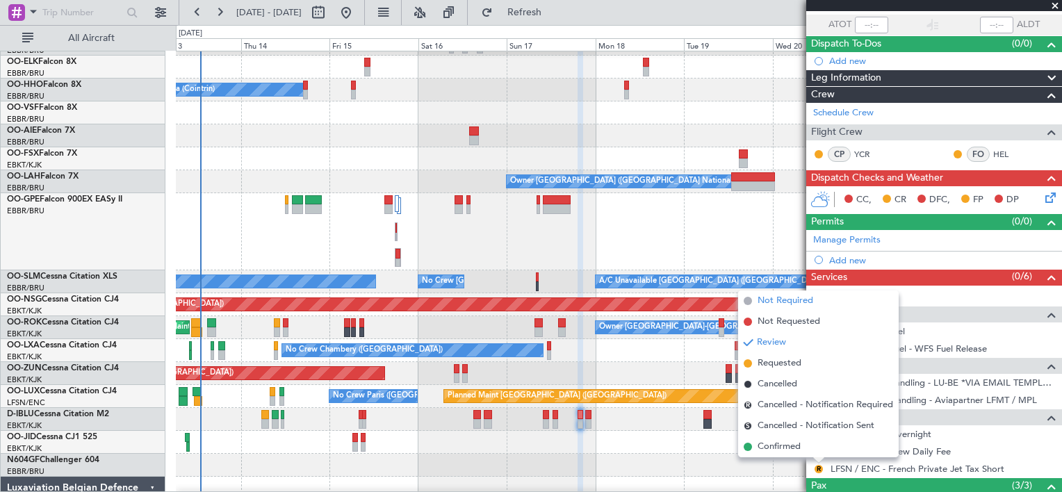
click at [803, 303] on span "Not Required" at bounding box center [786, 301] width 56 height 14
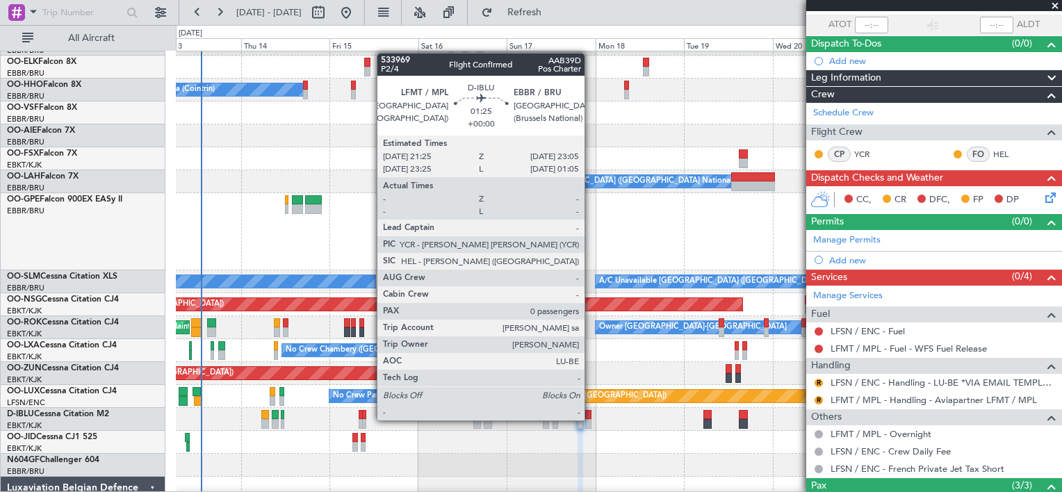
click at [591, 420] on div at bounding box center [588, 424] width 6 height 10
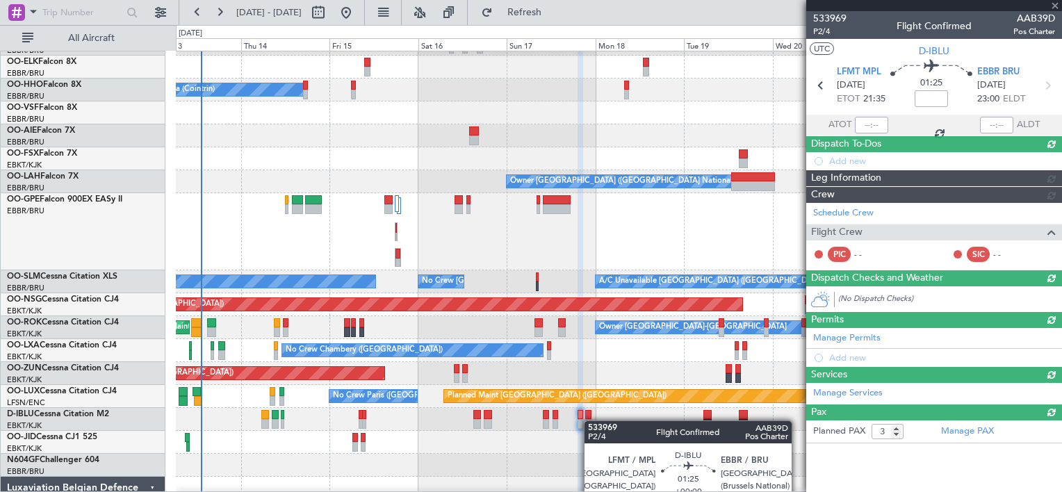
type input "0"
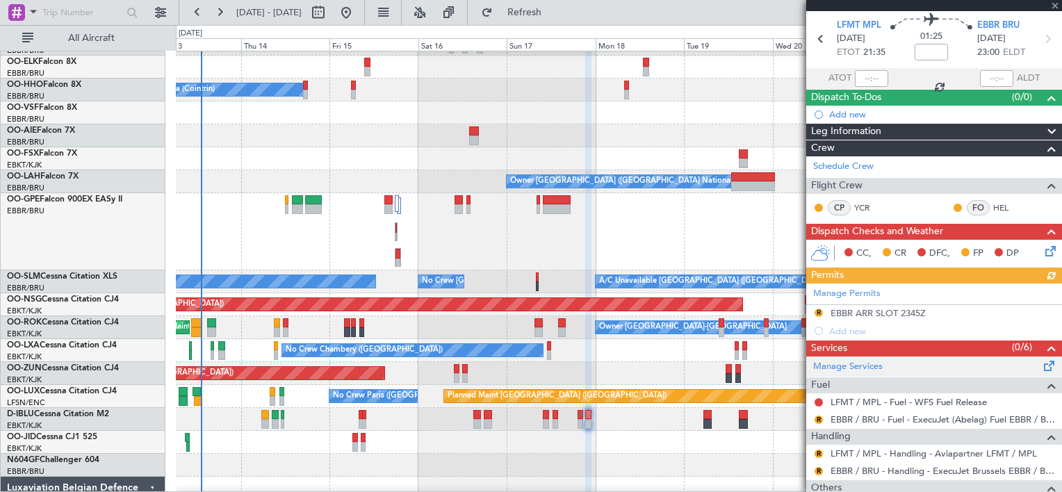
scroll to position [47, 0]
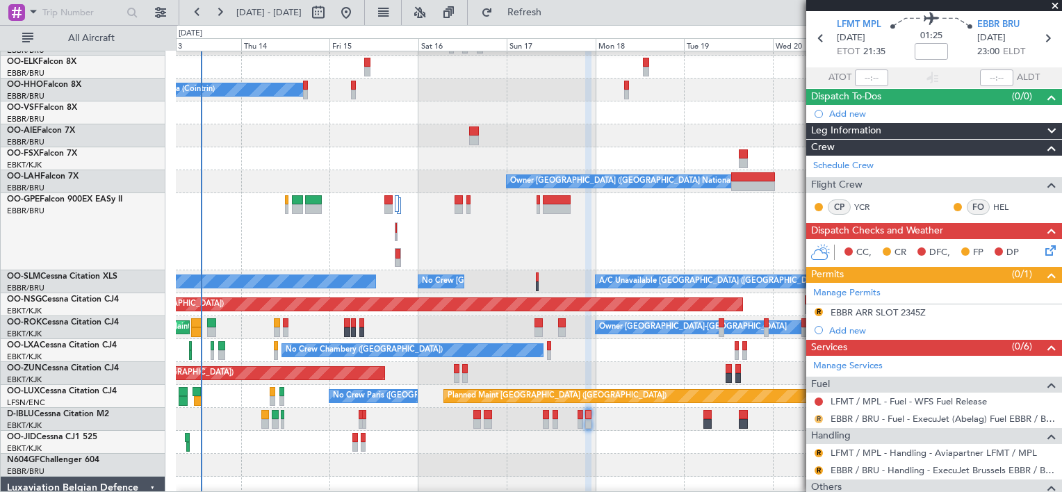
click at [820, 418] on div "R" at bounding box center [818, 419] width 11 height 11
click at [820, 418] on button "R" at bounding box center [819, 419] width 8 height 8
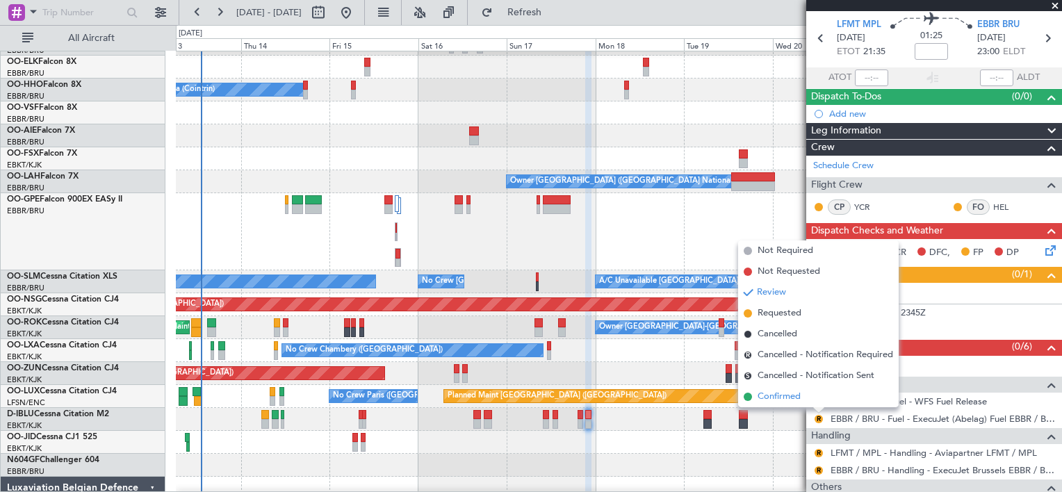
click at [785, 397] on span "Confirmed" at bounding box center [779, 397] width 43 height 14
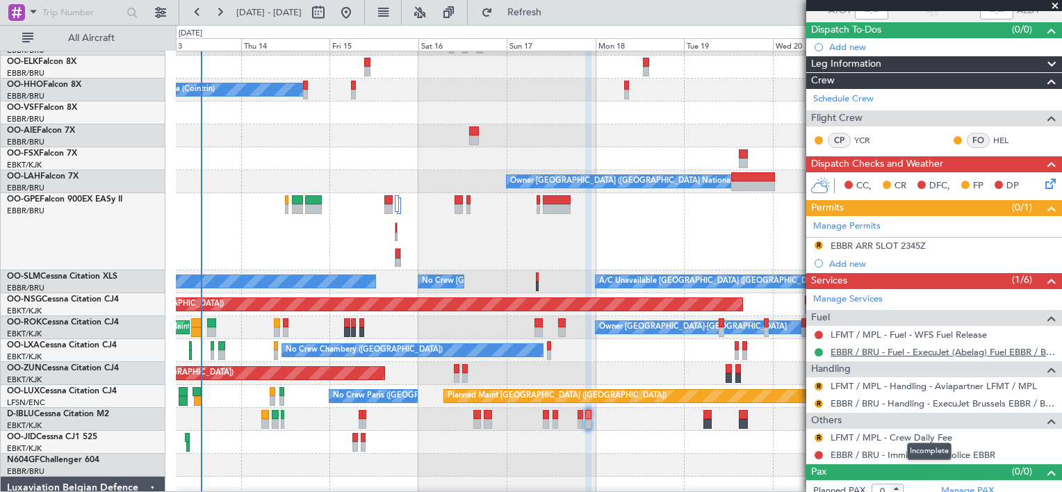
scroll to position [122, 0]
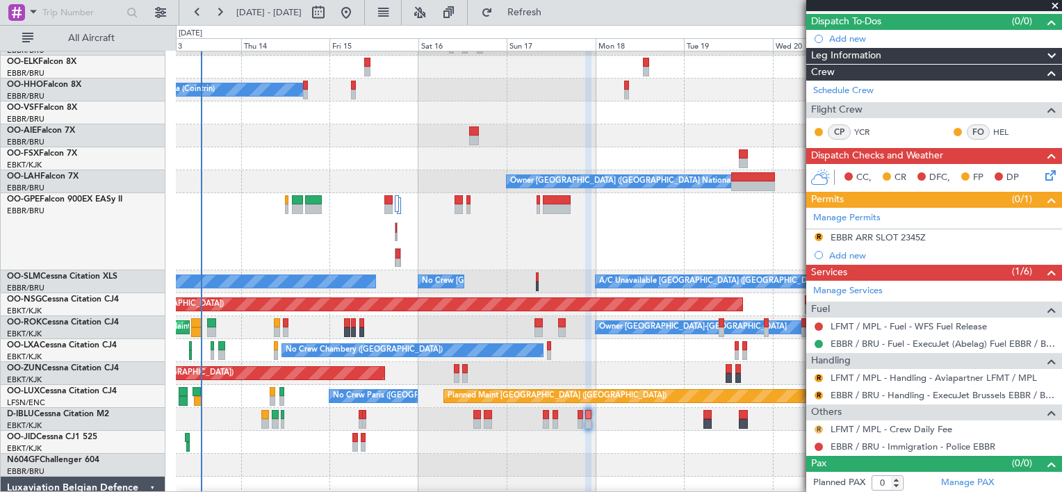
click at [819, 430] on button "R" at bounding box center [819, 429] width 8 height 8
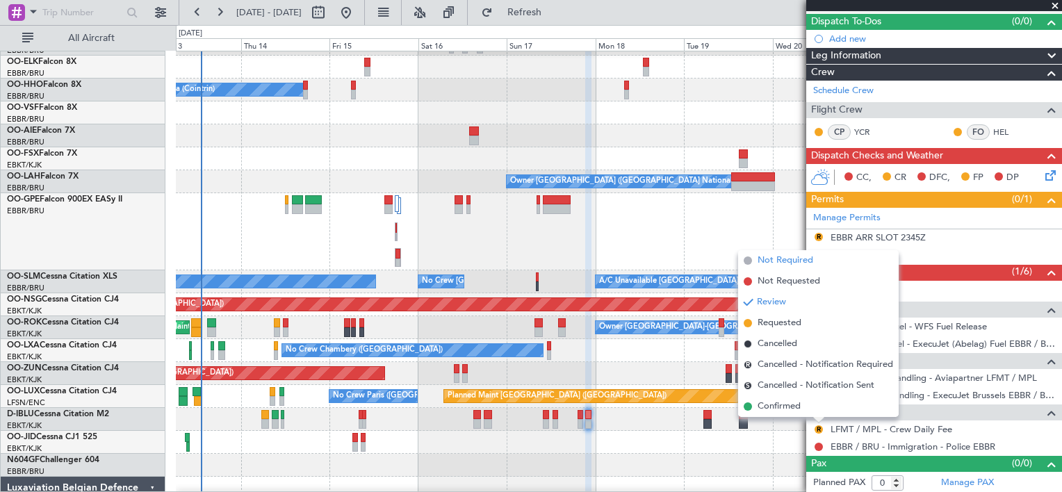
click at [780, 261] on span "Not Required" at bounding box center [786, 261] width 56 height 14
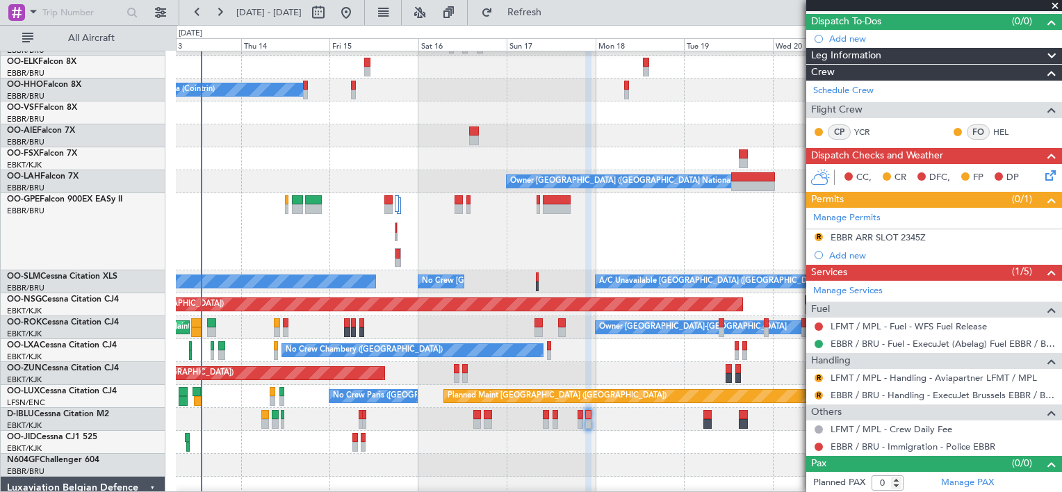
scroll to position [0, 0]
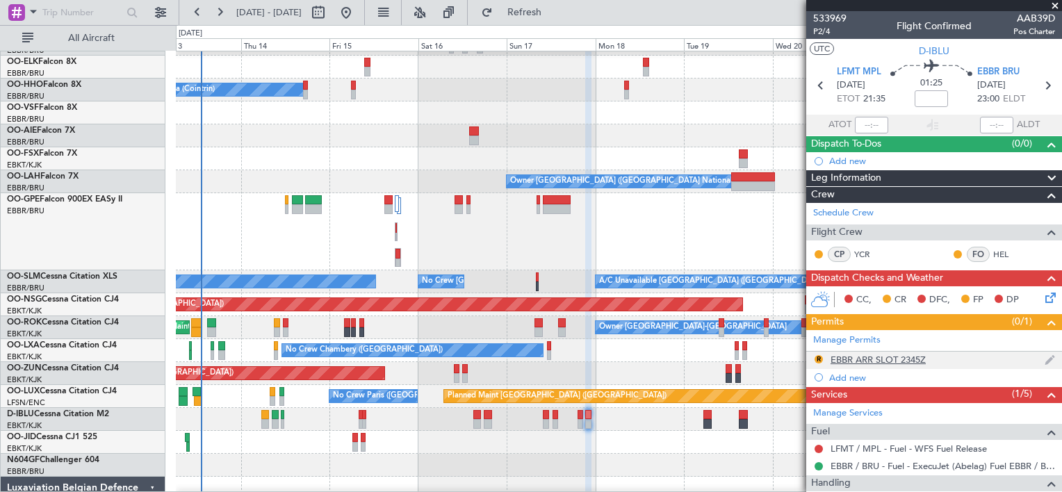
click at [1045, 359] on img at bounding box center [1050, 360] width 10 height 13
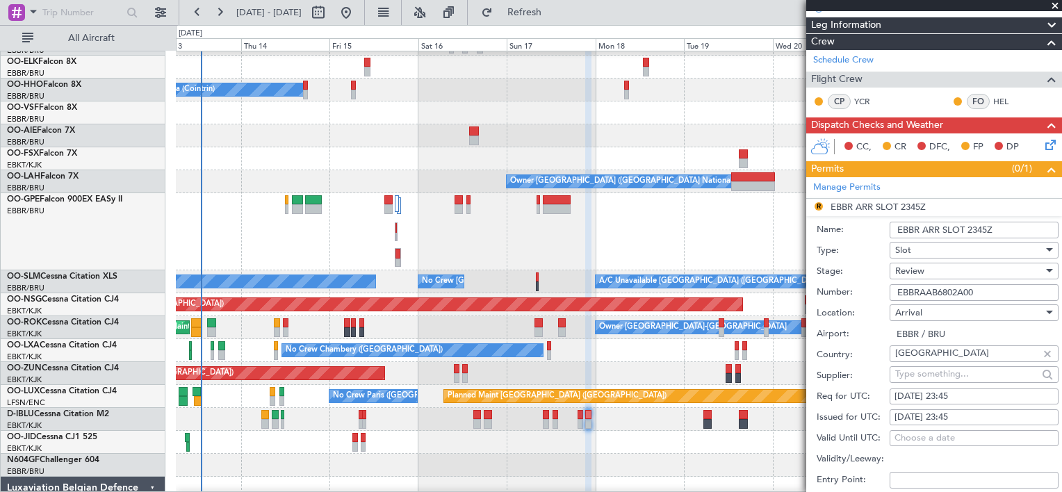
scroll to position [153, 0]
click at [981, 392] on div "17/08/2025 23:45" at bounding box center [973, 397] width 159 height 14
select select "8"
select select "2025"
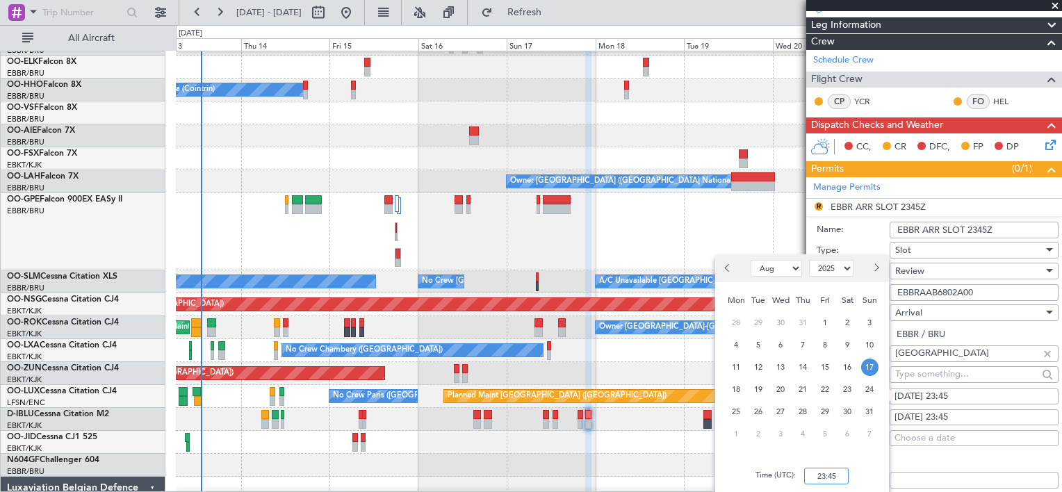
click at [834, 475] on input "23:45" at bounding box center [826, 476] width 44 height 17
type input "23:05"
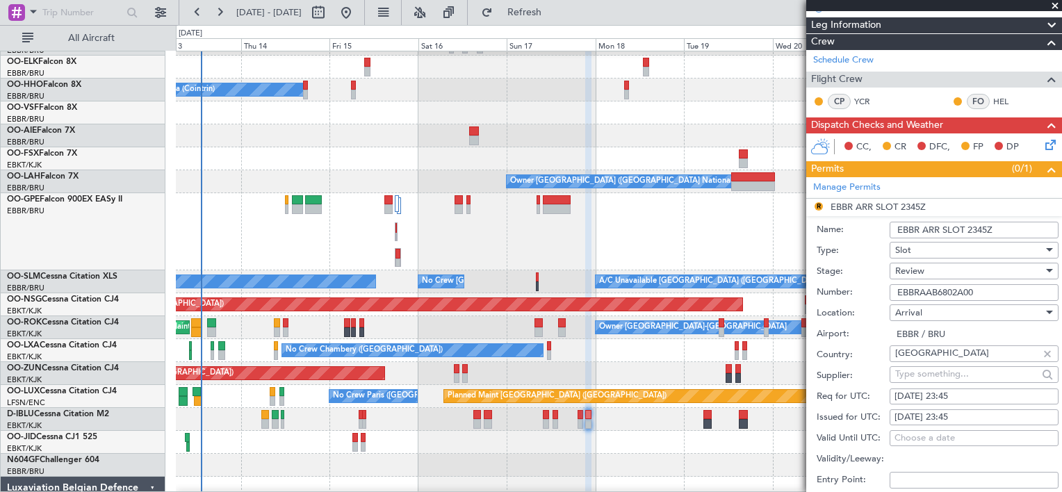
click at [934, 464] on input "Validity/Leeway:" at bounding box center [974, 459] width 169 height 17
click at [979, 397] on div "17/08/2025 23:45" at bounding box center [973, 397] width 159 height 14
select select "8"
select select "2025"
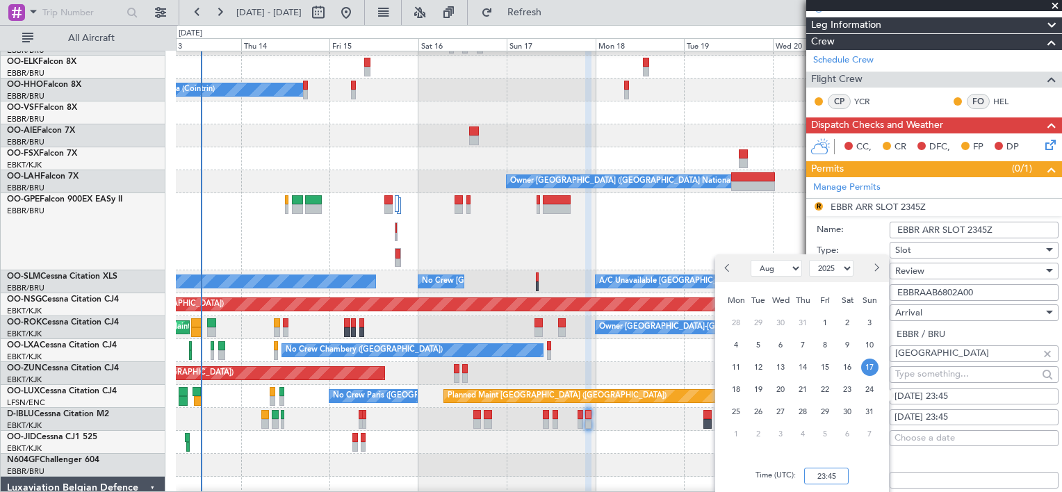
click at [831, 479] on input "23:45" at bounding box center [826, 476] width 44 height 17
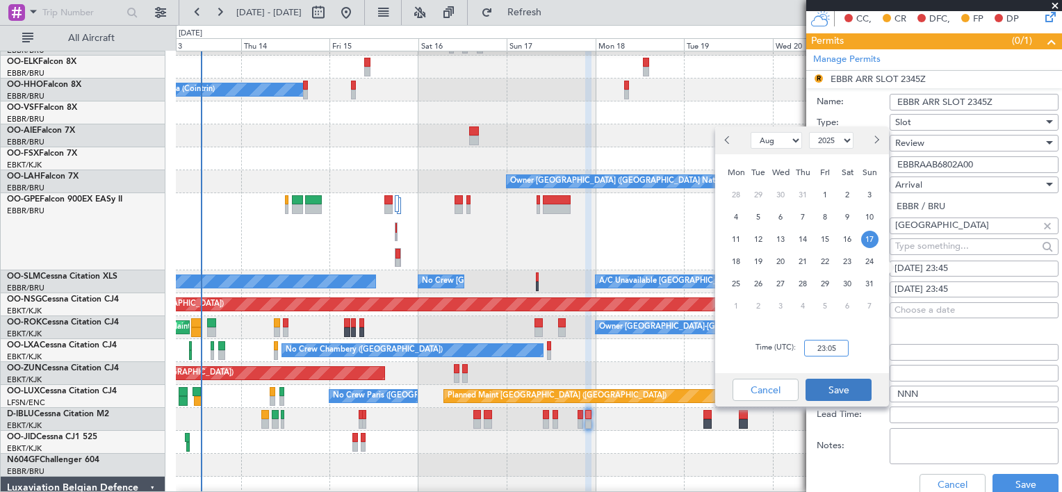
type input "23:05"
click at [845, 386] on button "Save" at bounding box center [839, 390] width 66 height 22
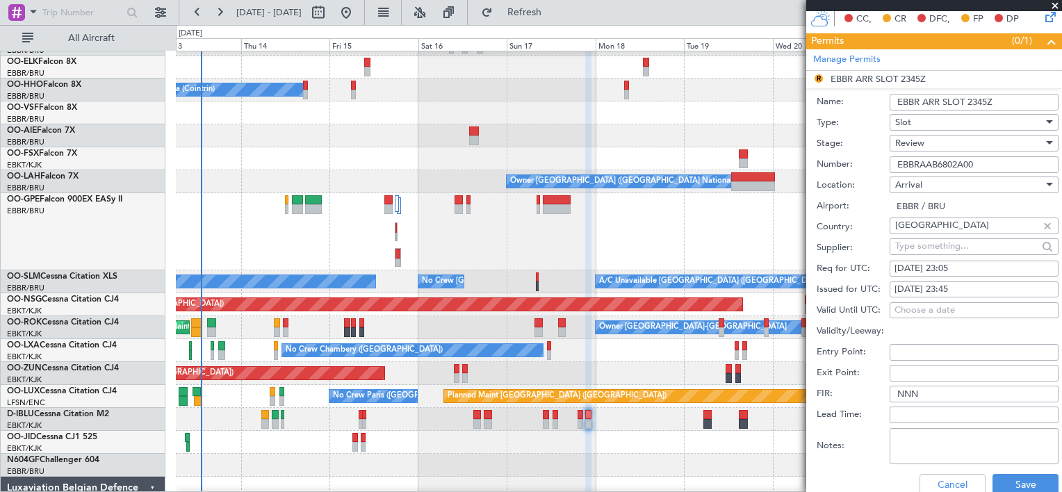
click at [972, 286] on div "17/08/2025 23:45" at bounding box center [973, 290] width 159 height 14
select select "8"
select select "2025"
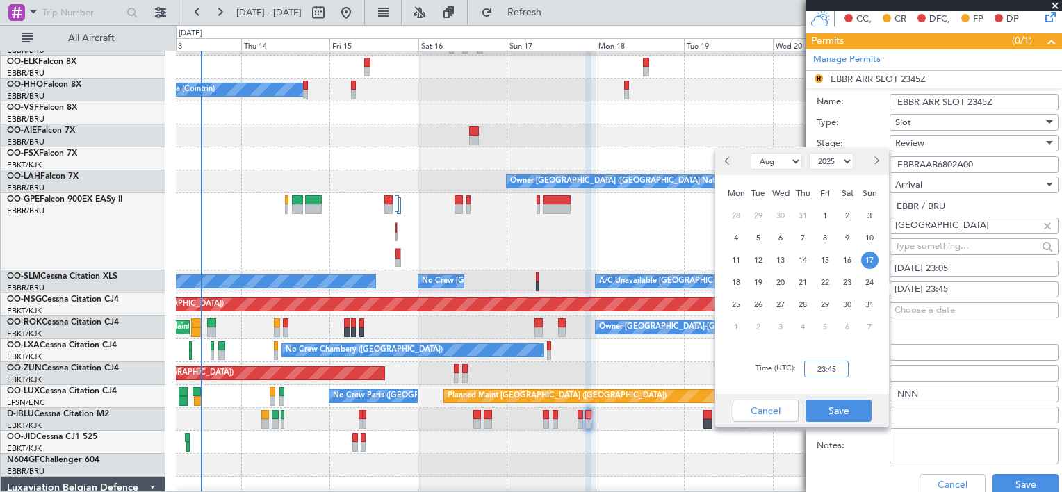
click at [830, 371] on input "23:45" at bounding box center [826, 369] width 44 height 17
type input "23:05"
click at [833, 409] on button "Save" at bounding box center [839, 411] width 66 height 22
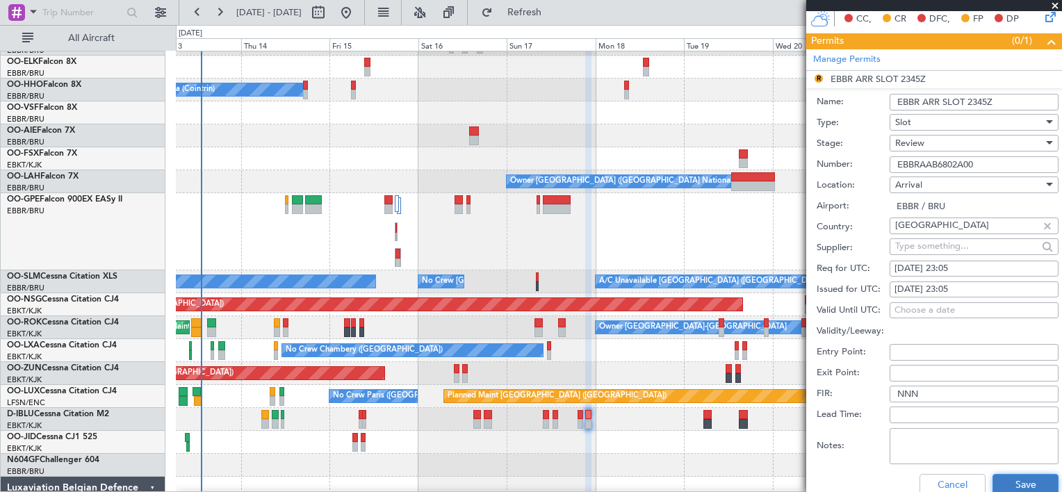
click at [1001, 475] on button "Save" at bounding box center [1025, 485] width 66 height 22
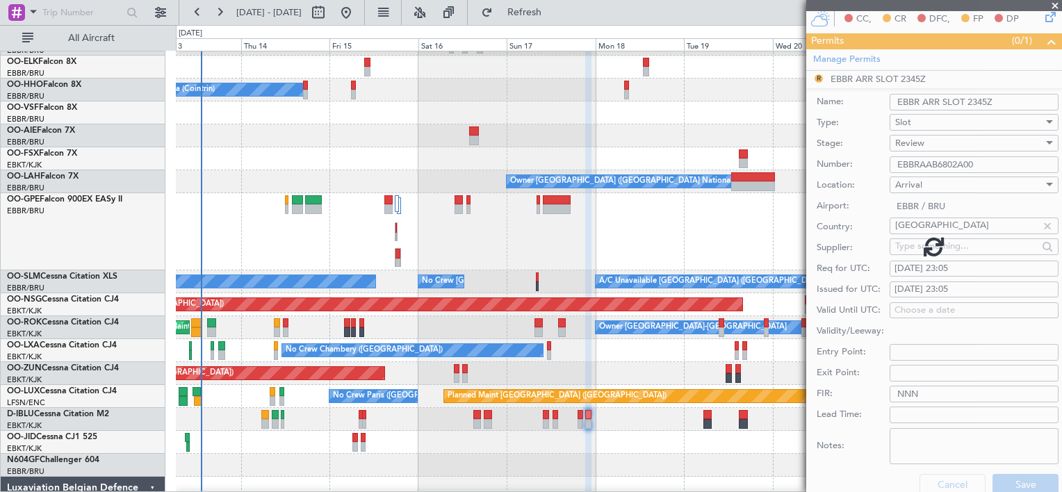
scroll to position [122, 0]
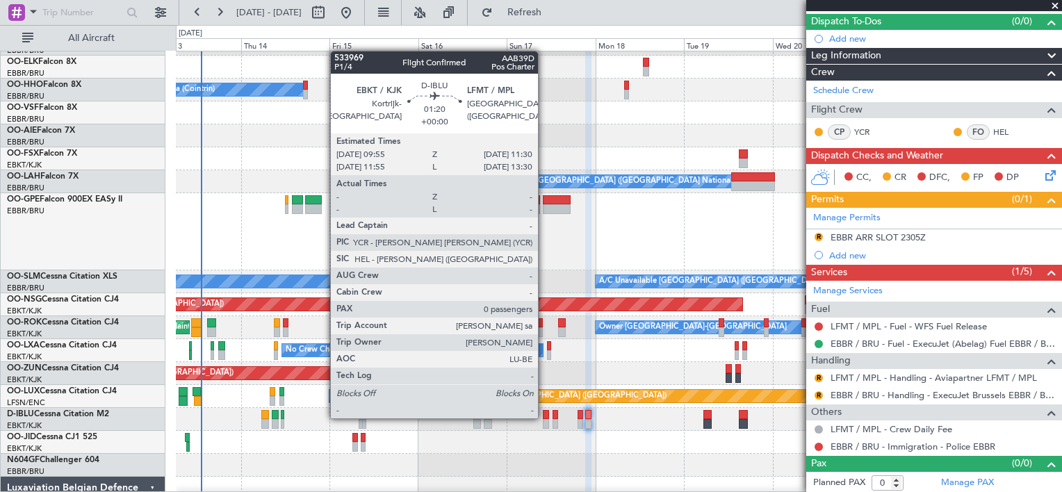
click at [544, 417] on div at bounding box center [546, 415] width 6 height 10
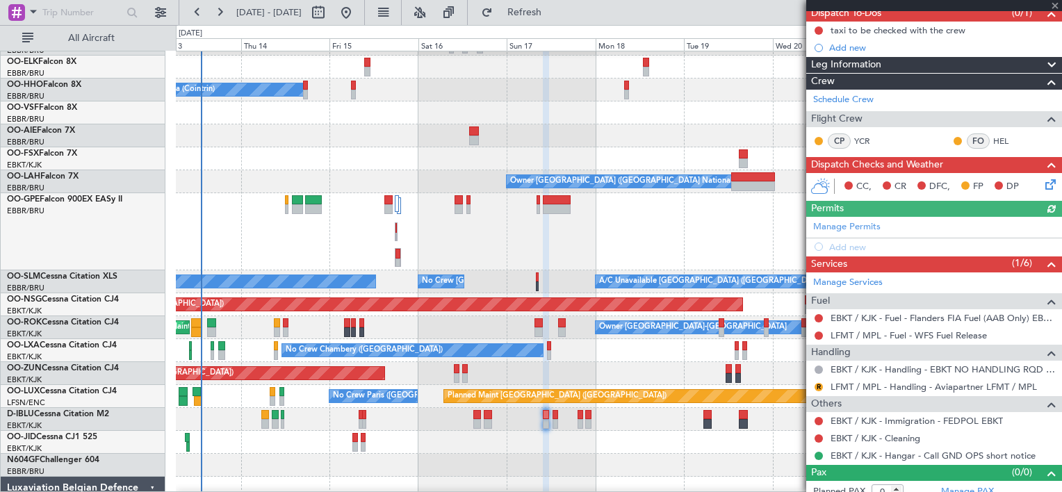
scroll to position [140, 0]
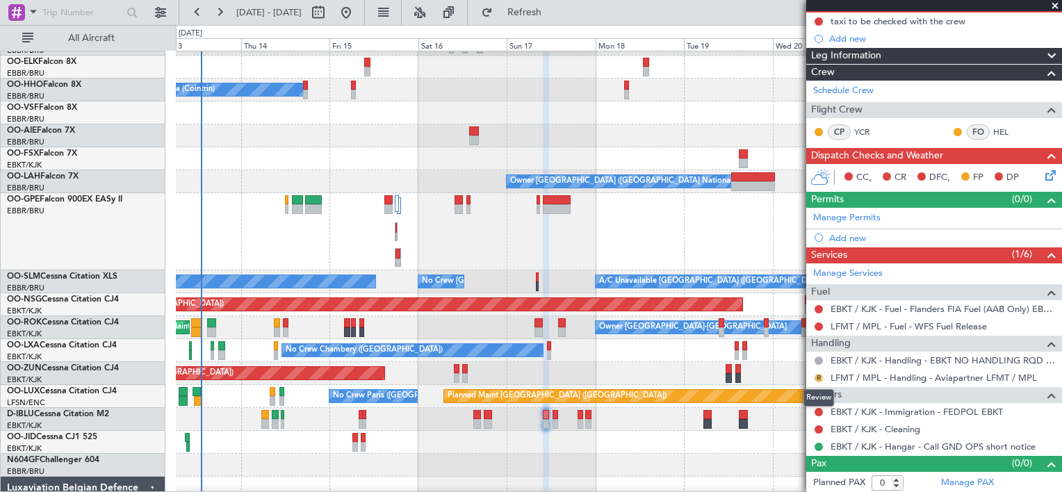
click at [817, 376] on button "R" at bounding box center [819, 378] width 8 height 8
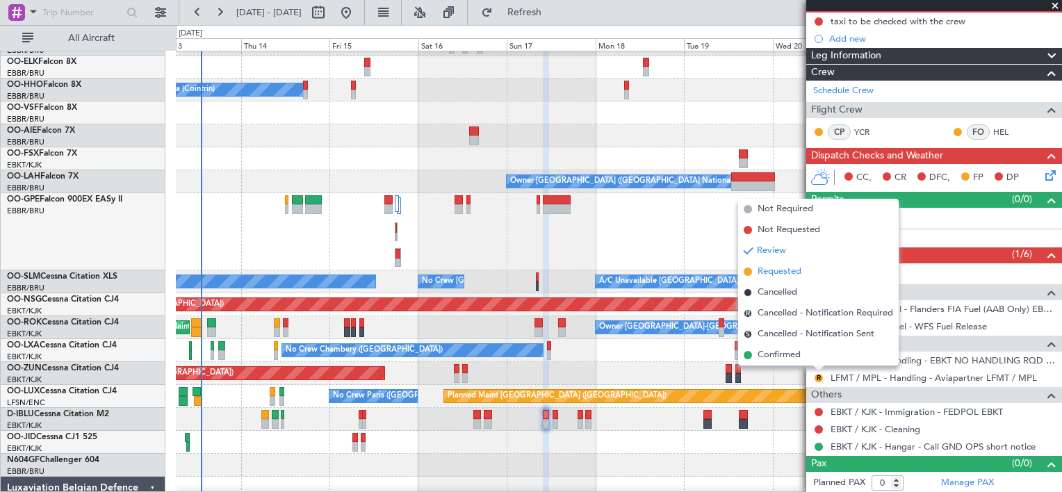
click at [801, 270] on li "Requested" at bounding box center [818, 271] width 161 height 21
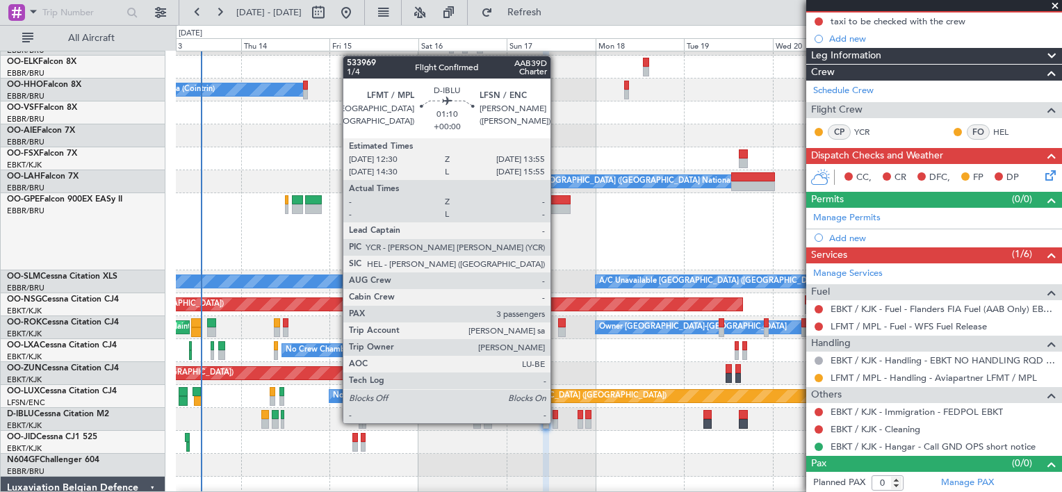
click at [557, 422] on div at bounding box center [556, 424] width 6 height 10
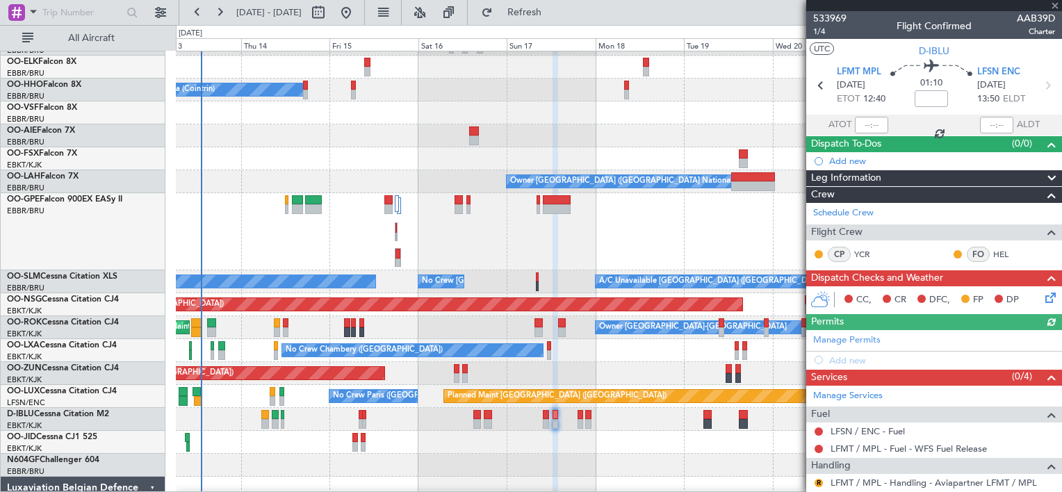
scroll to position [78, 0]
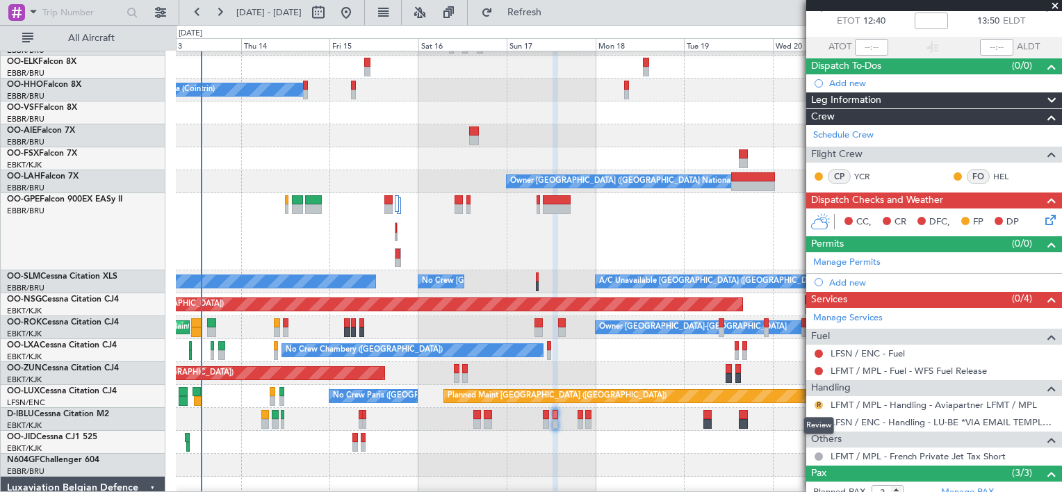
click at [818, 403] on button "R" at bounding box center [819, 405] width 8 height 8
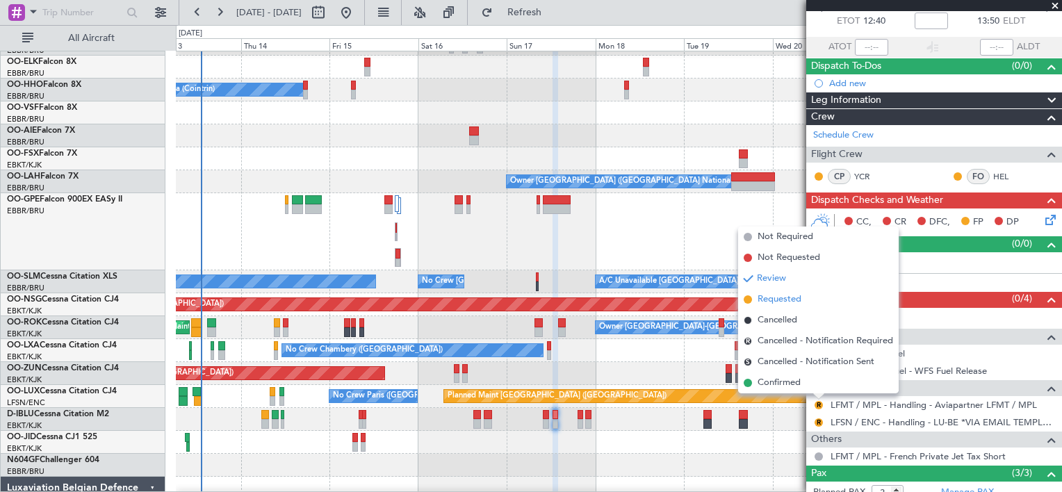
click at [807, 303] on li "Requested" at bounding box center [818, 299] width 161 height 21
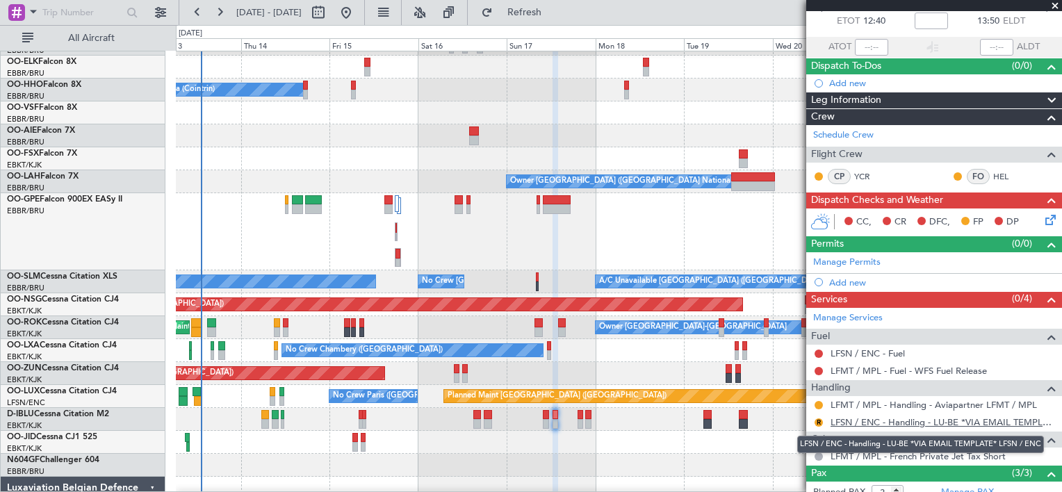
click at [851, 422] on link "LFSN / ENC - Handling - LU-BE *VIA EMAIL TEMPLATE* LFSN / ENC" at bounding box center [943, 422] width 224 height 12
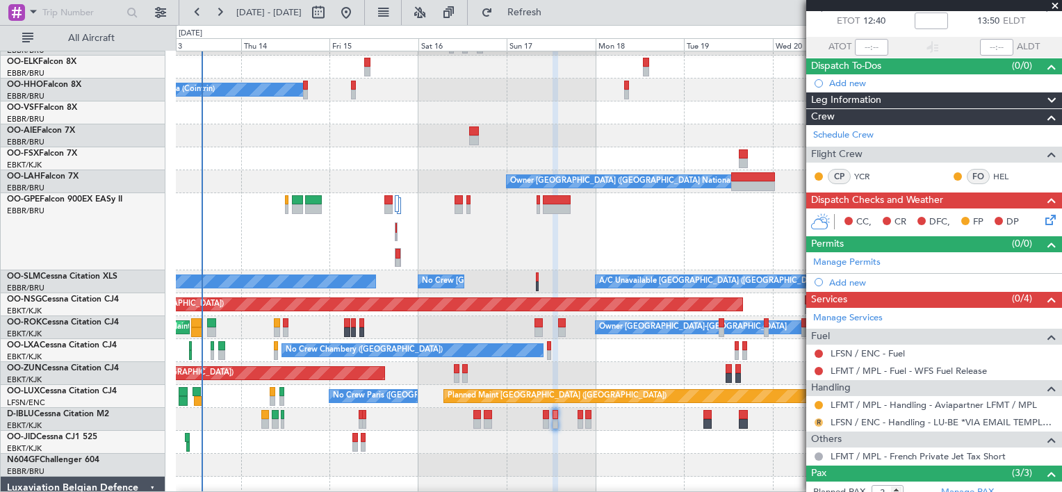
click at [819, 420] on button "R" at bounding box center [819, 422] width 8 height 8
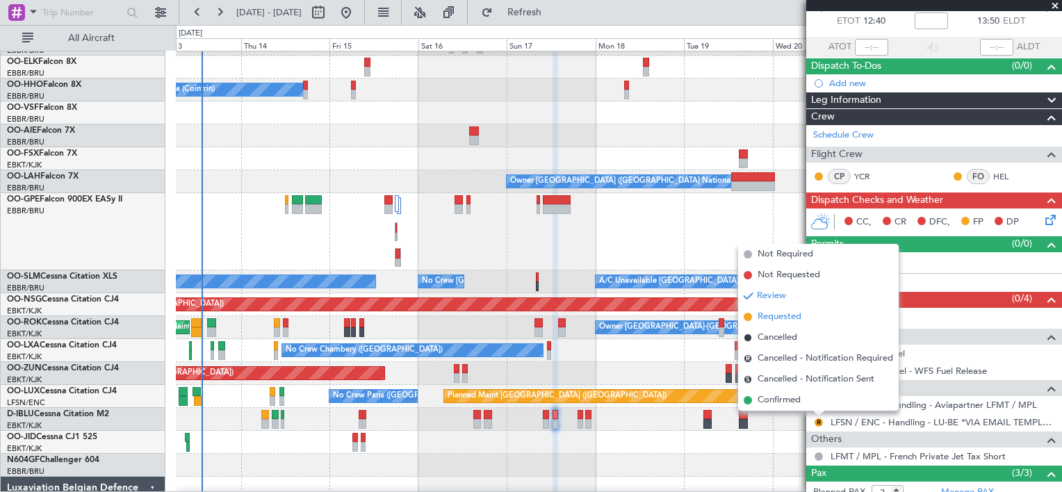
click at [783, 320] on span "Requested" at bounding box center [780, 317] width 44 height 14
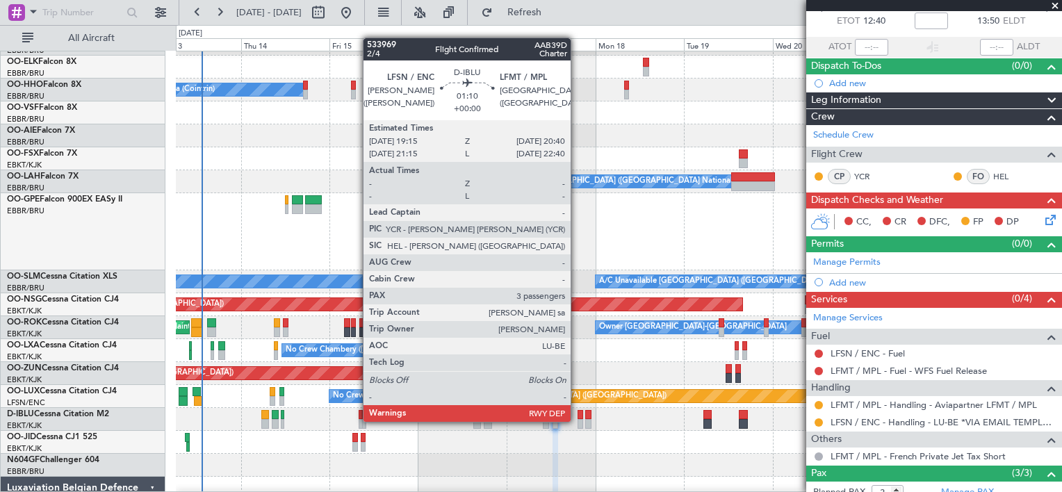
click at [578, 420] on div at bounding box center [581, 424] width 6 height 10
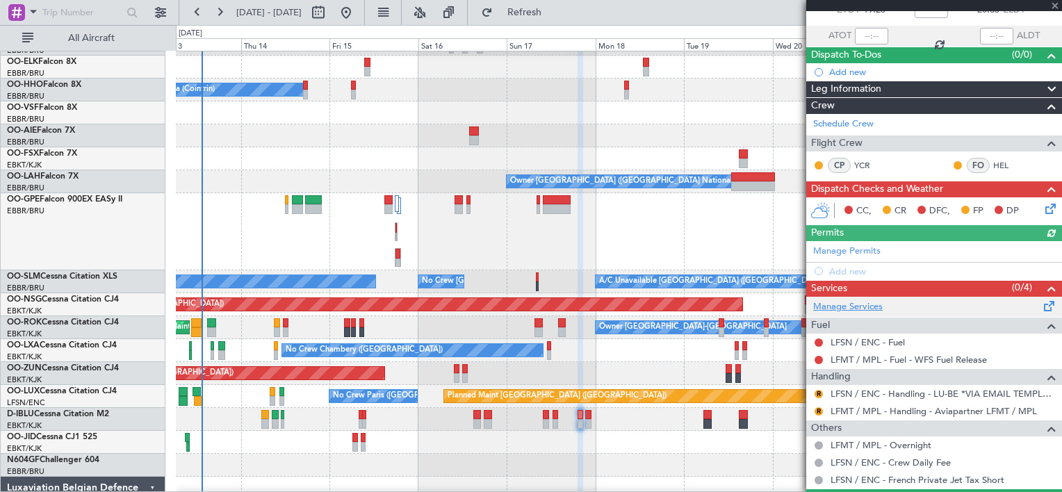
scroll to position [90, 0]
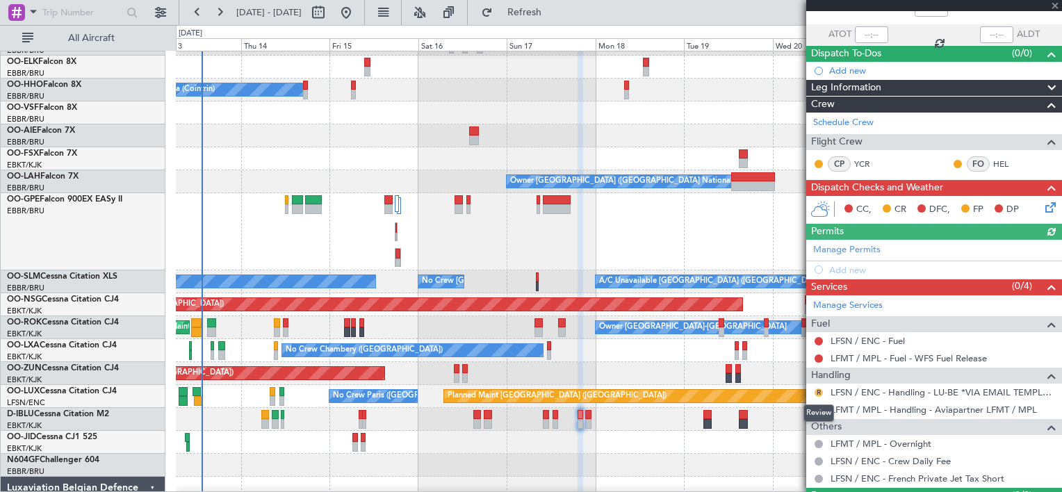
click at [817, 391] on button "R" at bounding box center [819, 393] width 8 height 8
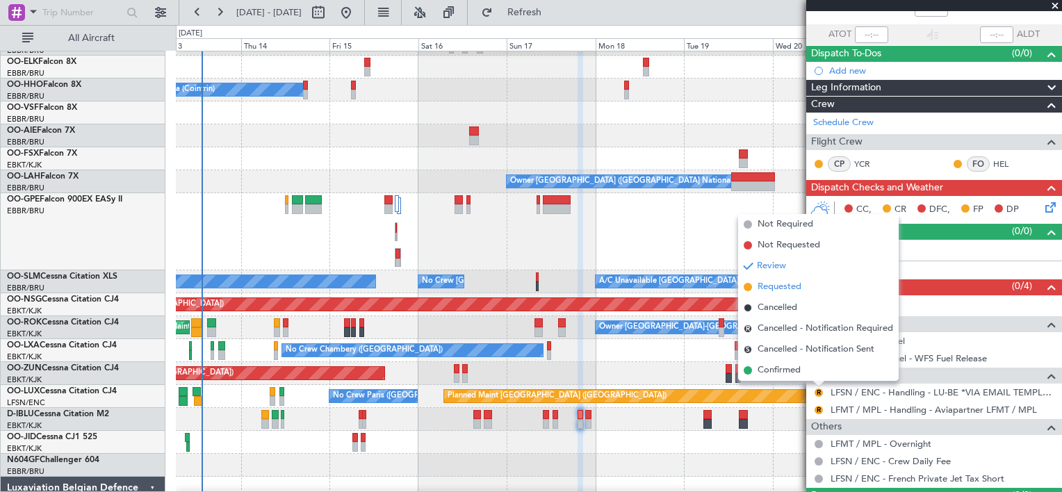
click at [808, 286] on li "Requested" at bounding box center [818, 287] width 161 height 21
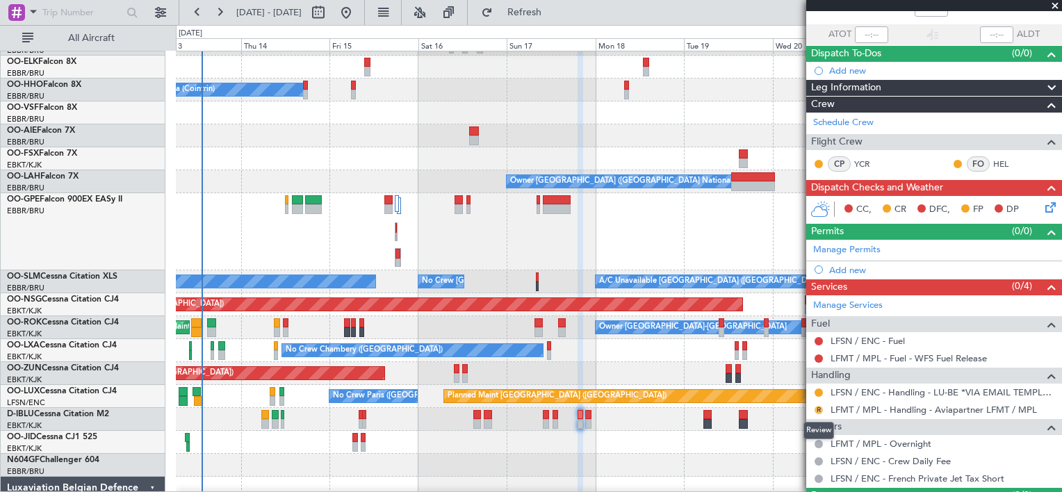
click at [820, 408] on button "R" at bounding box center [819, 410] width 8 height 8
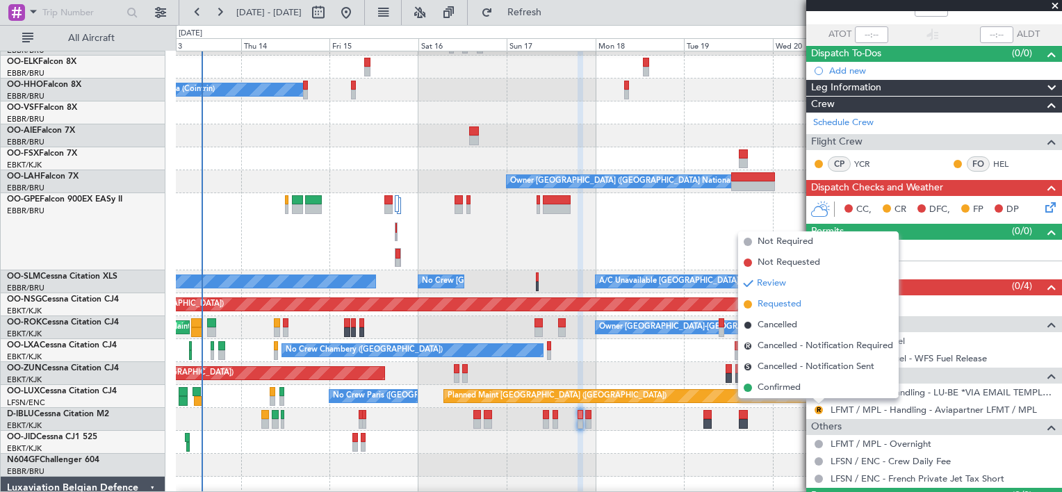
click at [804, 300] on li "Requested" at bounding box center [818, 304] width 161 height 21
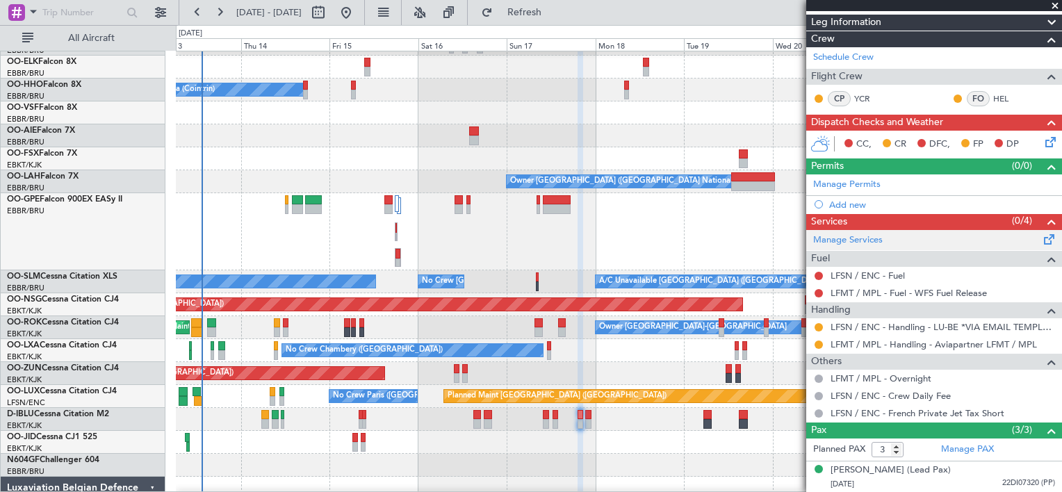
scroll to position [193, 0]
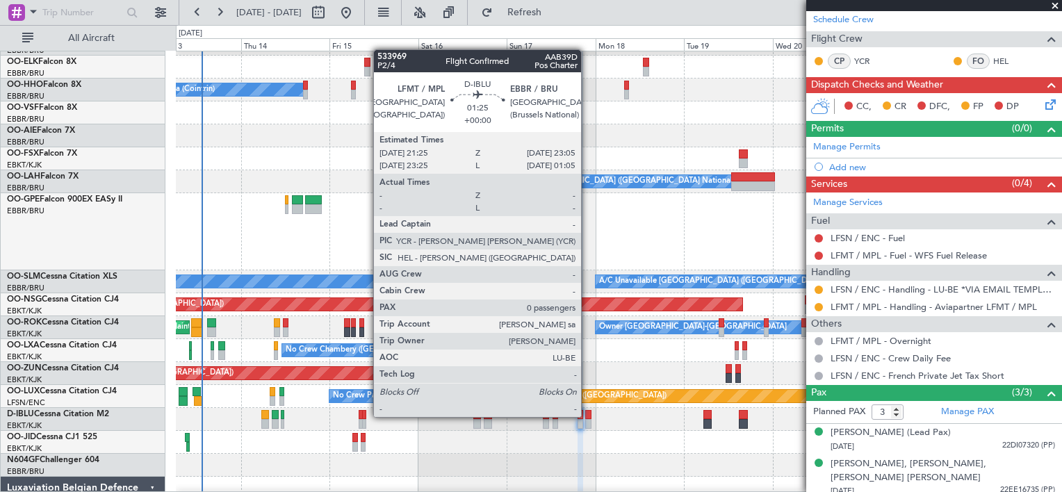
click at [587, 417] on div at bounding box center [588, 415] width 6 height 10
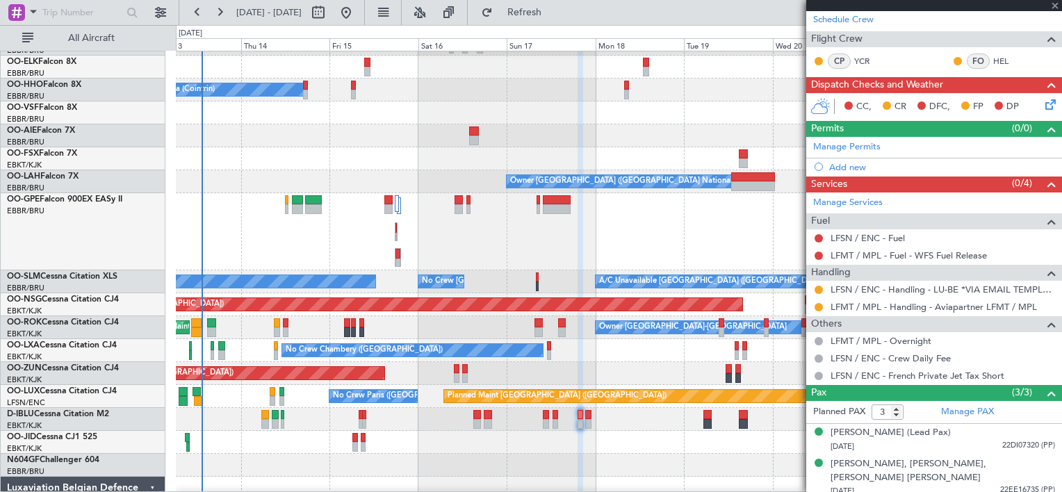
type input "0"
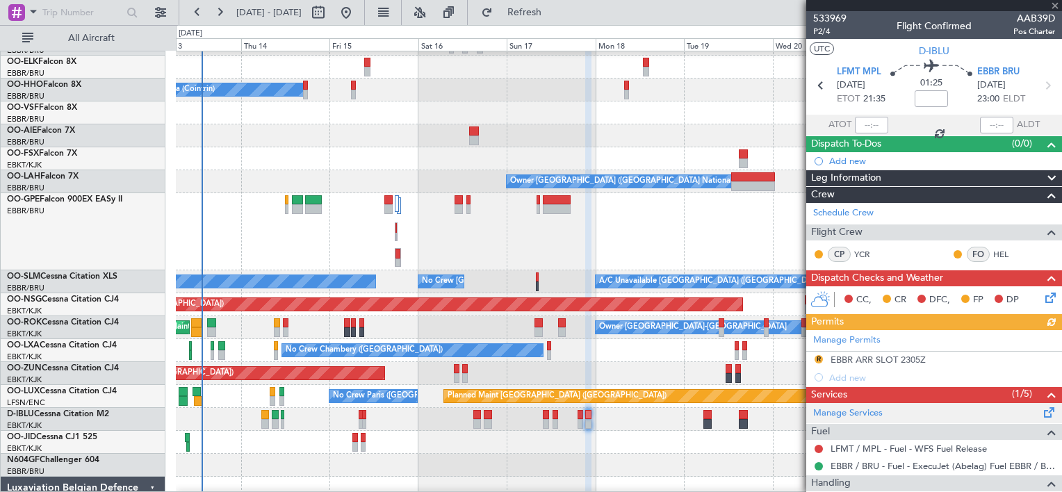
scroll to position [122, 0]
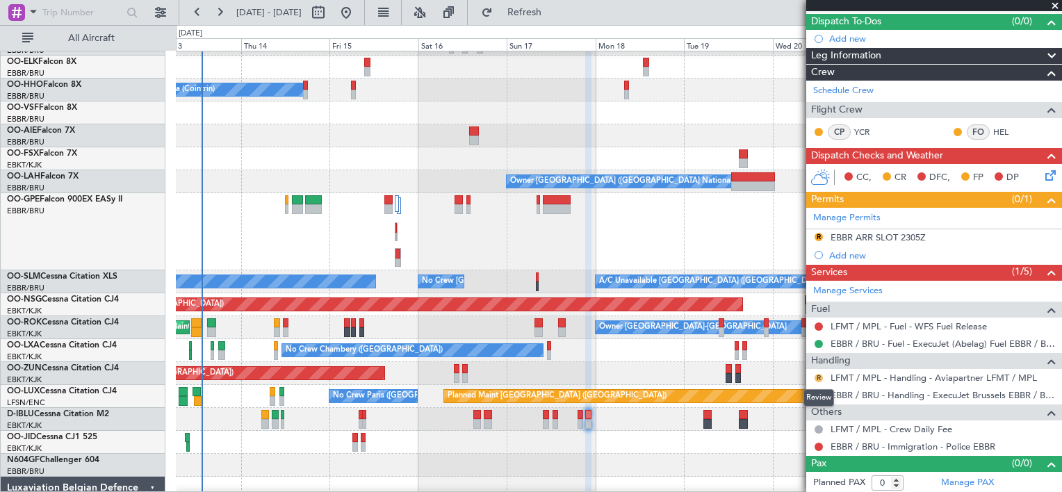
click at [819, 376] on button "R" at bounding box center [819, 378] width 8 height 8
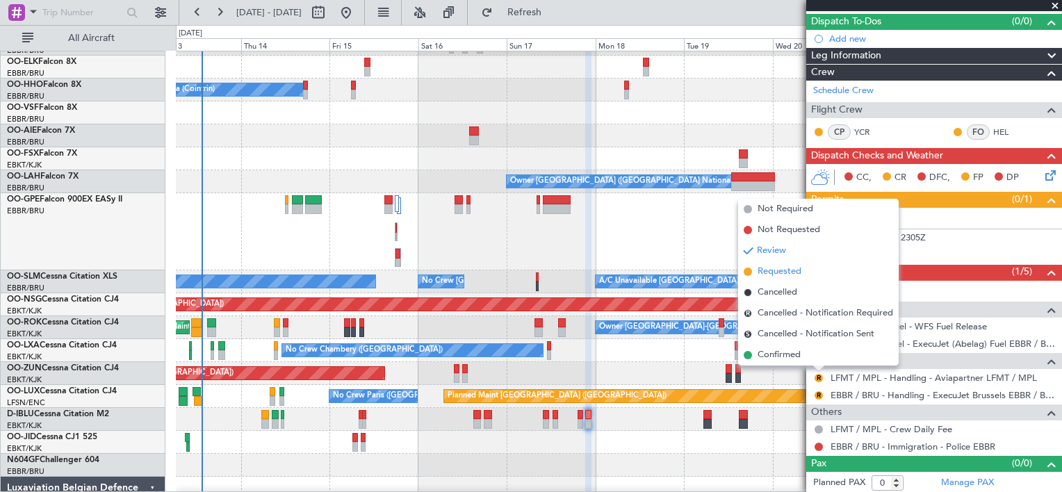
click at [792, 278] on span "Requested" at bounding box center [780, 272] width 44 height 14
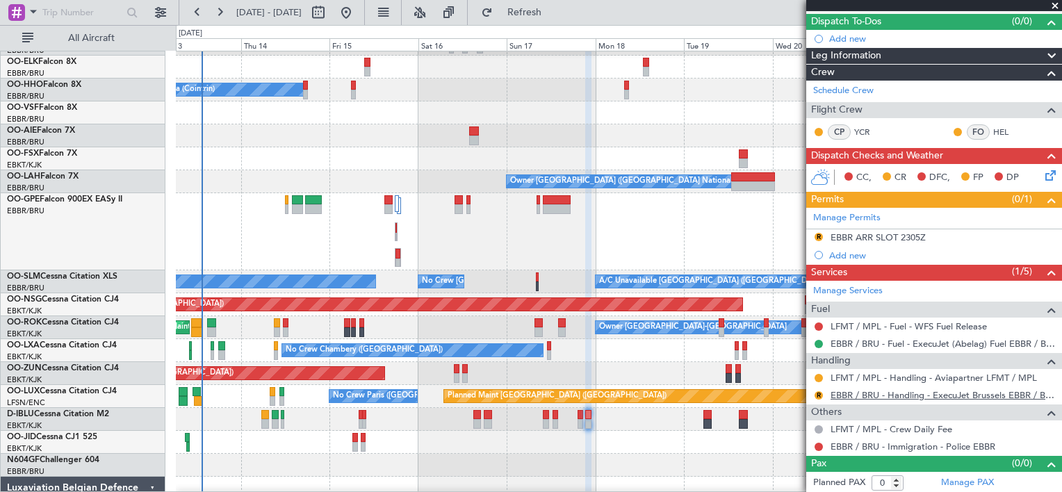
click at [876, 394] on link "EBBR / BRU - Handling - ExecuJet Brussels EBBR / BRU" at bounding box center [943, 395] width 224 height 12
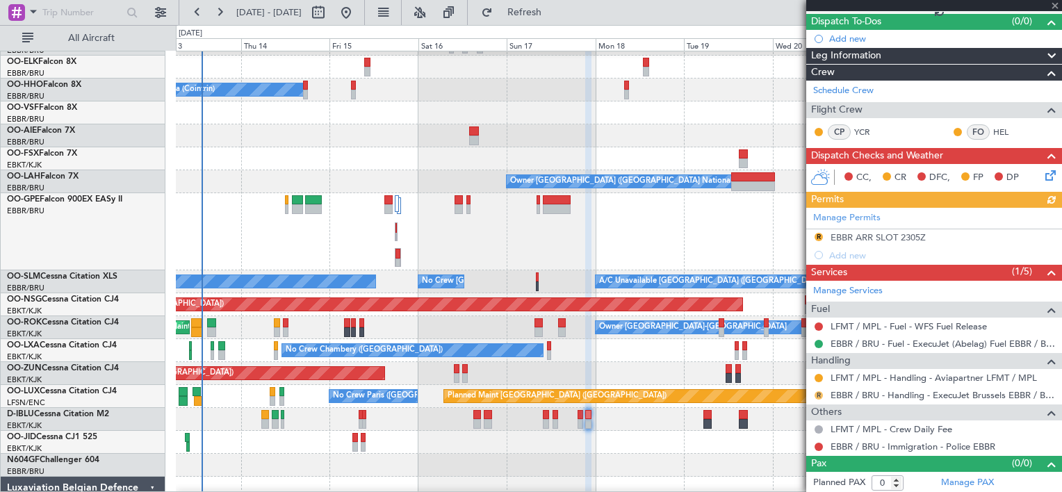
click at [820, 393] on button "R" at bounding box center [819, 395] width 8 height 8
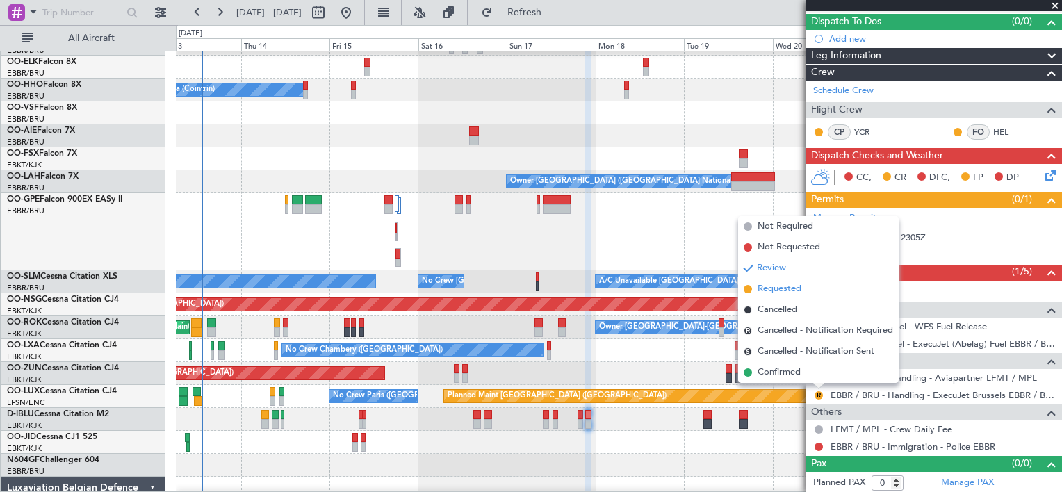
click at [790, 292] on span "Requested" at bounding box center [780, 289] width 44 height 14
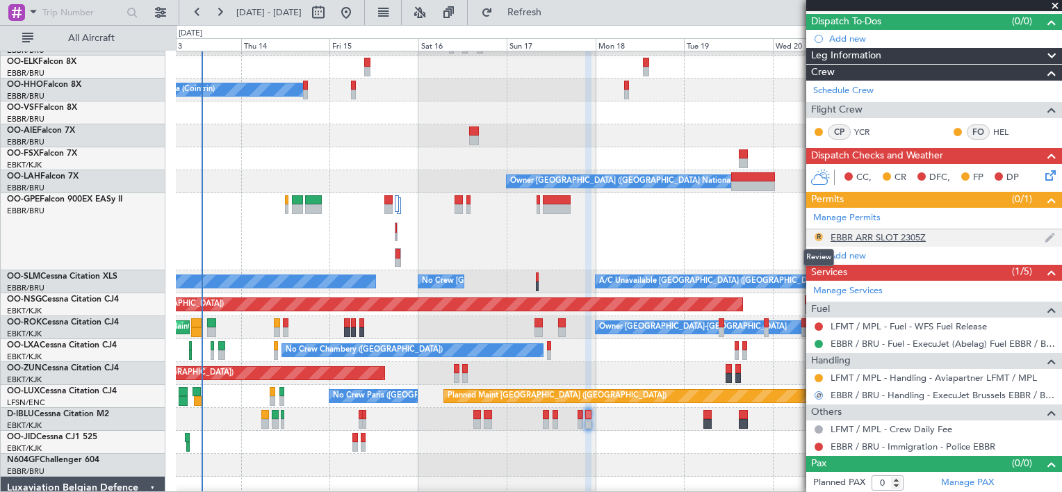
click at [817, 236] on button "R" at bounding box center [819, 237] width 8 height 8
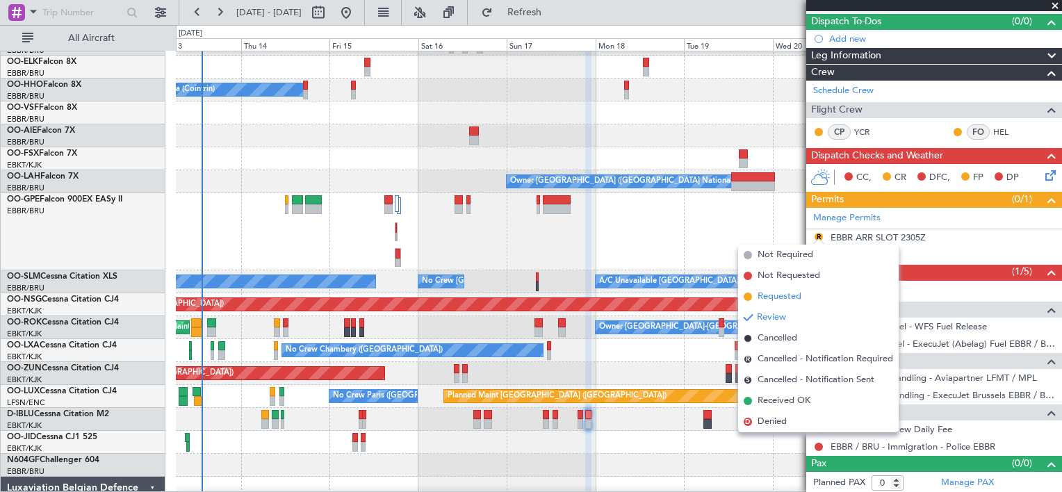
click at [806, 293] on li "Requested" at bounding box center [818, 296] width 161 height 21
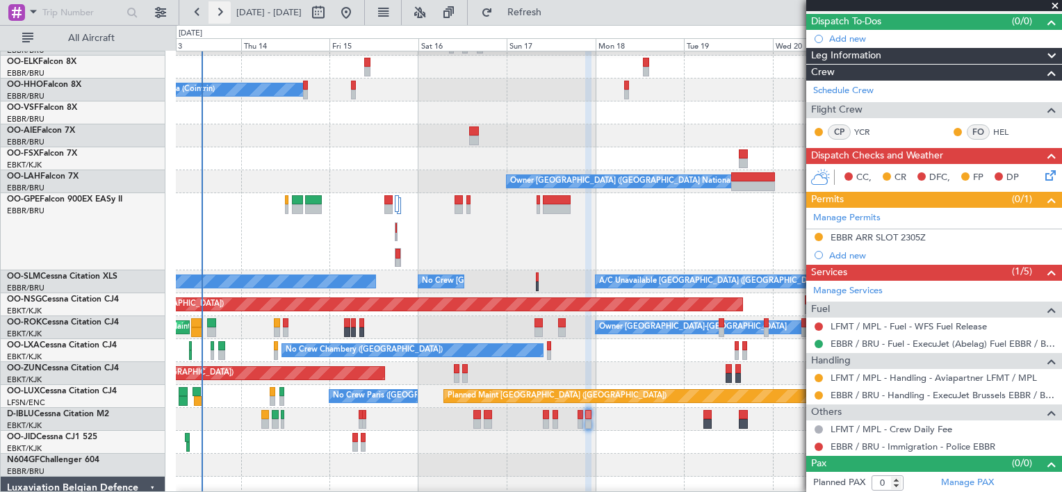
click at [218, 15] on button at bounding box center [220, 12] width 22 height 22
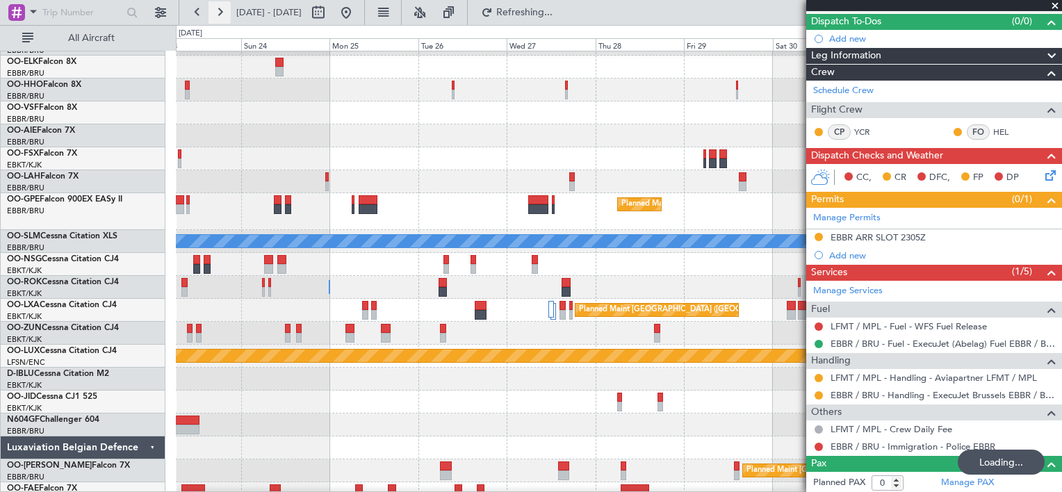
click at [218, 15] on button at bounding box center [220, 12] width 22 height 22
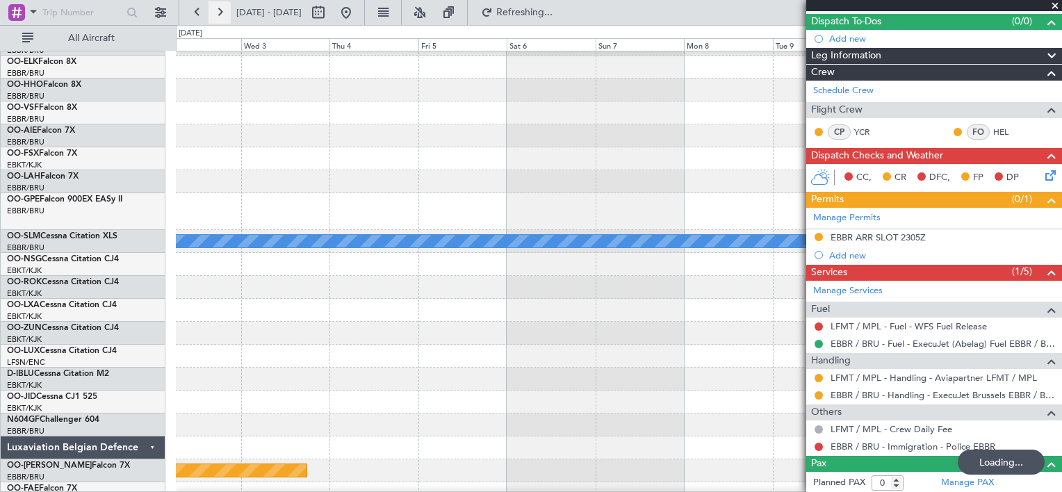
click at [218, 15] on button at bounding box center [220, 12] width 22 height 22
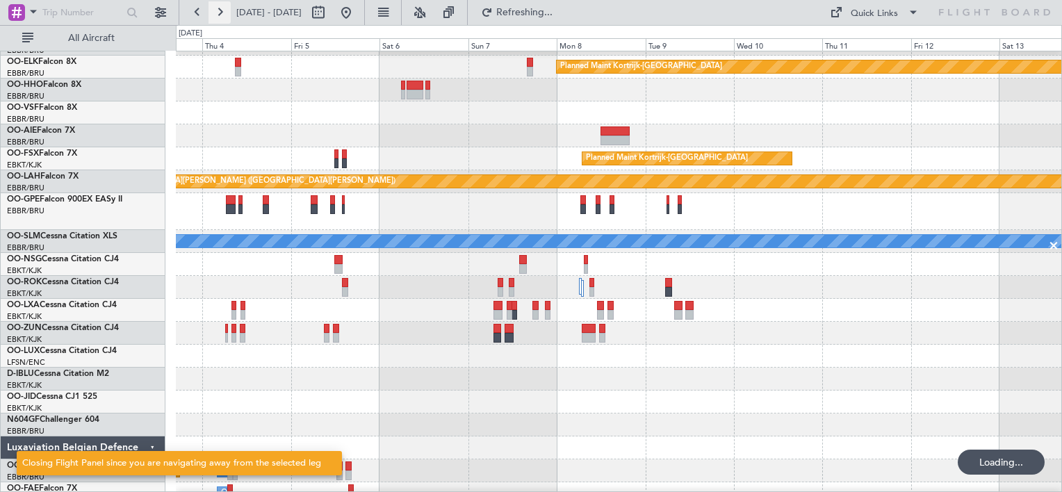
scroll to position [0, 0]
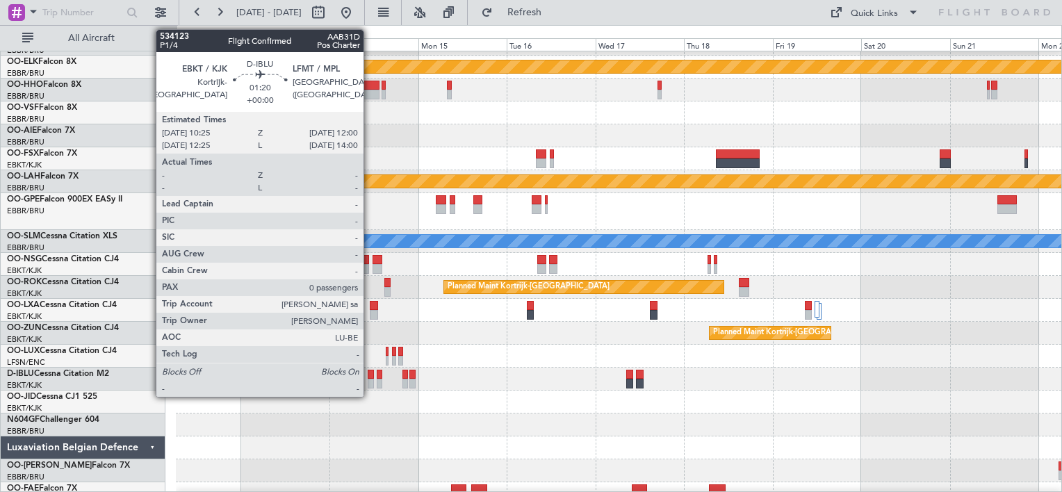
click at [370, 375] on div at bounding box center [371, 375] width 6 height 10
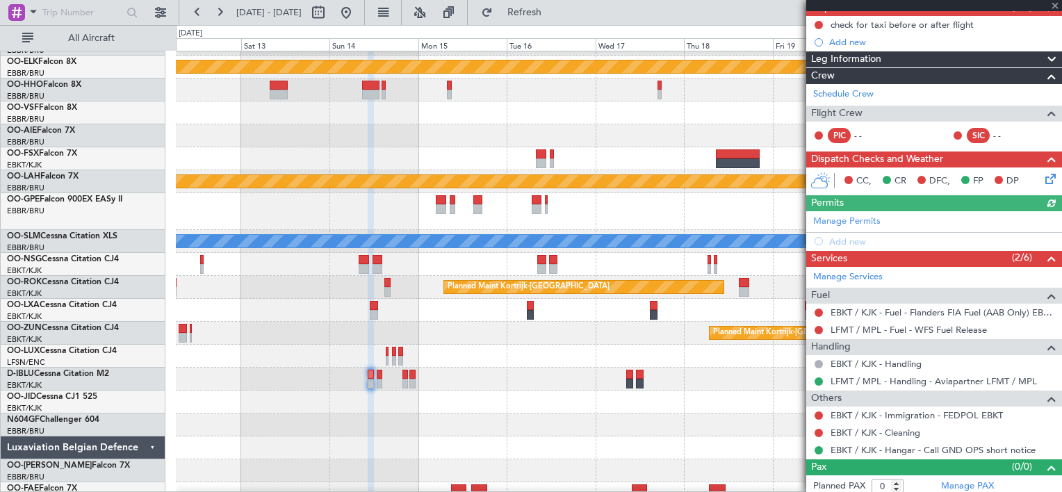
scroll to position [140, 0]
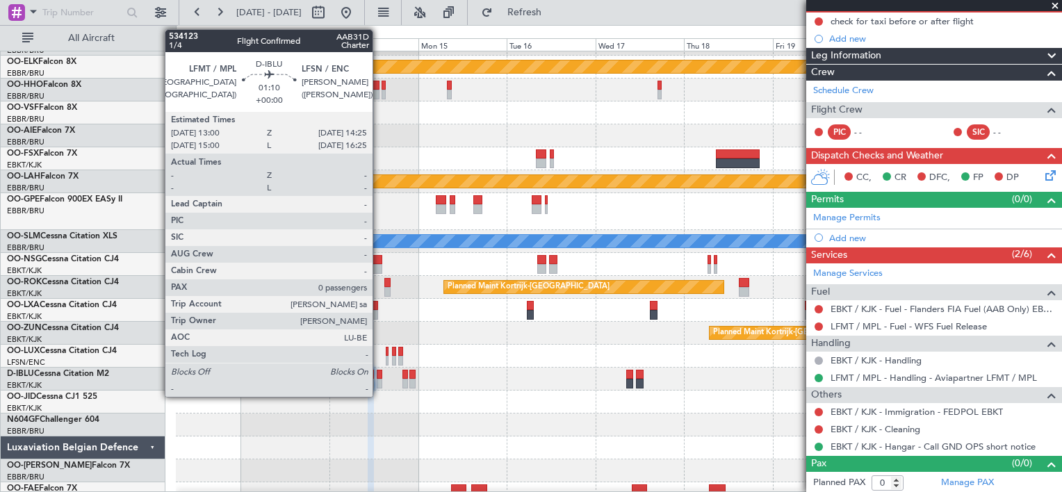
click at [379, 382] on div at bounding box center [380, 384] width 6 height 10
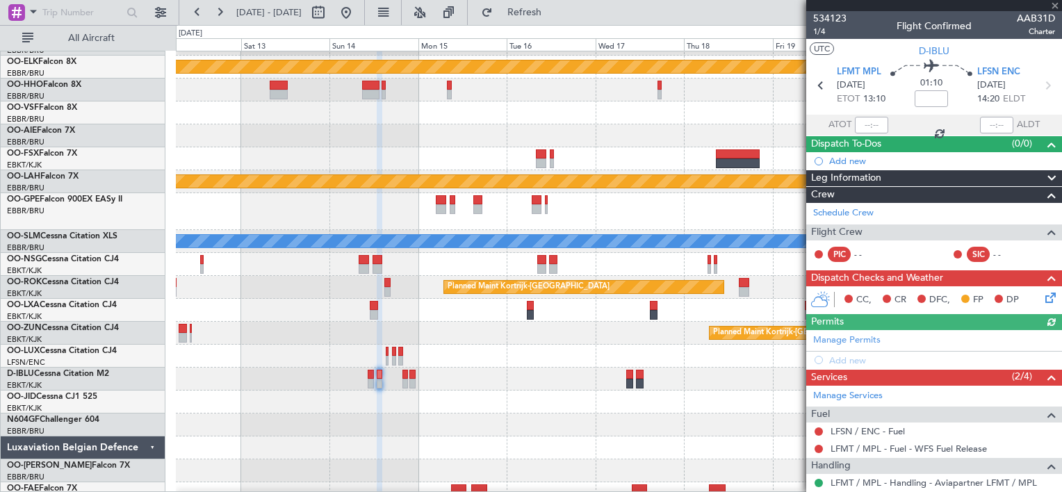
scroll to position [88, 0]
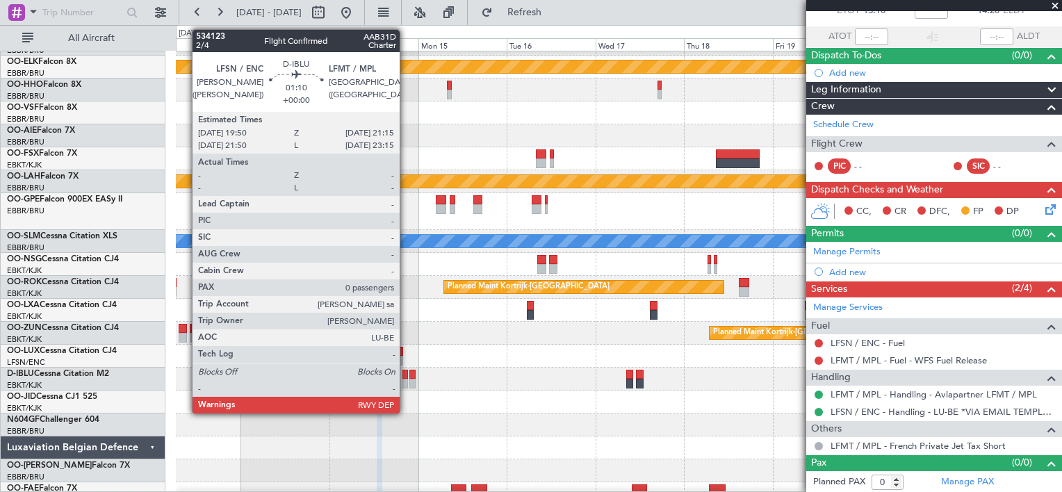
click at [406, 381] on div at bounding box center [405, 384] width 6 height 10
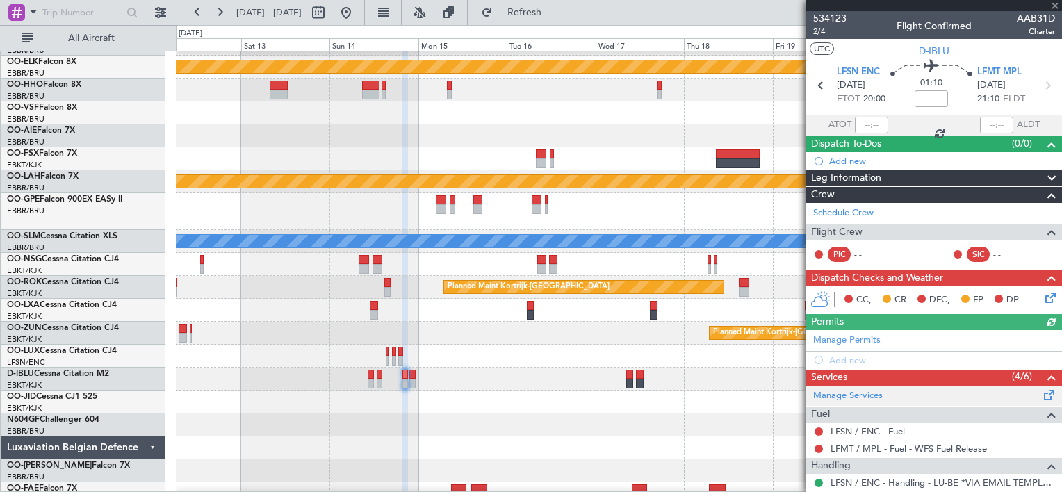
scroll to position [106, 0]
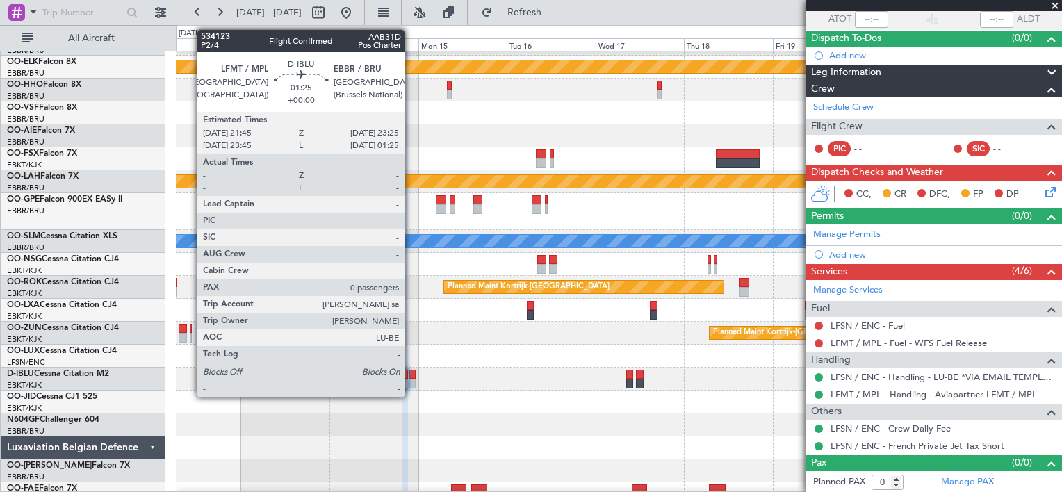
click at [411, 380] on div at bounding box center [412, 384] width 6 height 10
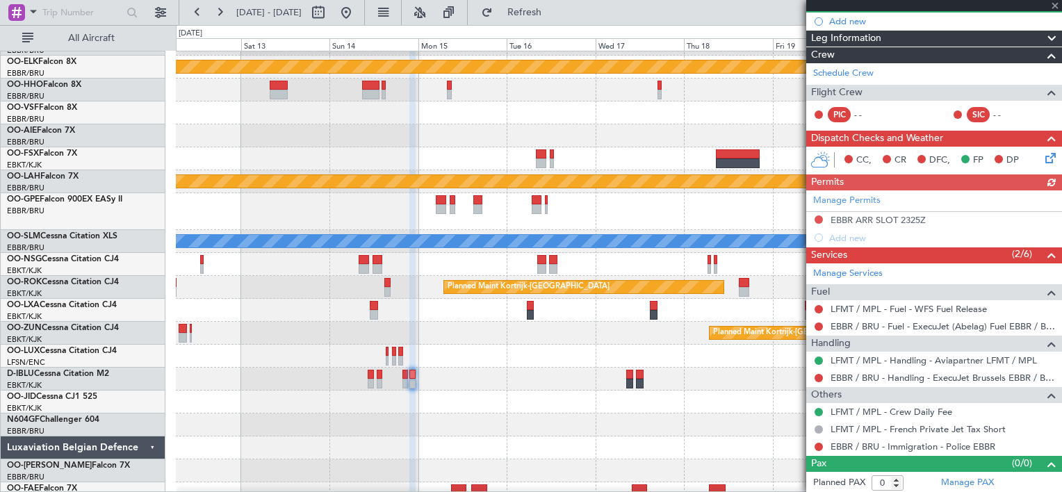
scroll to position [54, 0]
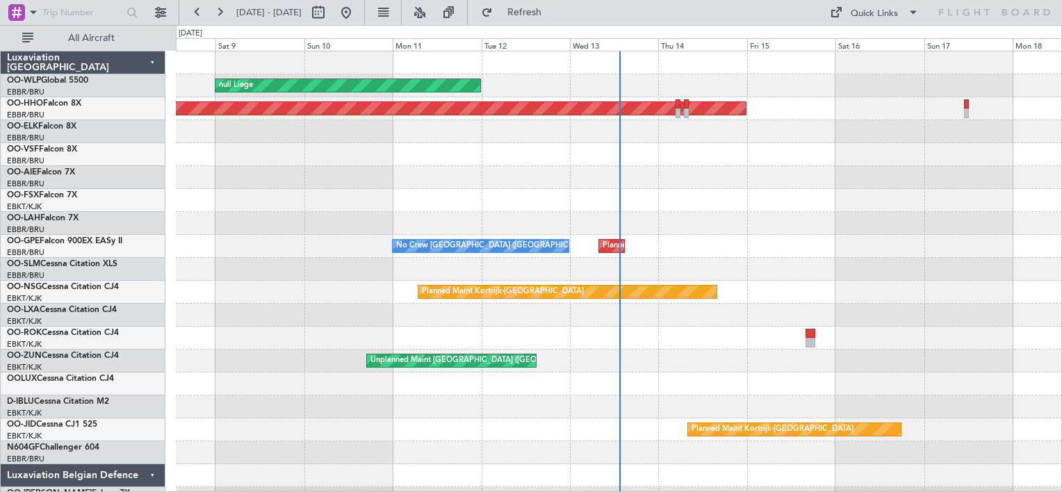
click at [222, 12] on button at bounding box center [220, 12] width 22 height 22
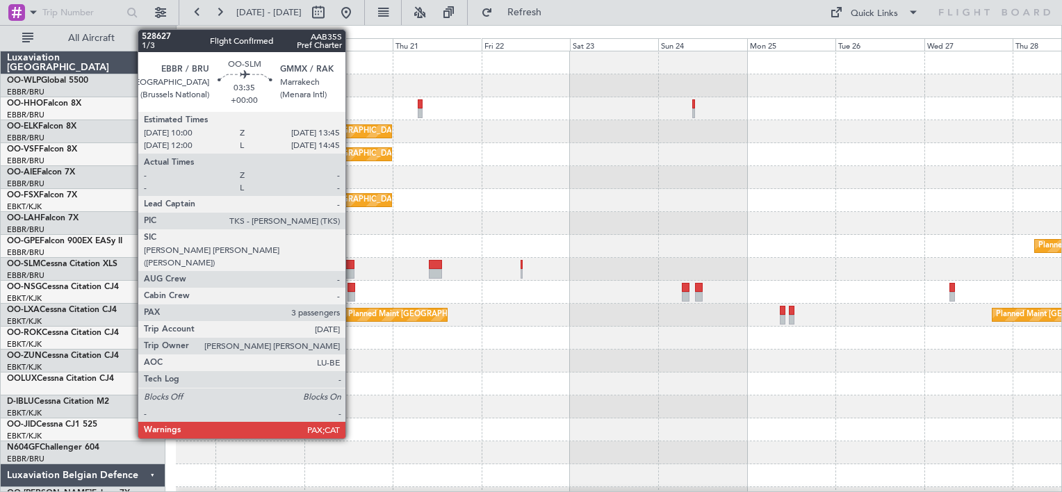
click at [352, 267] on div at bounding box center [348, 265] width 14 height 10
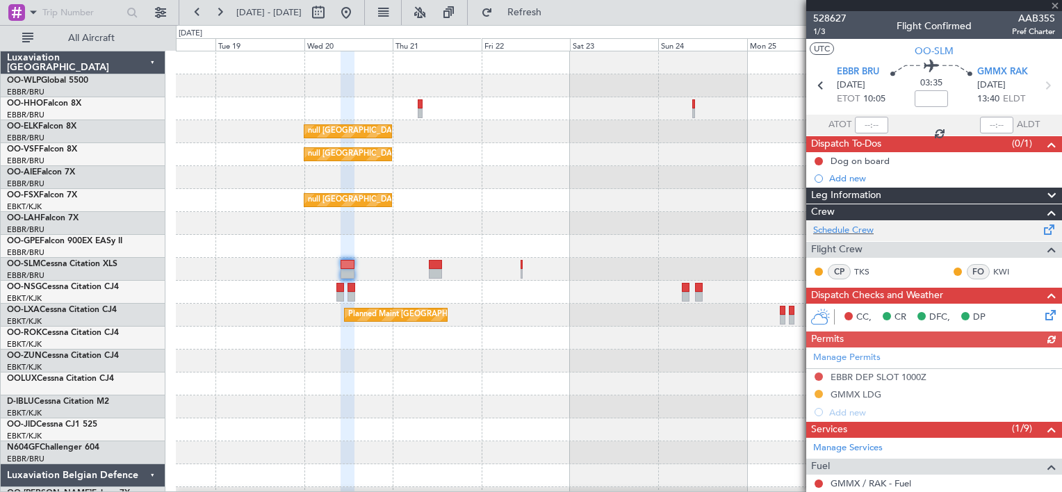
click at [892, 231] on div "Schedule Crew" at bounding box center [934, 230] width 256 height 21
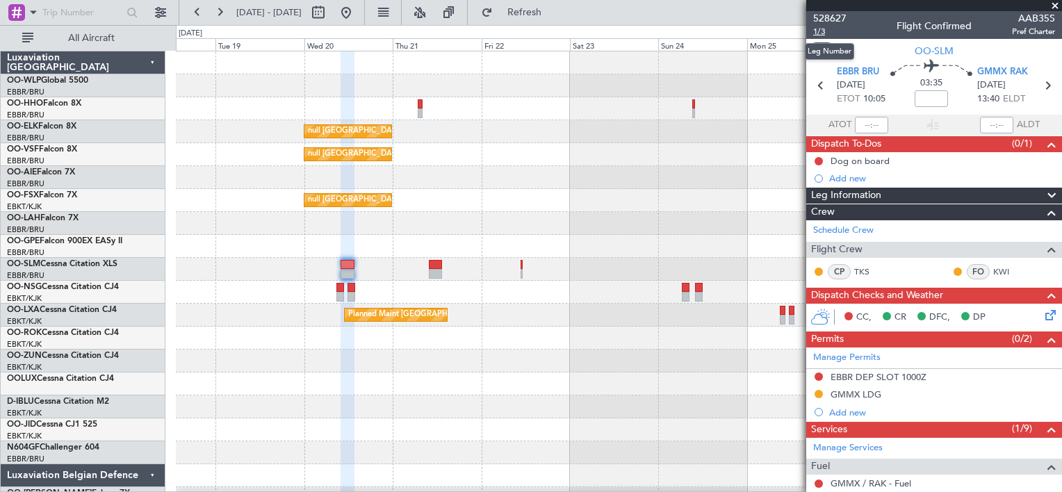
click at [821, 33] on span "1/3" at bounding box center [829, 32] width 33 height 12
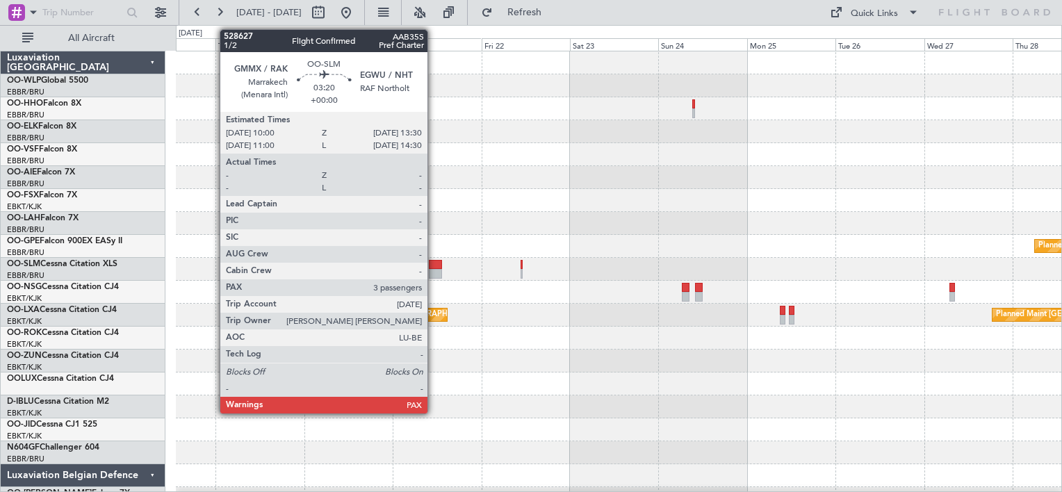
click at [434, 269] on div at bounding box center [435, 274] width 13 height 10
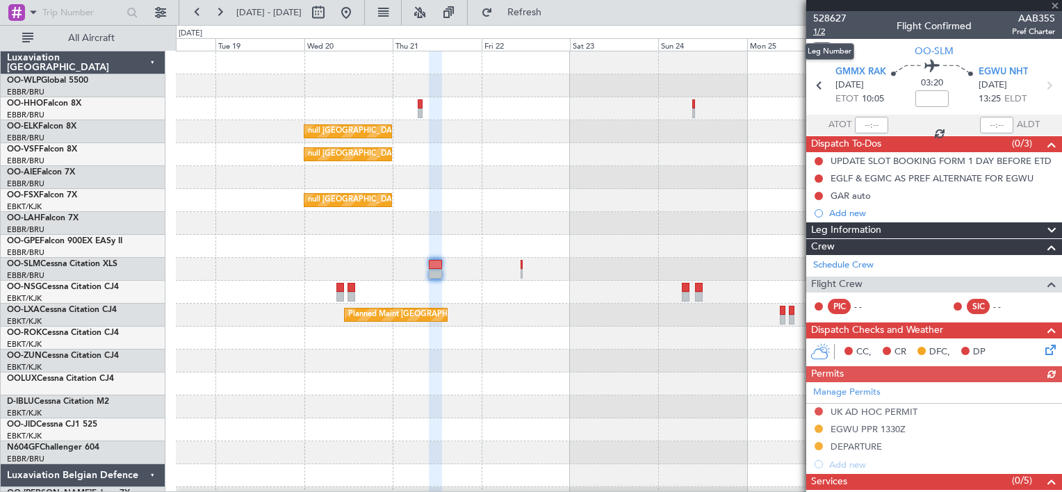
click at [826, 31] on span "1/2" at bounding box center [829, 32] width 33 height 12
click at [525, 3] on button "Refresh" at bounding box center [516, 12] width 83 height 22
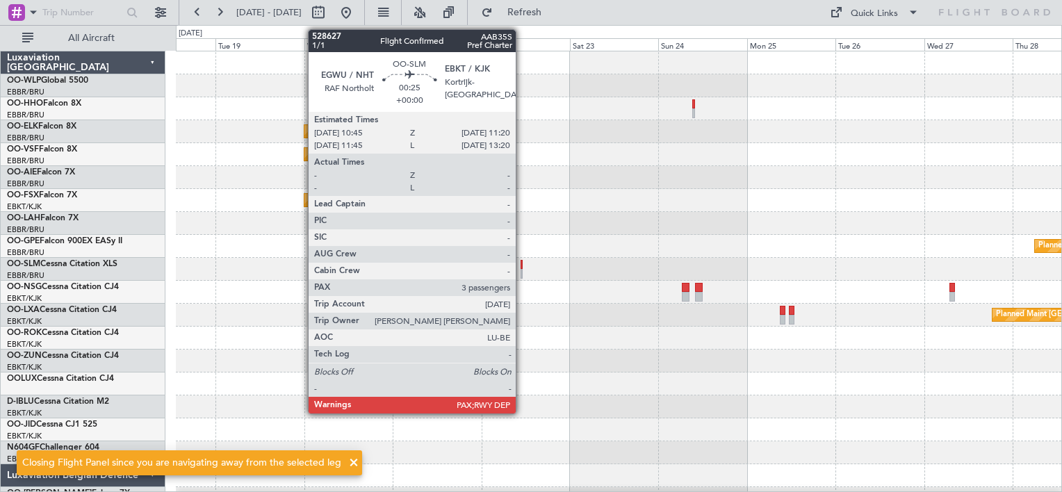
click at [522, 270] on div at bounding box center [522, 274] width 3 height 10
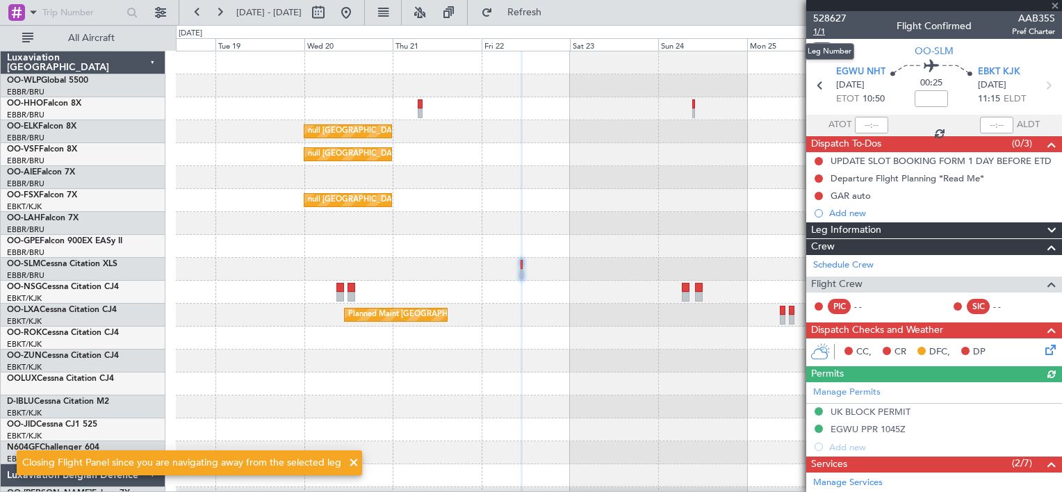
click at [822, 34] on span "1/1" at bounding box center [829, 32] width 33 height 12
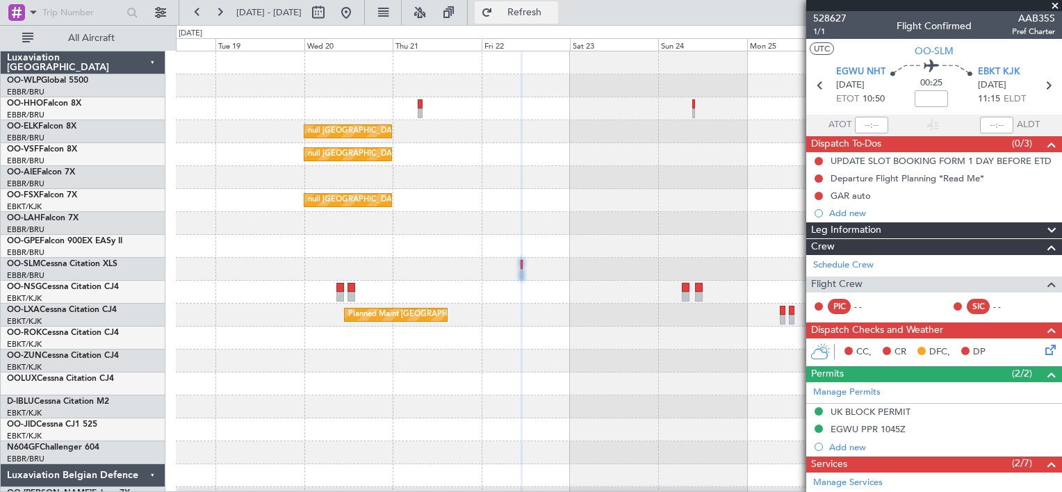
click at [528, 11] on button "Refresh" at bounding box center [516, 12] width 83 height 22
